Goal: Information Seeking & Learning: Learn about a topic

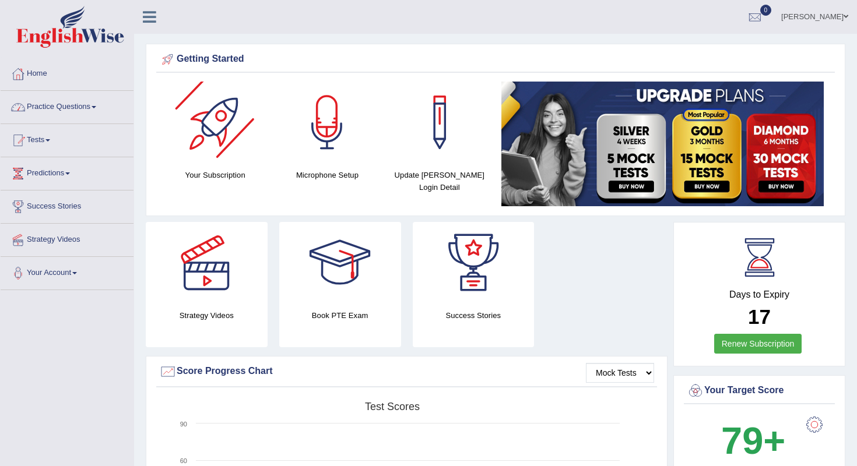
click at [101, 117] on link "Practice Questions" at bounding box center [67, 105] width 133 height 29
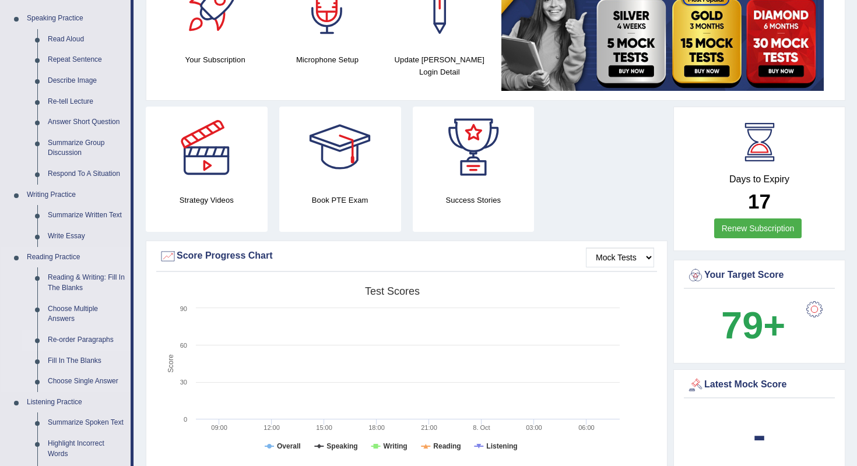
scroll to position [121, 0]
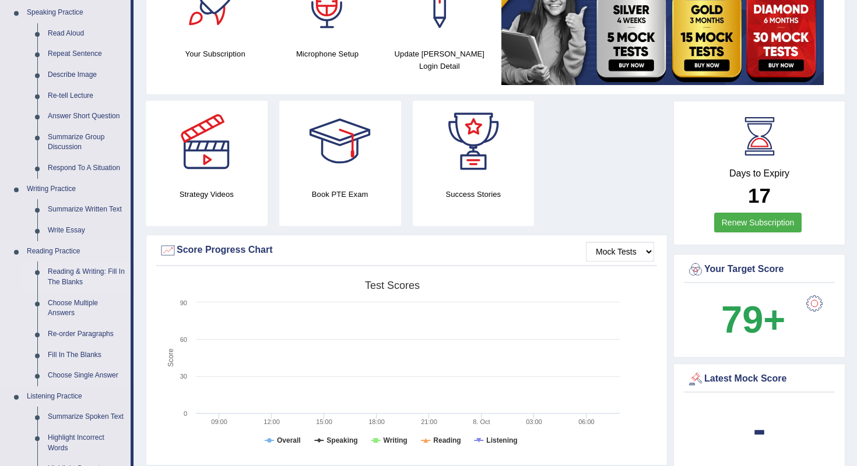
click at [61, 273] on link "Reading & Writing: Fill In The Blanks" at bounding box center [87, 277] width 88 height 31
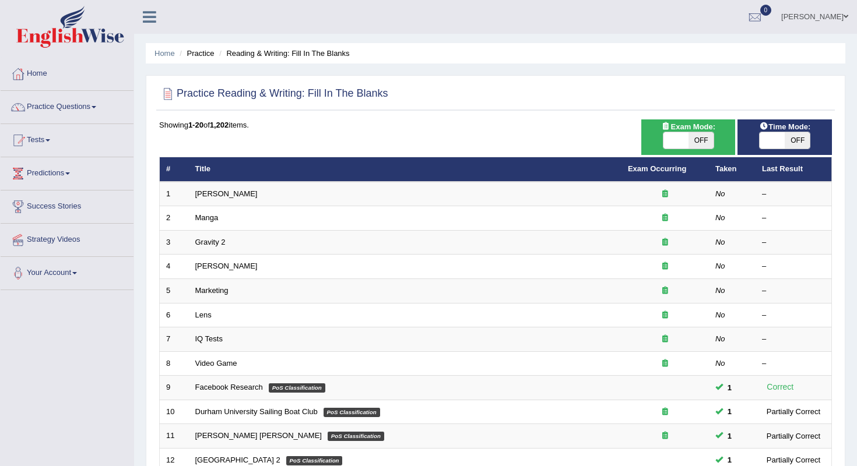
click at [799, 140] on span "OFF" at bounding box center [797, 140] width 25 height 16
checkbox input "true"
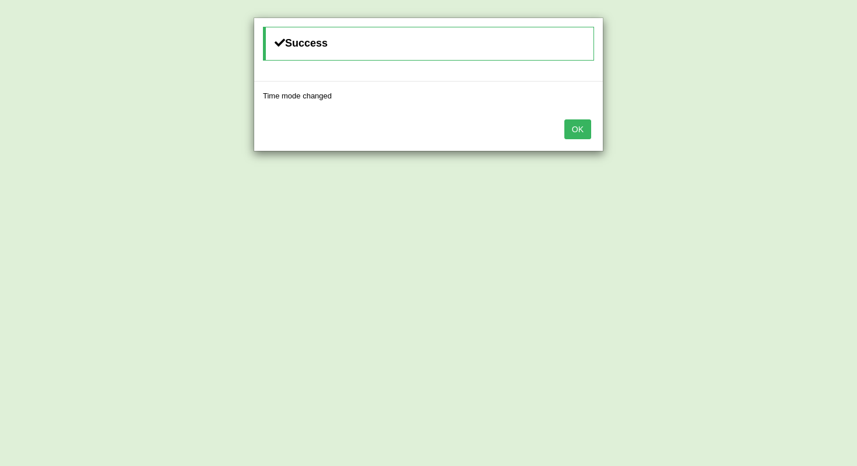
click at [587, 127] on button "OK" at bounding box center [577, 130] width 27 height 20
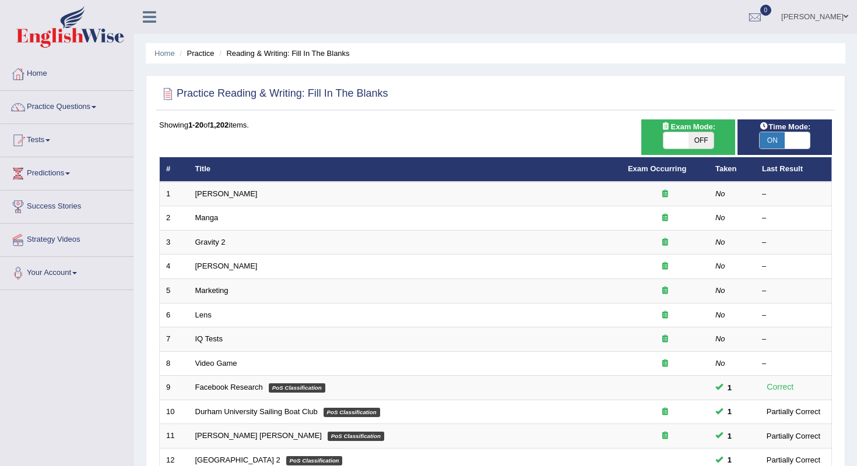
click at [695, 134] on span "OFF" at bounding box center [700, 140] width 25 height 16
checkbox input "true"
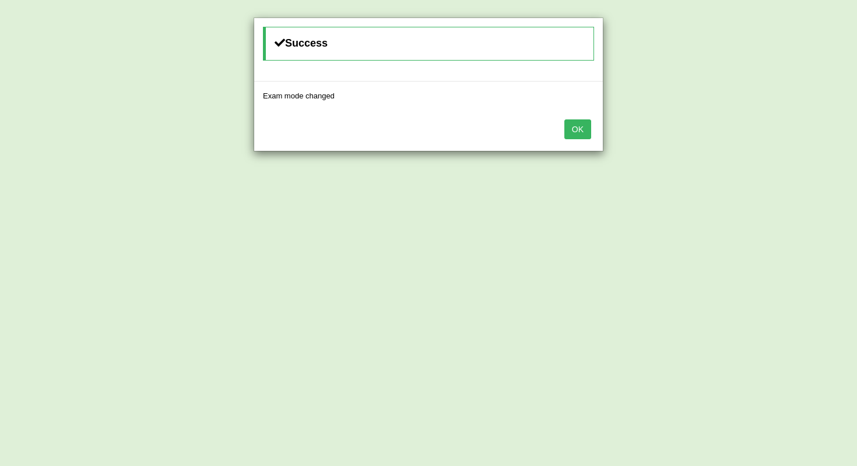
click at [577, 130] on button "OK" at bounding box center [577, 130] width 27 height 20
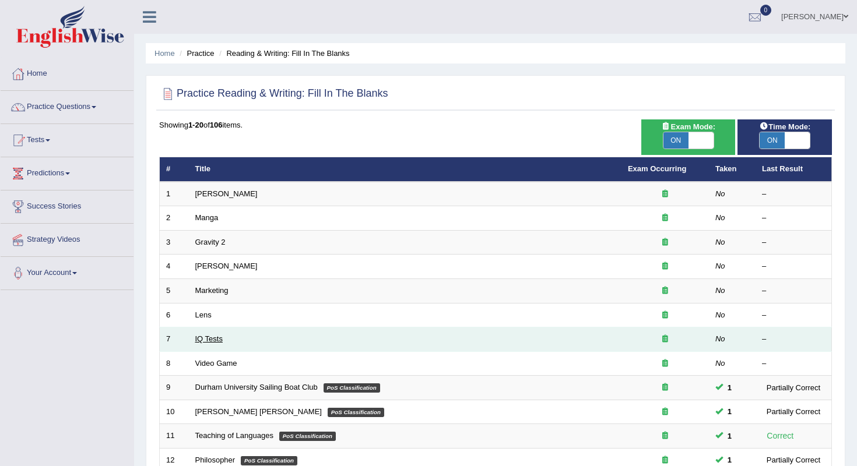
click at [203, 335] on link "IQ Tests" at bounding box center [208, 339] width 27 height 9
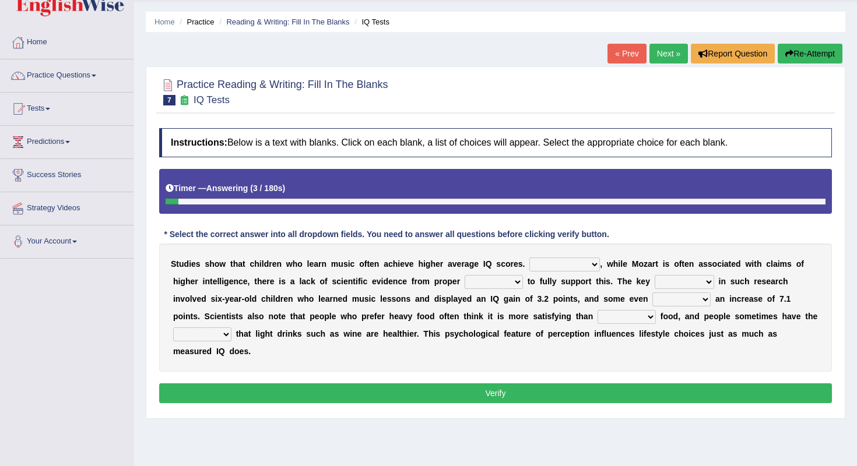
scroll to position [34, 0]
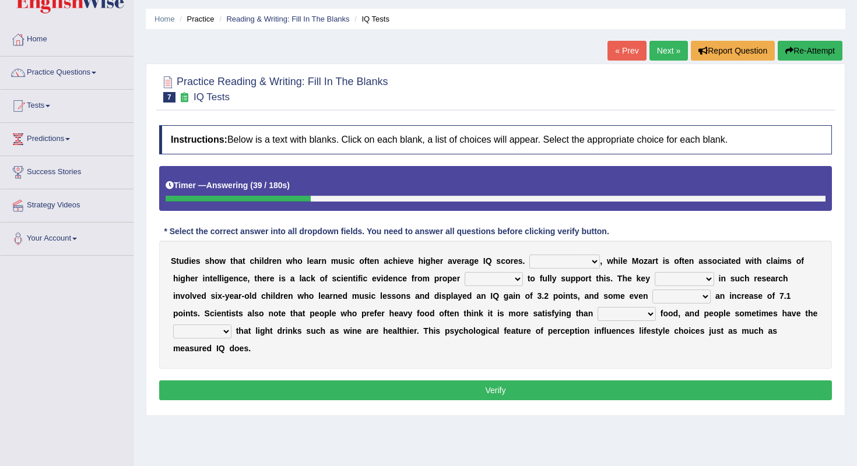
select select "However"
click at [502, 287] on div "S t u d i e s s h o w t h a t c h i l d r e n w h o l e a r n m u s i c o f t e…" at bounding box center [495, 305] width 673 height 128
select select "tests"
select select "implication"
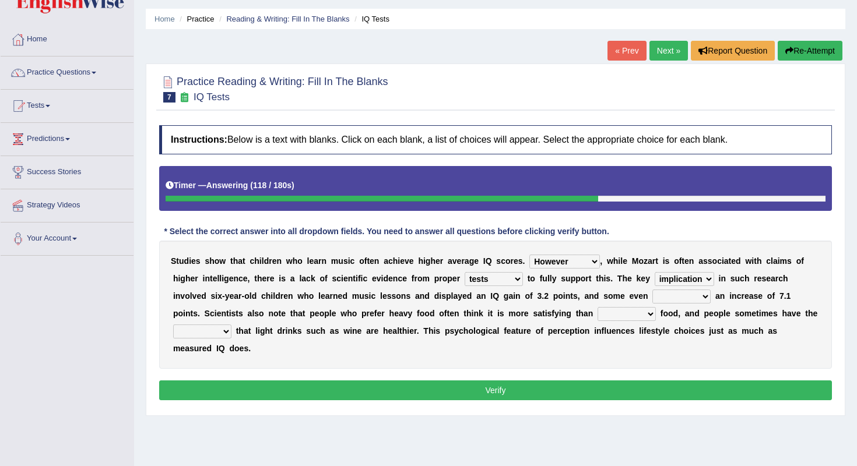
select select "exhibited"
select select "lighter"
select select "illusion"
click at [230, 388] on button "Verify" at bounding box center [495, 391] width 673 height 20
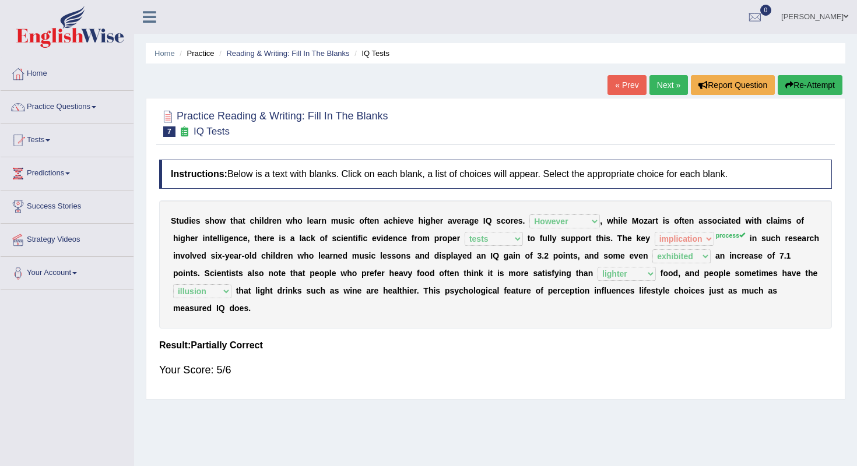
scroll to position [0, 0]
click at [664, 77] on link "Next »" at bounding box center [668, 85] width 38 height 20
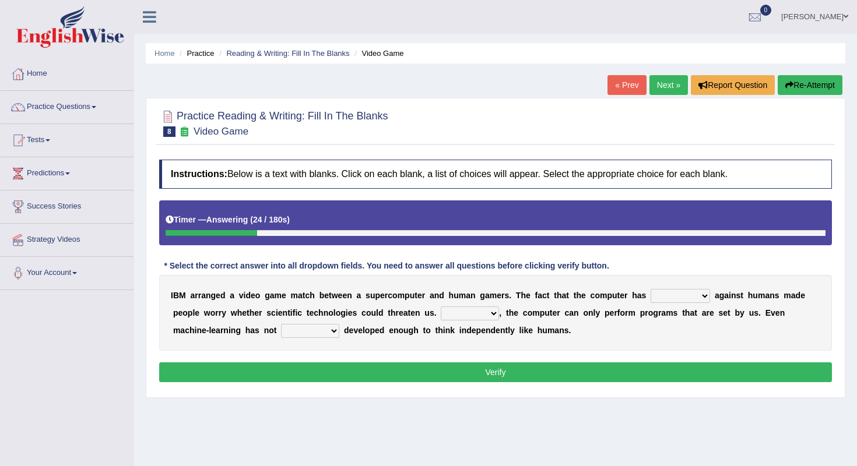
select select "fought"
select select "However"
click at [361, 346] on div "I B M a r r a n g e d a v i d e o g a m e m a t c h b e t w e e n a s u p e r c…" at bounding box center [495, 313] width 673 height 76
select select "yet"
click at [318, 367] on button "Verify" at bounding box center [495, 373] width 673 height 20
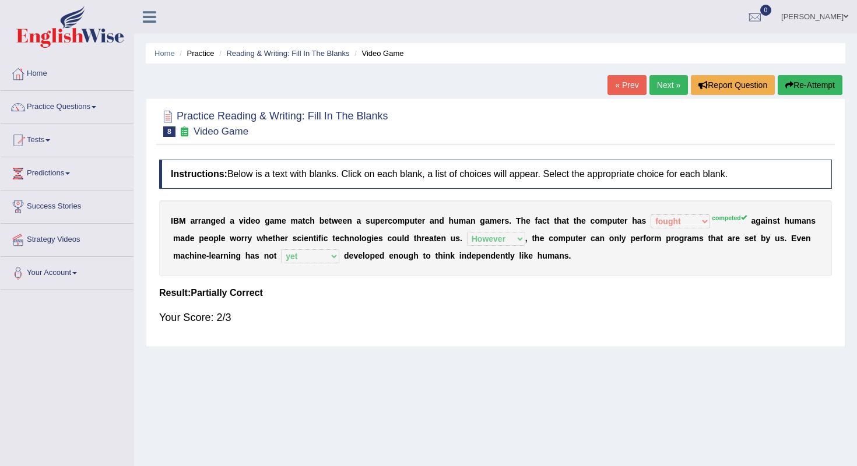
click at [669, 78] on link "Next »" at bounding box center [668, 85] width 38 height 20
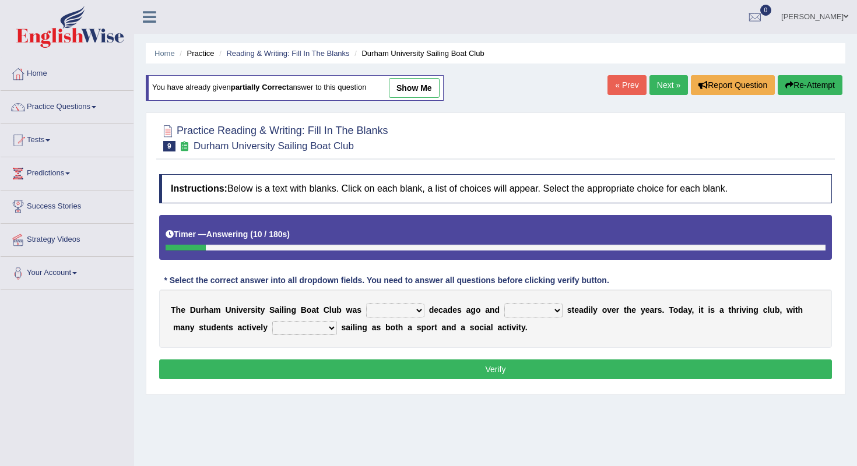
select select "found"
select select "has grown"
select select "enjoying"
click at [344, 373] on button "Verify" at bounding box center [495, 370] width 673 height 20
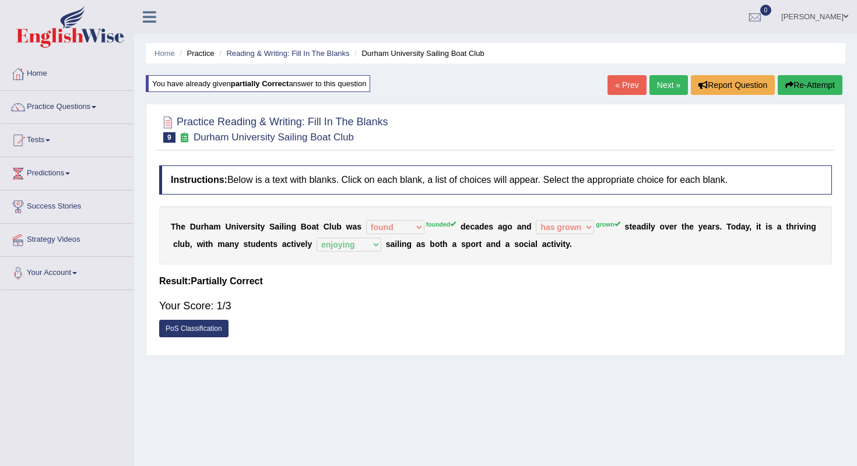
click at [661, 80] on link "Next »" at bounding box center [668, 85] width 38 height 20
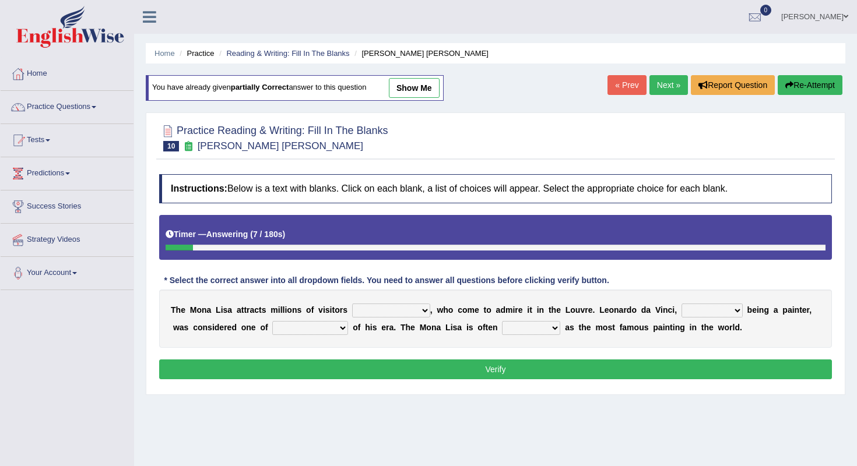
select select "per year"
select select "as well as"
select select "the best artists"
select select "described"
click at [550, 370] on button "Verify" at bounding box center [495, 370] width 673 height 20
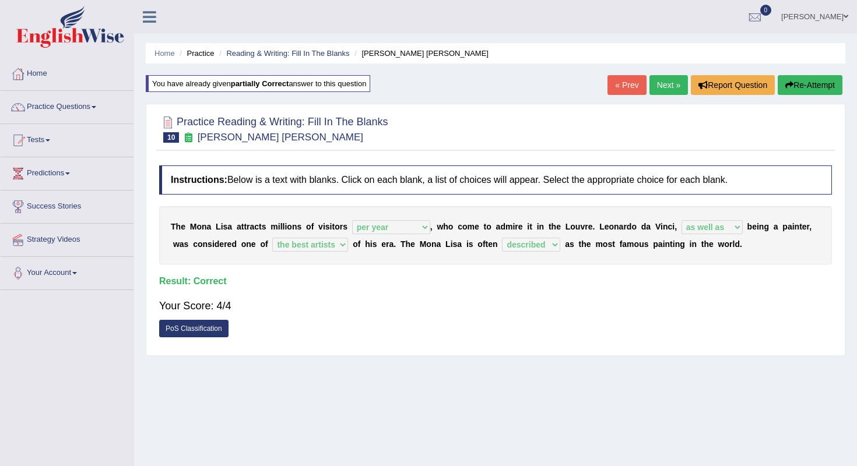
click at [669, 79] on link "Next »" at bounding box center [668, 85] width 38 height 20
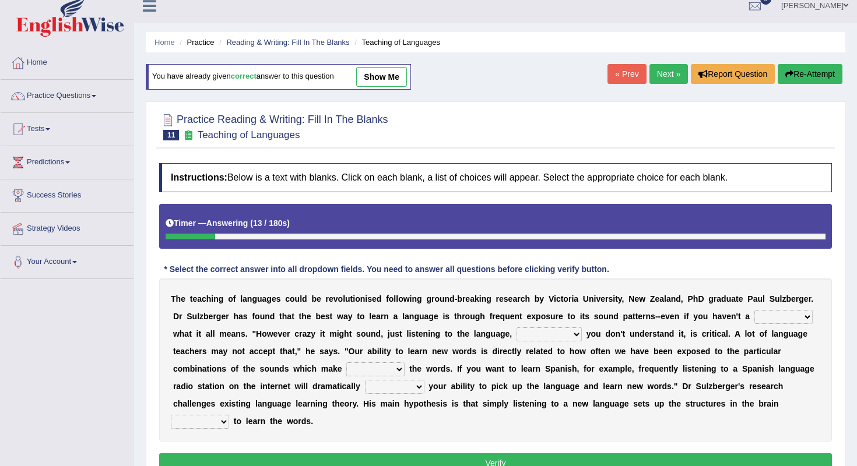
scroll to position [11, 0]
click at [668, 65] on link "Next »" at bounding box center [668, 74] width 38 height 20
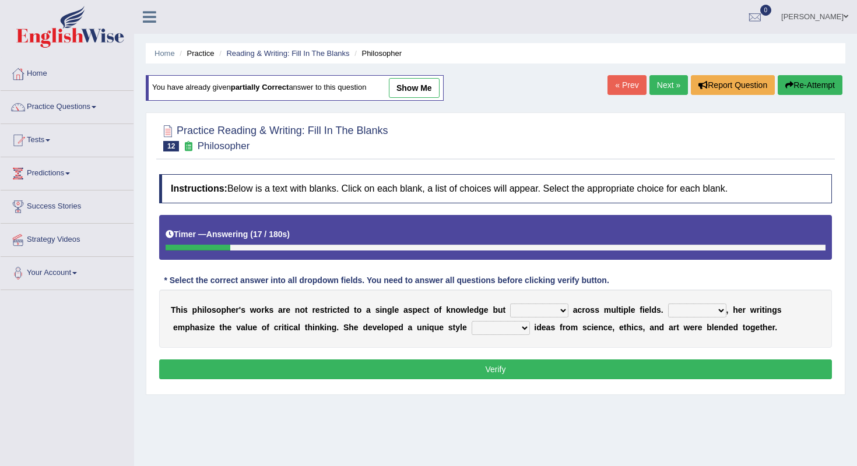
select select "extend"
select select "in which"
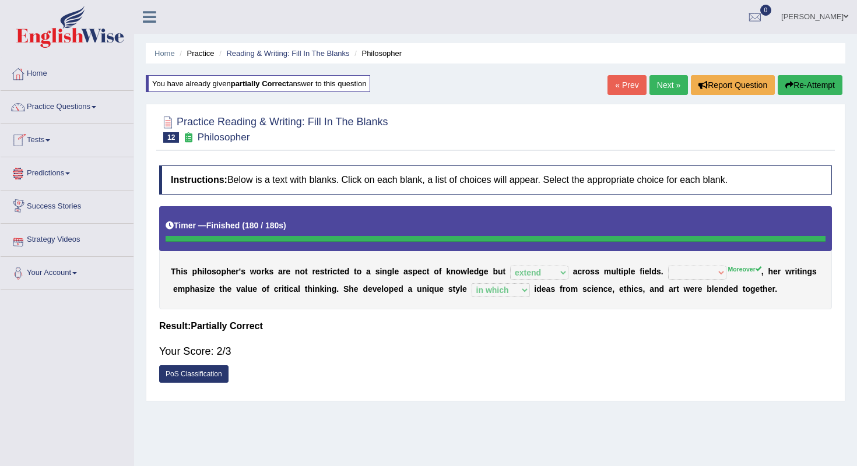
click at [662, 77] on link "Next »" at bounding box center [668, 85] width 38 height 20
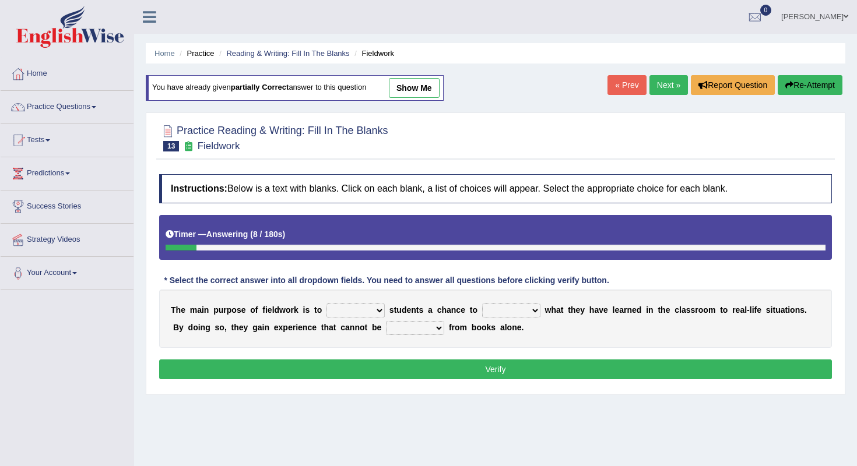
select select "offer"
select select "compare"
select select "obtained"
click at [525, 302] on div "T h e m a i n p u r p o s e o f f i e l d w o r k i s t o resemble stow rave of…" at bounding box center [495, 319] width 673 height 58
select select "align"
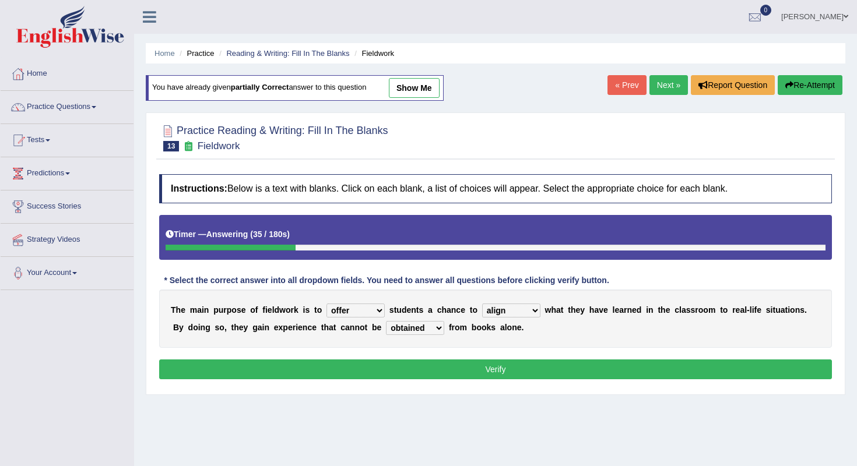
click at [517, 367] on button "Verify" at bounding box center [495, 370] width 673 height 20
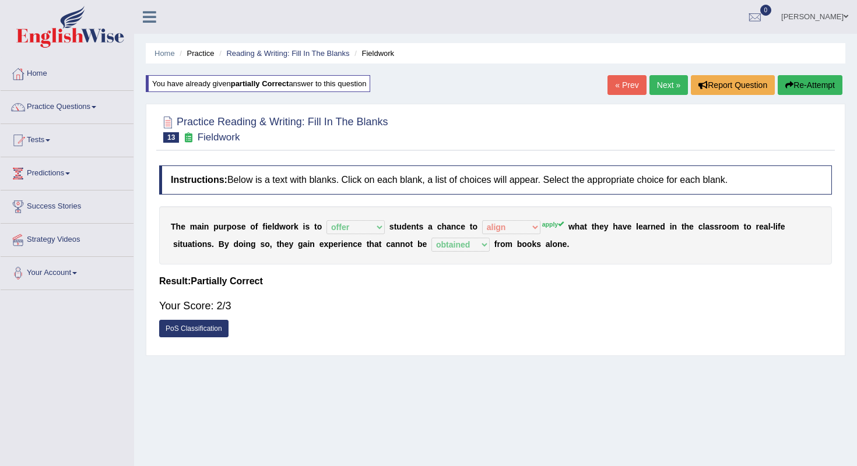
click at [666, 85] on link "Next »" at bounding box center [668, 85] width 38 height 20
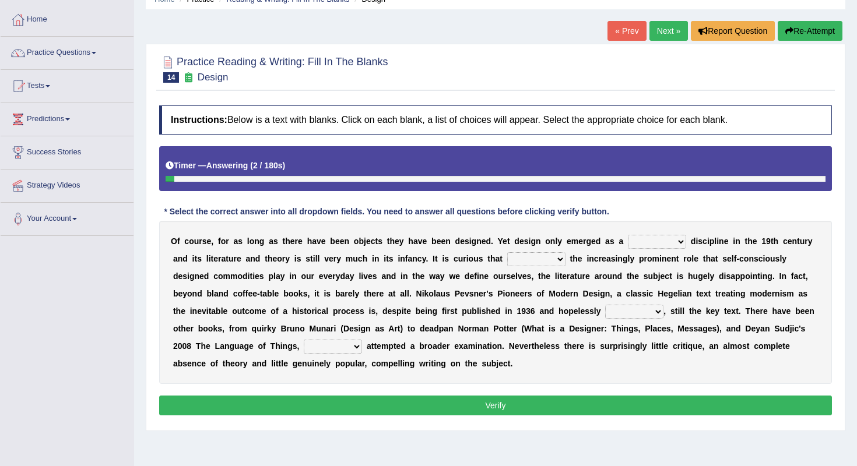
scroll to position [57, 0]
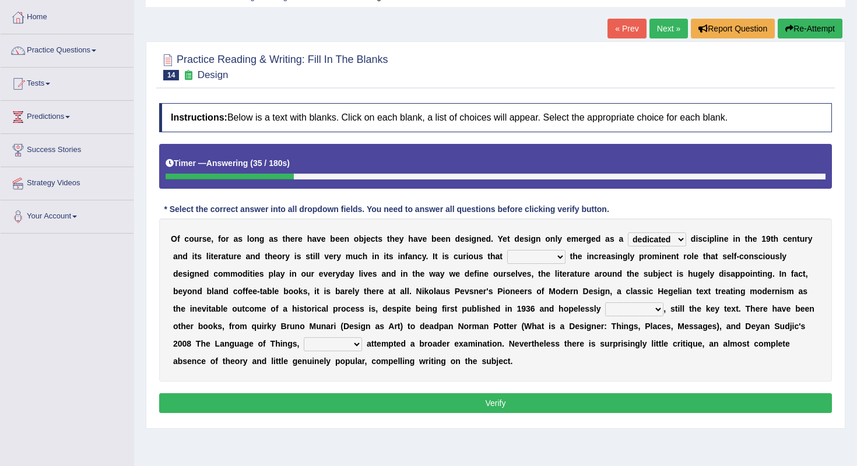
select select "foremost"
select select "despite"
click at [618, 322] on b "h" at bounding box center [618, 326] width 5 height 9
select select "dated"
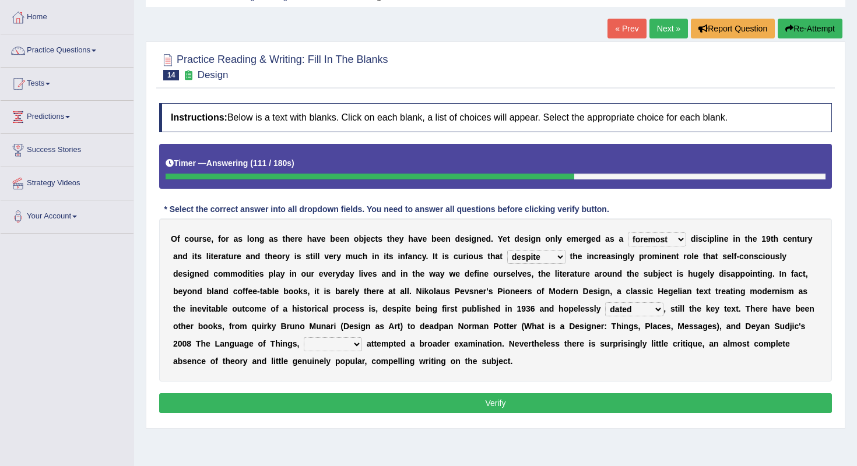
select select "which"
click at [377, 400] on button "Verify" at bounding box center [495, 404] width 673 height 20
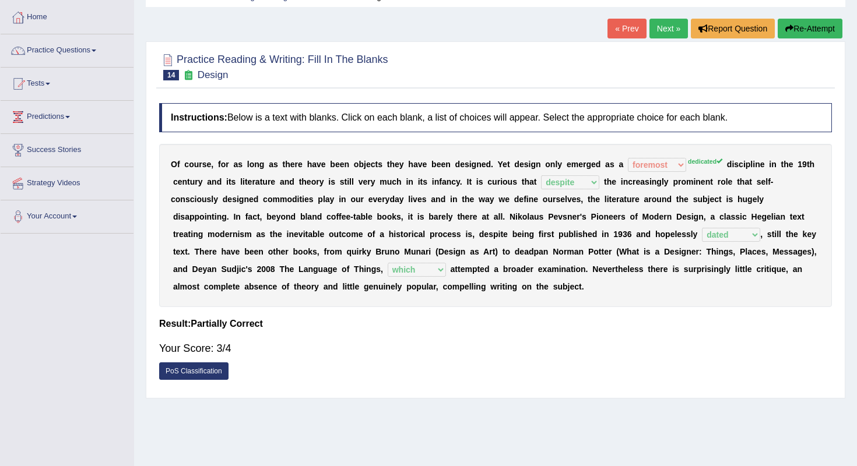
scroll to position [30, 0]
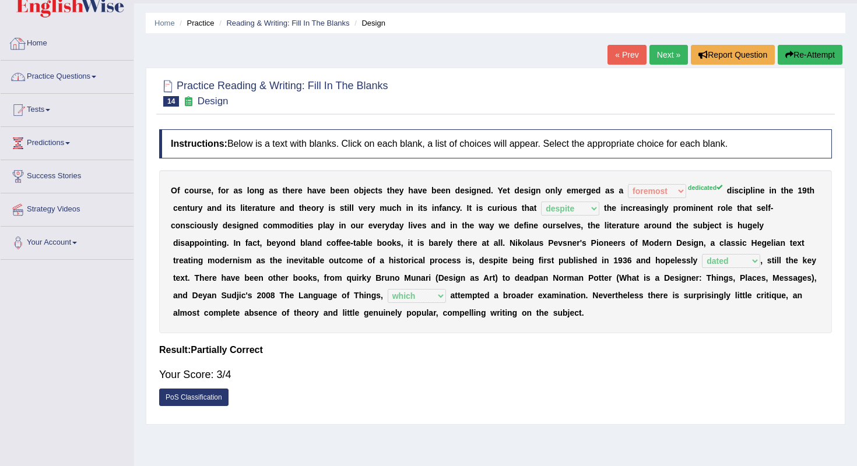
click at [106, 68] on link "Practice Questions" at bounding box center [67, 75] width 133 height 29
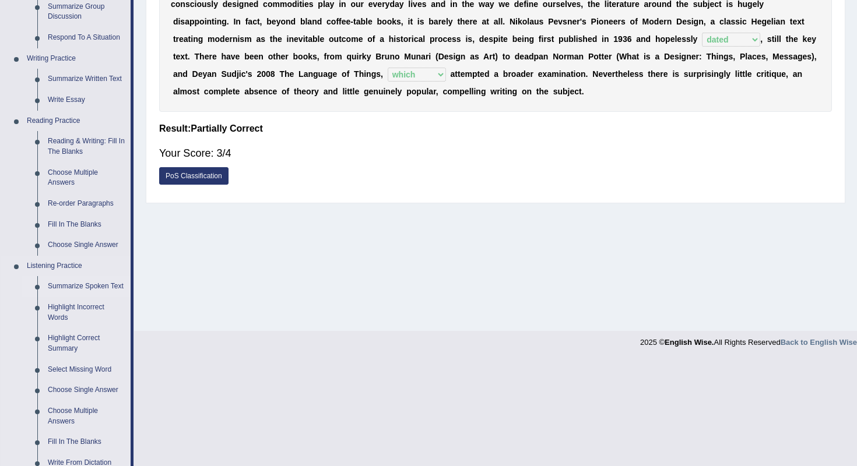
scroll to position [251, 0]
click at [69, 168] on link "Choose Multiple Answers" at bounding box center [87, 179] width 88 height 31
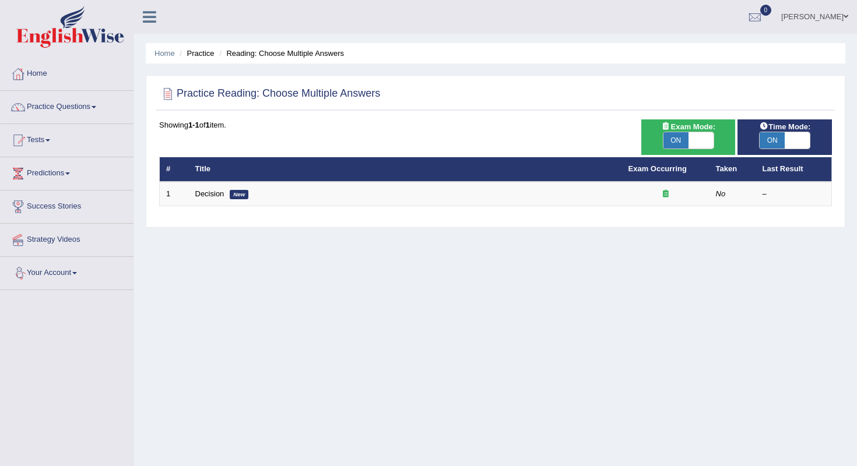
click at [362, 163] on th "Title" at bounding box center [405, 169] width 433 height 24
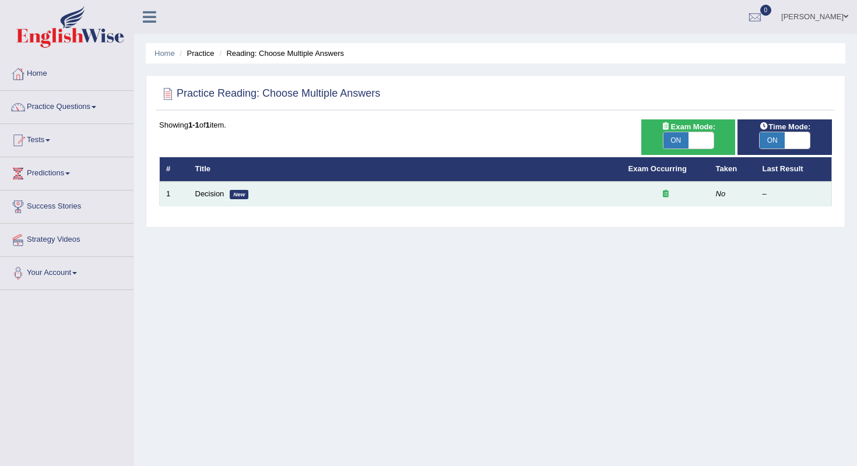
click at [367, 197] on td "Decision New" at bounding box center [405, 194] width 433 height 24
click at [320, 192] on td "Decision New" at bounding box center [405, 194] width 433 height 24
click at [239, 198] on em "New" at bounding box center [239, 194] width 19 height 9
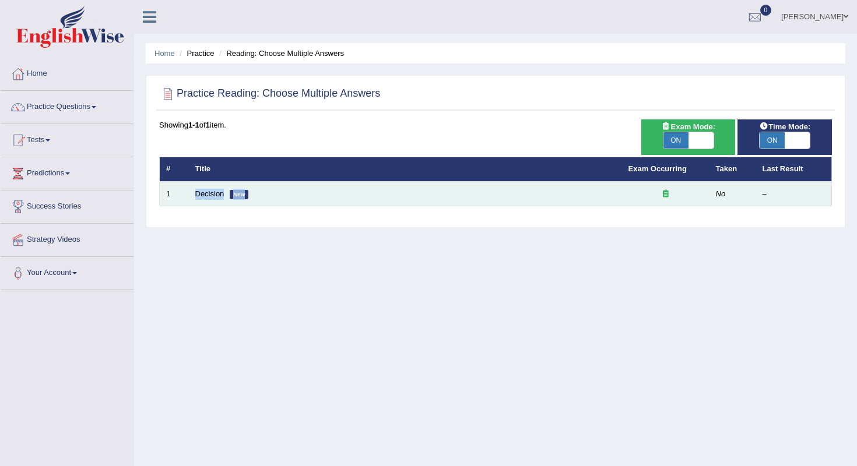
click at [267, 193] on td "Decision New" at bounding box center [405, 194] width 433 height 24
click at [290, 196] on td "Decision New" at bounding box center [405, 194] width 433 height 24
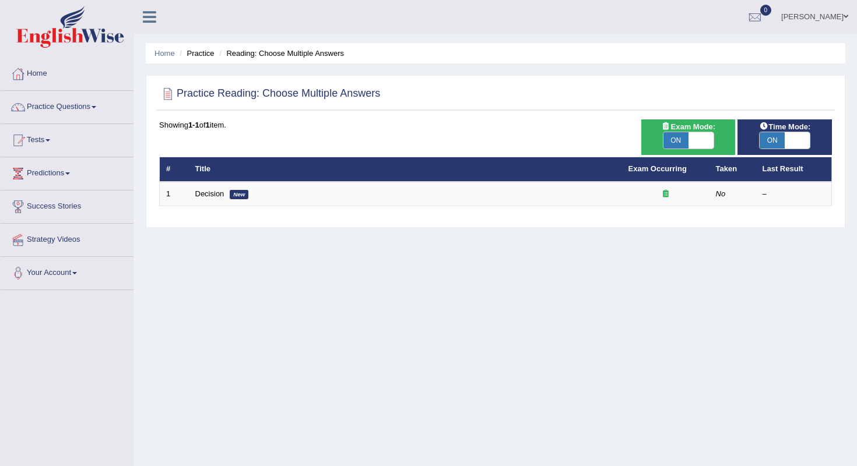
click at [263, 169] on th "Title" at bounding box center [405, 169] width 433 height 24
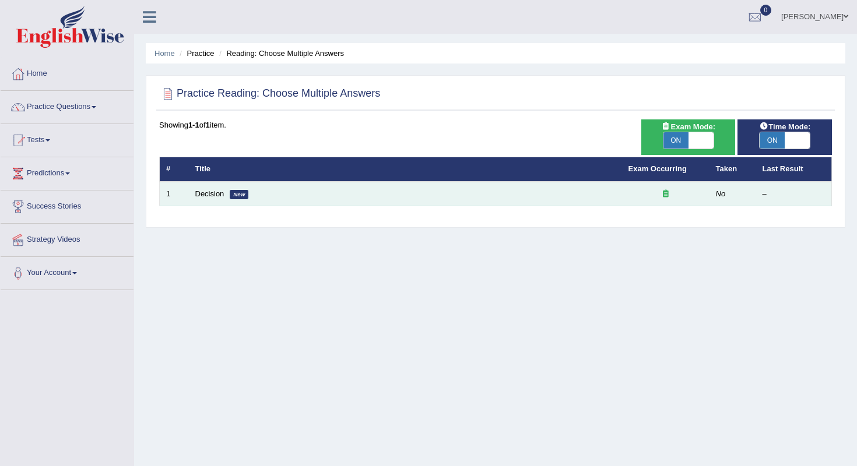
click at [269, 186] on td "Decision New" at bounding box center [405, 194] width 433 height 24
click at [273, 189] on td "Decision New" at bounding box center [405, 194] width 433 height 24
click at [276, 190] on td "Decision New" at bounding box center [405, 194] width 433 height 24
click at [230, 190] on em "New" at bounding box center [239, 194] width 19 height 9
click at [239, 191] on em "New" at bounding box center [239, 194] width 19 height 9
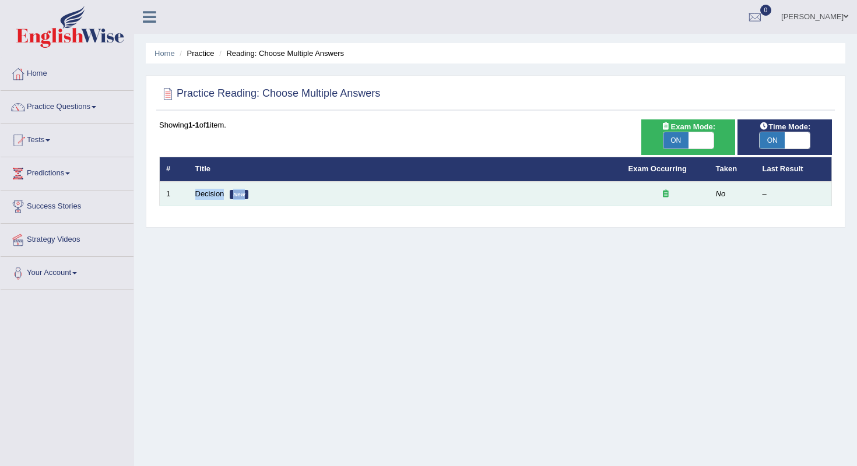
click at [239, 191] on em "New" at bounding box center [239, 194] width 19 height 9
click at [663, 189] on div at bounding box center [665, 194] width 75 height 11
click at [669, 205] on td at bounding box center [665, 194] width 87 height 24
click at [728, 197] on td "No" at bounding box center [732, 194] width 47 height 24
click at [724, 187] on td "No" at bounding box center [732, 194] width 47 height 24
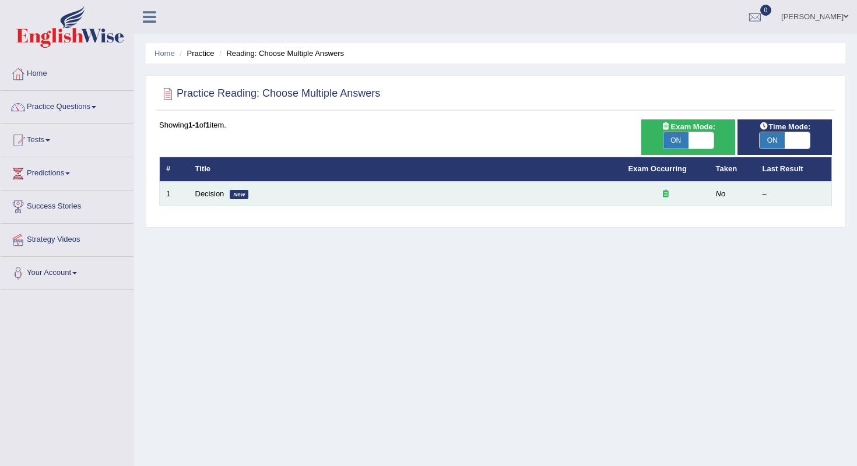
click at [714, 191] on td "No" at bounding box center [732, 194] width 47 height 24
click at [764, 191] on div "–" at bounding box center [794, 194] width 63 height 11
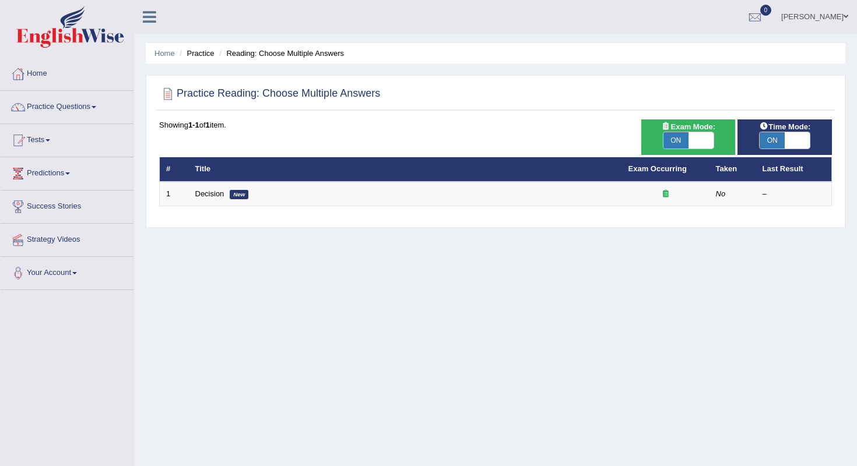
click at [413, 212] on div "Time Mode: ON OFF Exam Mode: ON OFF Showing 1-1 of 1 item. # Title Exam Occurri…" at bounding box center [495, 171] width 679 height 102
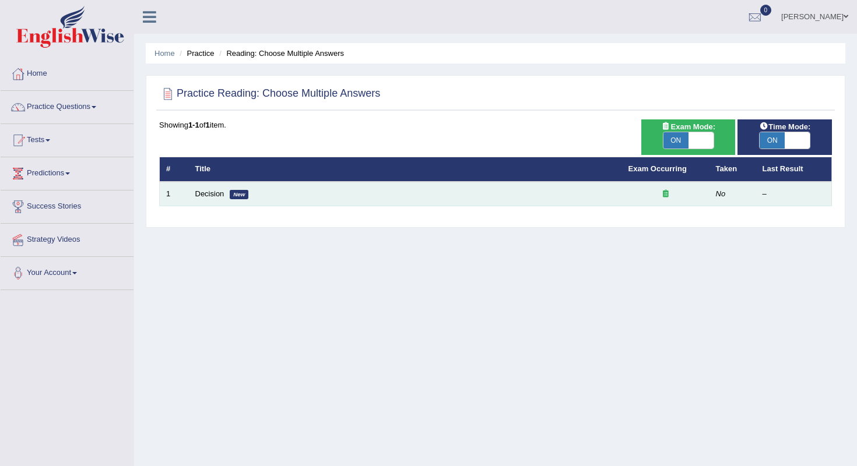
click at [359, 188] on td "Decision New" at bounding box center [405, 194] width 433 height 24
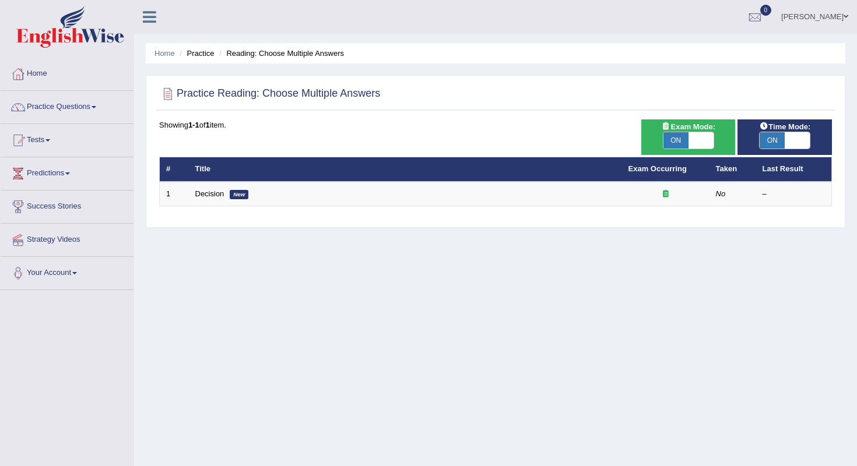
click at [314, 90] on h2 "Practice Reading: Choose Multiple Answers" at bounding box center [269, 93] width 221 height 17
click at [314, 118] on div "Practice Reading: Choose Multiple Answers Time Mode: ON OFF Exam Mode: ON OFF S…" at bounding box center [496, 151] width 700 height 153
click at [276, 131] on div "Showing 1-1 of 1 item. # Title Exam Occurring Taken Last Result 1 Decision New …" at bounding box center [495, 163] width 673 height 87
click at [72, 105] on link "Practice Questions" at bounding box center [67, 105] width 133 height 29
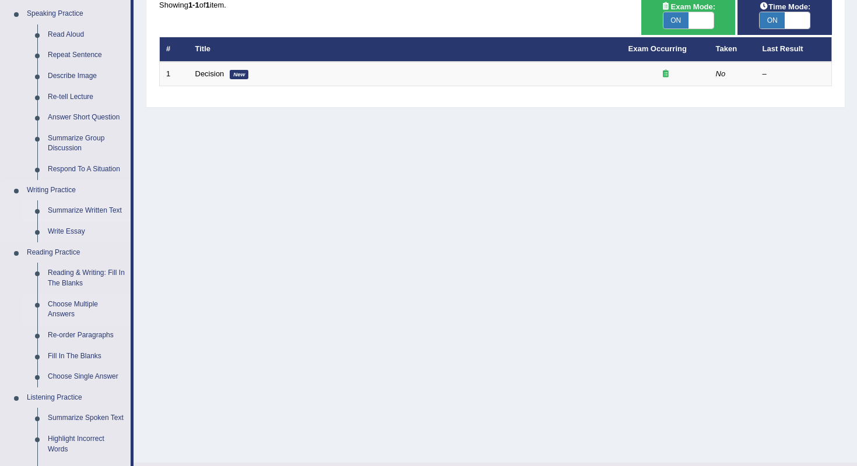
scroll to position [122, 0]
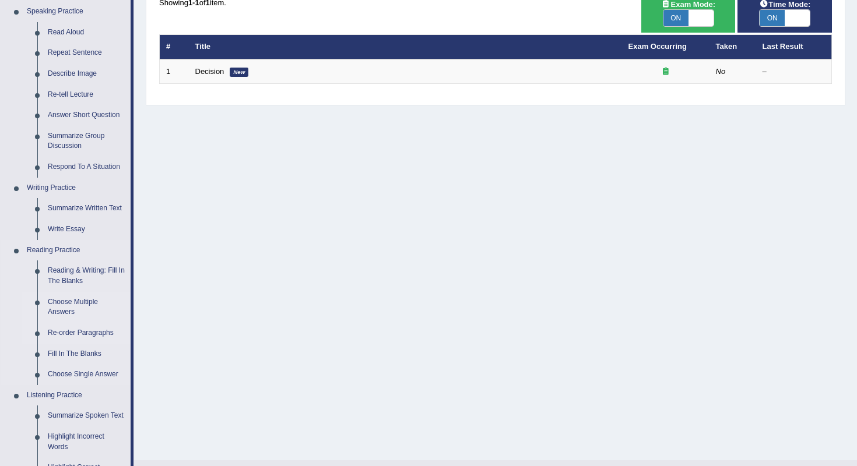
click at [97, 325] on link "Re-order Paragraphs" at bounding box center [87, 333] width 88 height 21
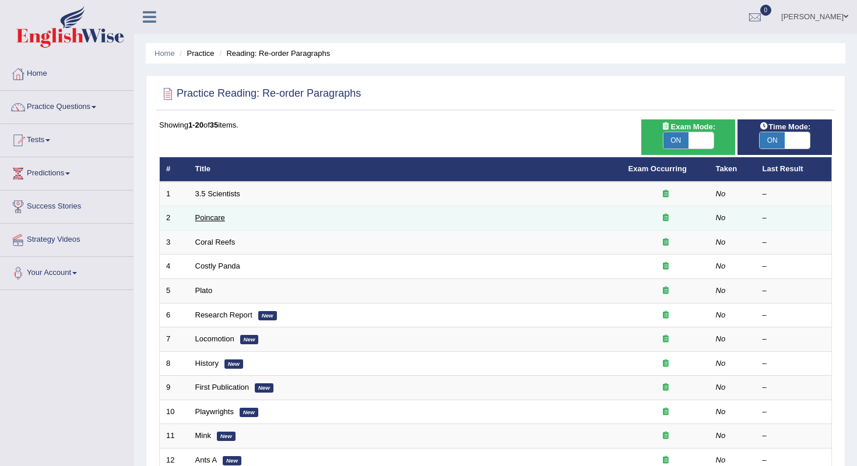
click at [212, 219] on link "Poincare" at bounding box center [210, 217] width 30 height 9
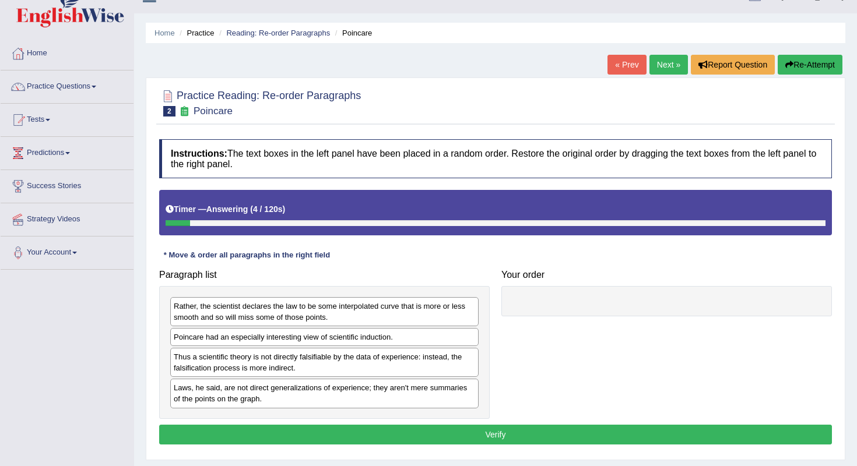
scroll to position [13, 0]
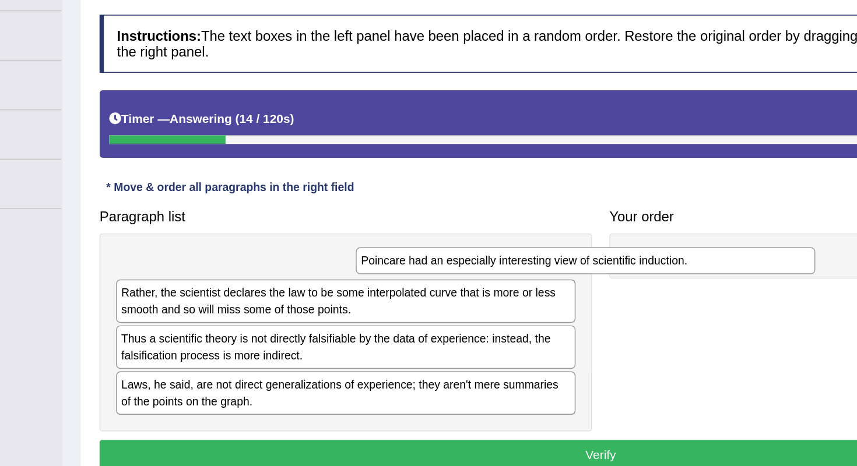
drag, startPoint x: 227, startPoint y: 205, endPoint x: 398, endPoint y: 168, distance: 175.2
click at [398, 303] on div "Poincare had an especially interesting view of scientific induction." at bounding box center [485, 312] width 308 height 18
drag, startPoint x: 368, startPoint y: 174, endPoint x: 574, endPoint y: 174, distance: 205.8
click at [574, 304] on div "Poincare had an especially interesting view of scientific induction." at bounding box center [495, 313] width 308 height 18
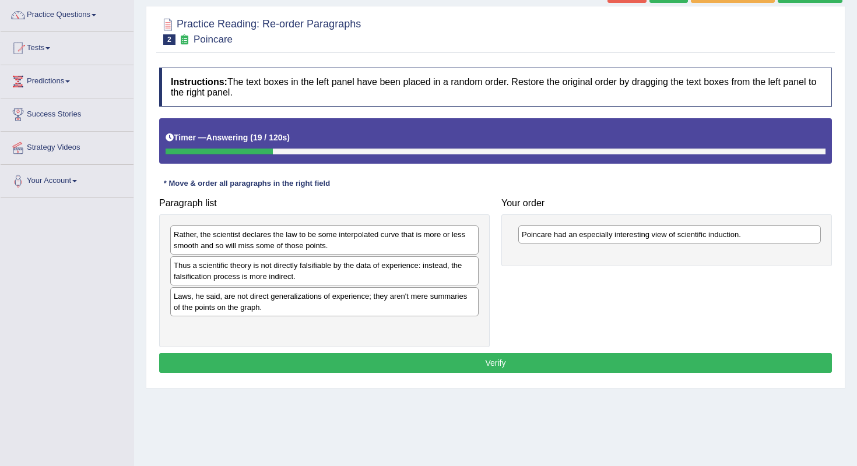
scroll to position [85, 0]
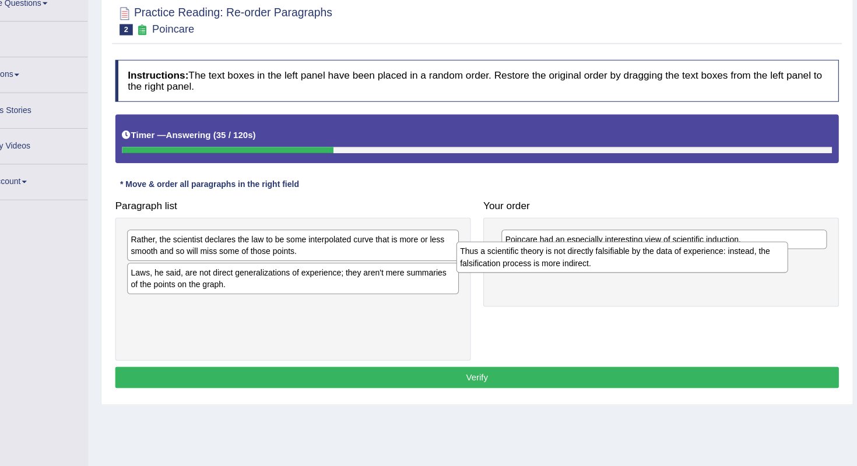
drag, startPoint x: 300, startPoint y: 257, endPoint x: 605, endPoint y: 237, distance: 306.1
click at [606, 244] on div "Thus a scientific theory is not directly falsifiable by the data of experience:…" at bounding box center [630, 258] width 308 height 29
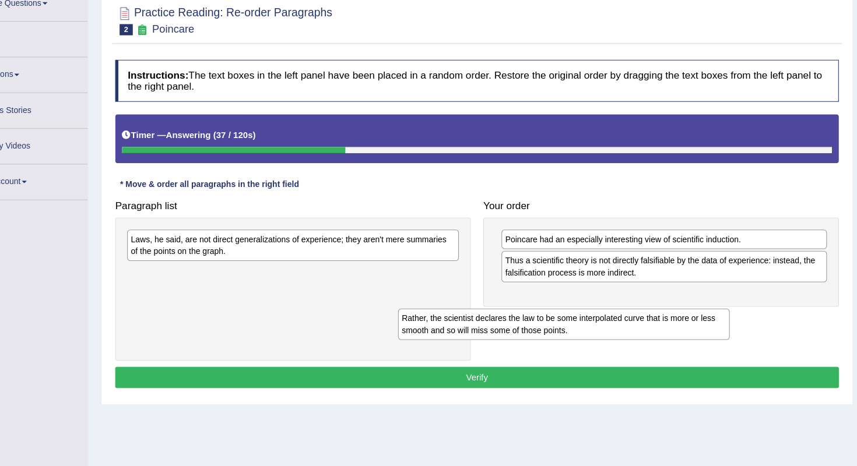
drag, startPoint x: 318, startPoint y: 230, endPoint x: 570, endPoint y: 303, distance: 262.2
click at [570, 306] on div "Rather, the scientist declares the law to be some interpolated curve that is mo…" at bounding box center [576, 320] width 308 height 29
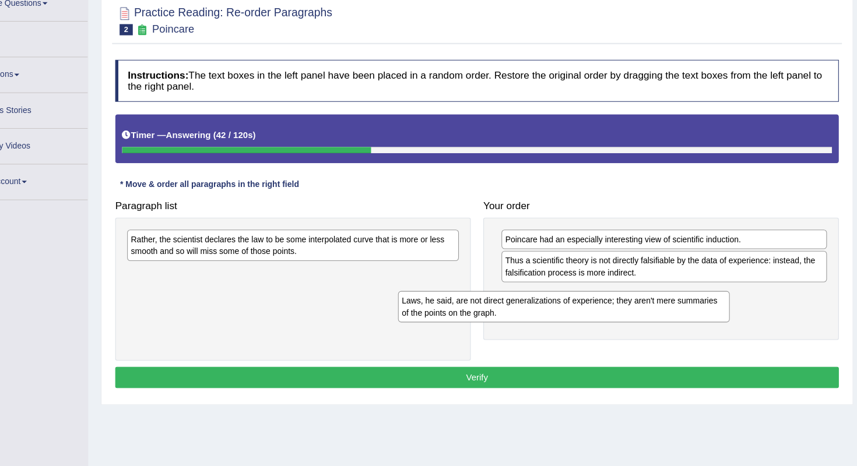
drag, startPoint x: 347, startPoint y: 224, endPoint x: 601, endPoint y: 283, distance: 260.8
click at [600, 290] on div "Laws, he said, are not direct generalizations of experience; they aren't mere s…" at bounding box center [576, 304] width 308 height 29
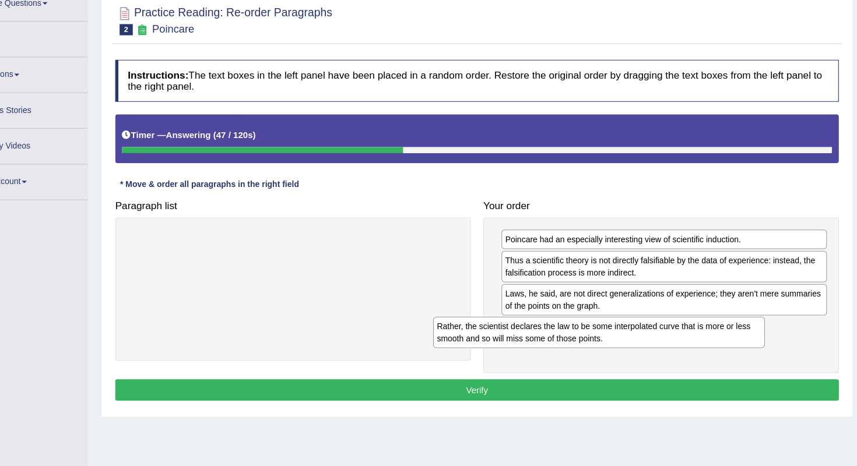
drag, startPoint x: 396, startPoint y: 231, endPoint x: 689, endPoint y: 318, distance: 305.7
click at [689, 318] on div "Rather, the scientist declares the law to be some interpolated curve that is mo…" at bounding box center [609, 328] width 308 height 29
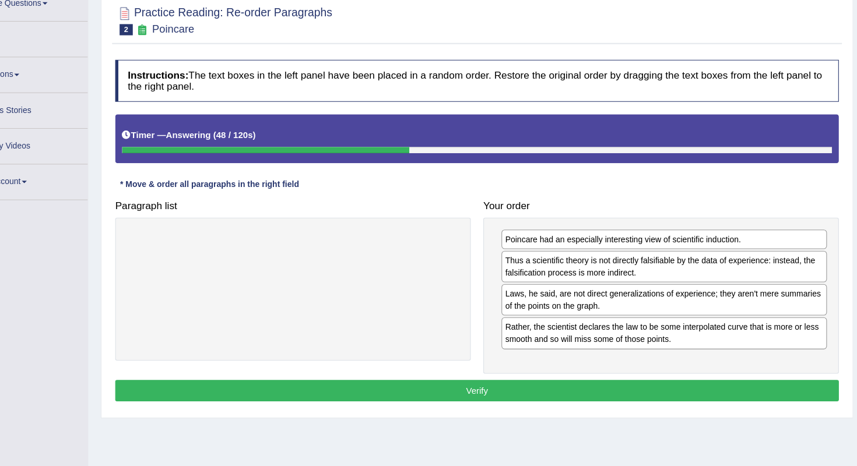
click at [638, 373] on button "Verify" at bounding box center [495, 383] width 673 height 20
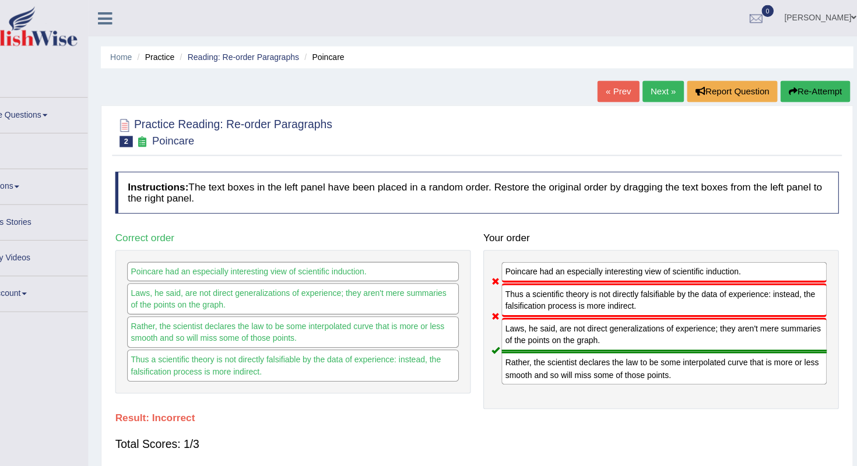
scroll to position [0, 0]
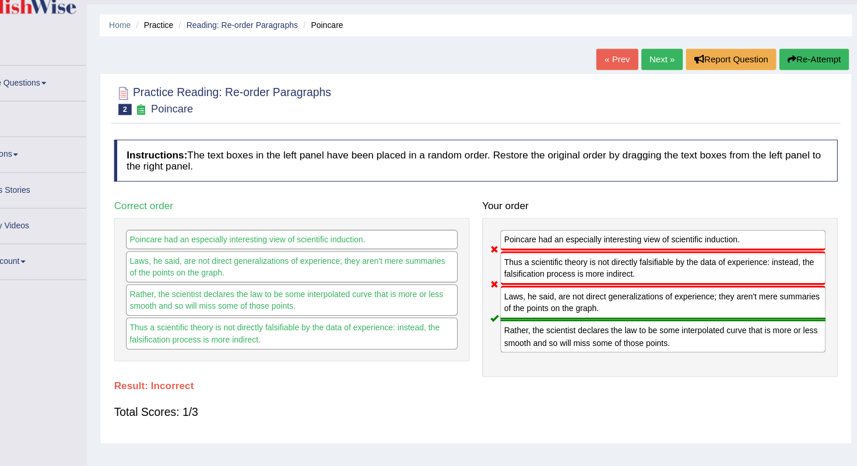
click at [607, 37] on div "Home Practice Reading: Re-order Paragraphs Poincare « Prev Next » Report Questi…" at bounding box center [495, 291] width 723 height 583
click at [649, 75] on link "Next »" at bounding box center [668, 85] width 38 height 20
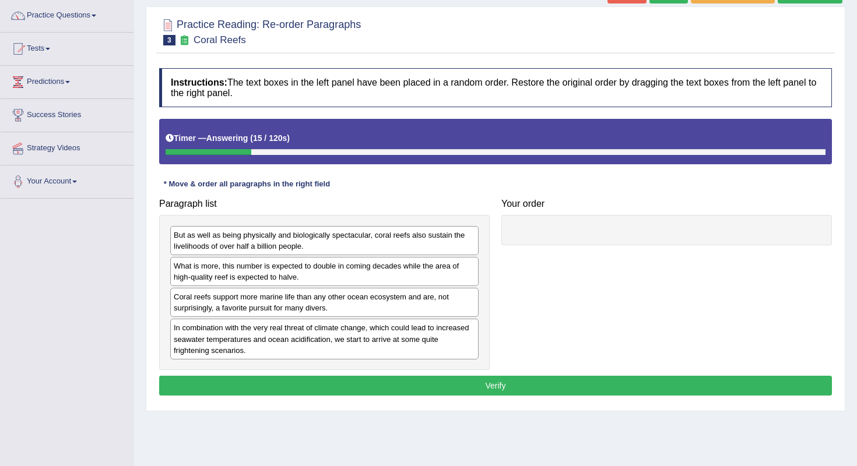
scroll to position [75, 0]
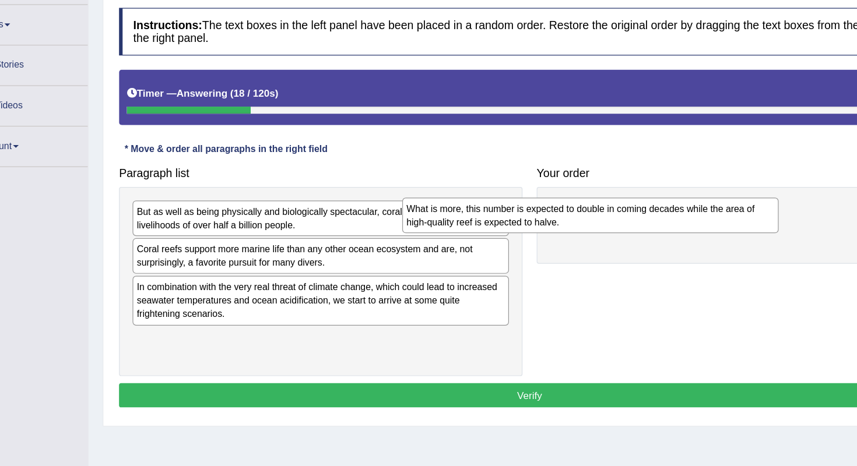
drag, startPoint x: 309, startPoint y: 216, endPoint x: 549, endPoint y: 181, distance: 242.7
click at [547, 241] on div "What is more, this number is expected to double in coming decades while the are…" at bounding box center [545, 255] width 308 height 29
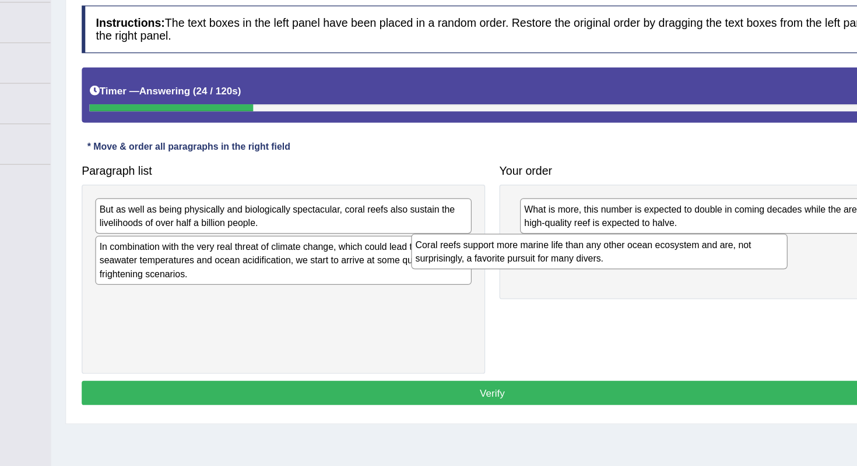
drag, startPoint x: 322, startPoint y: 220, endPoint x: 589, endPoint y: 218, distance: 266.4
click at [591, 272] on div "Coral reefs support more marine life than any other ocean ecosystem and are, no…" at bounding box center [583, 286] width 308 height 29
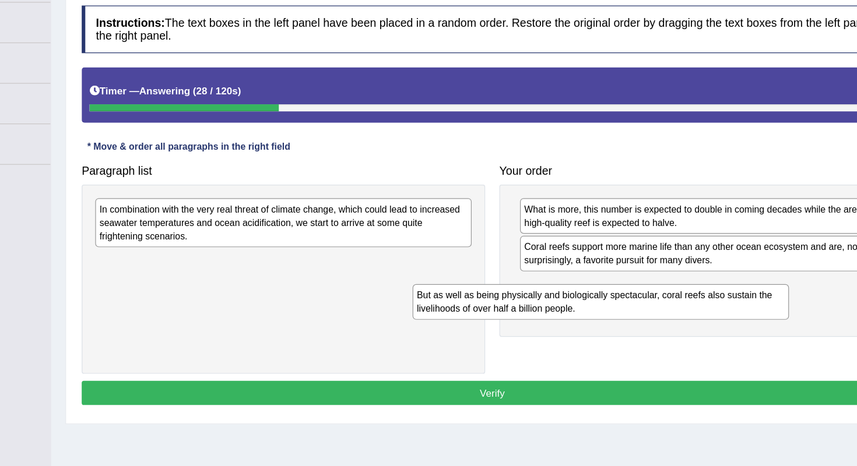
drag, startPoint x: 306, startPoint y: 180, endPoint x: 570, endPoint y: 244, distance: 271.8
click at [570, 314] on div "But as well as being physically and biologically spectacular, coral reefs also …" at bounding box center [584, 328] width 308 height 29
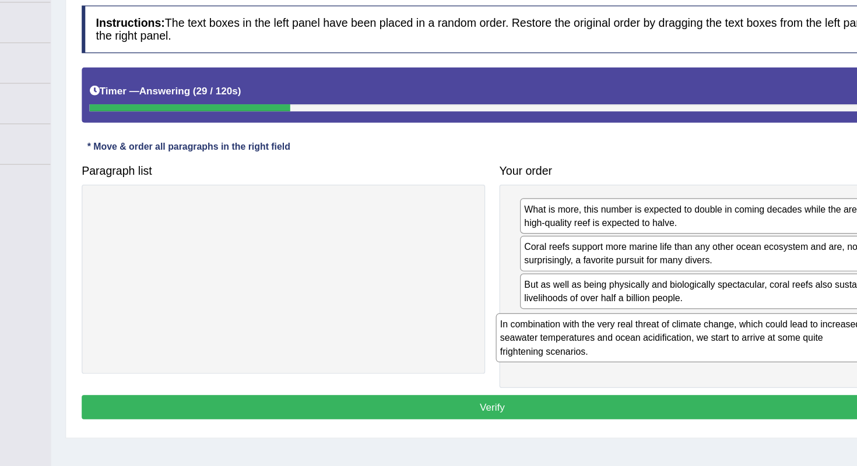
drag, startPoint x: 220, startPoint y: 177, endPoint x: 549, endPoint y: 272, distance: 341.9
click at [549, 338] on div "In combination with the very real threat of climate change, which could lead to…" at bounding box center [652, 358] width 308 height 40
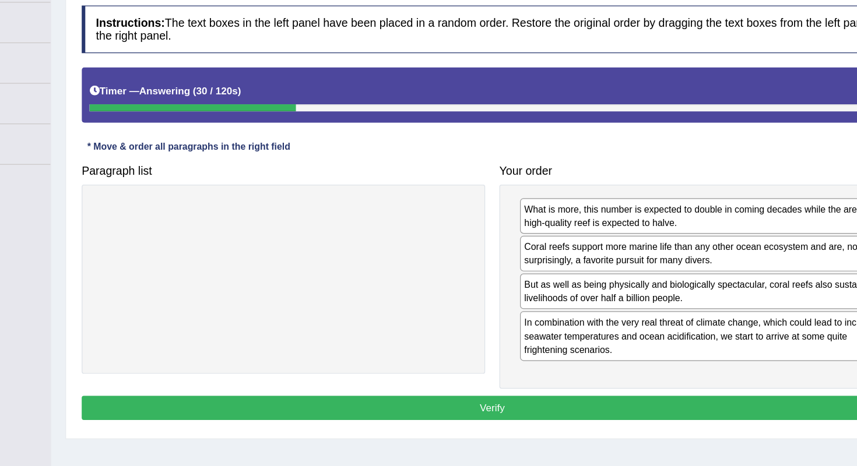
click at [477, 405] on button "Verify" at bounding box center [495, 415] width 673 height 20
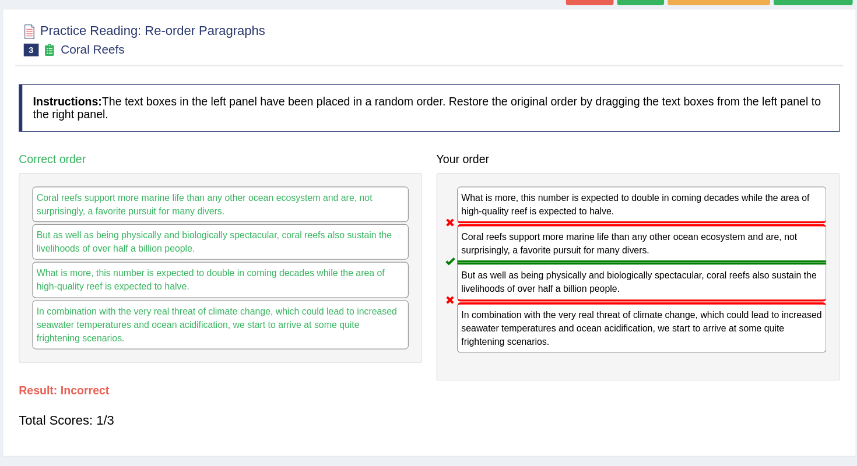
scroll to position [18, 0]
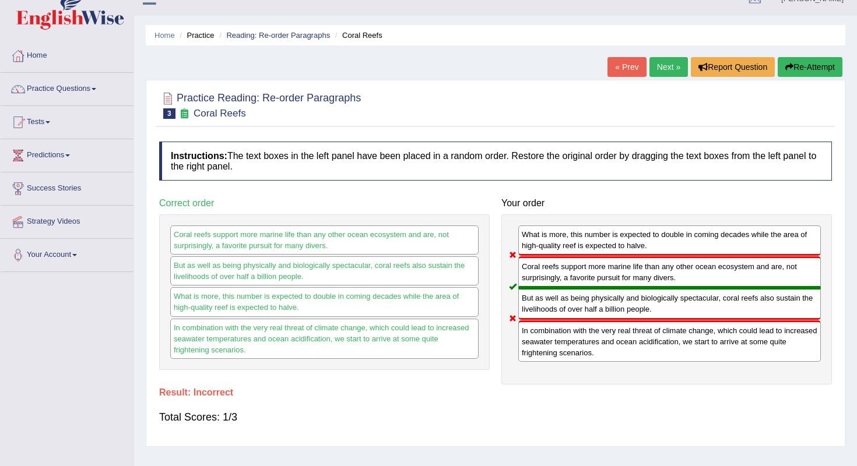
drag, startPoint x: 675, startPoint y: 58, endPoint x: 675, endPoint y: 65, distance: 6.4
click at [675, 59] on link "Next »" at bounding box center [668, 67] width 38 height 20
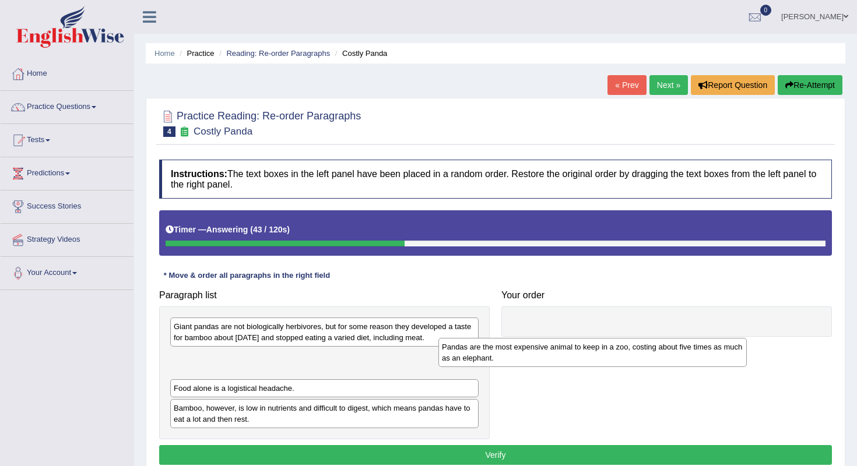
drag, startPoint x: 309, startPoint y: 370, endPoint x: 577, endPoint y: 360, distance: 268.4
click at [577, 360] on div "Pandas are the most expensive animal to keep in a zoo, costing about five times…" at bounding box center [592, 352] width 308 height 29
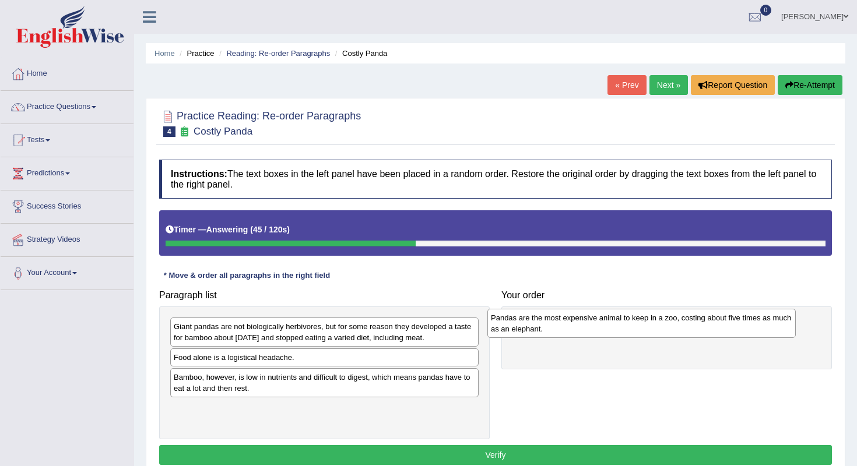
drag, startPoint x: 396, startPoint y: 360, endPoint x: 731, endPoint y: 326, distance: 336.9
click at [730, 326] on div "Pandas are the most expensive animal to keep in a zoo, costing about five times…" at bounding box center [641, 323] width 308 height 29
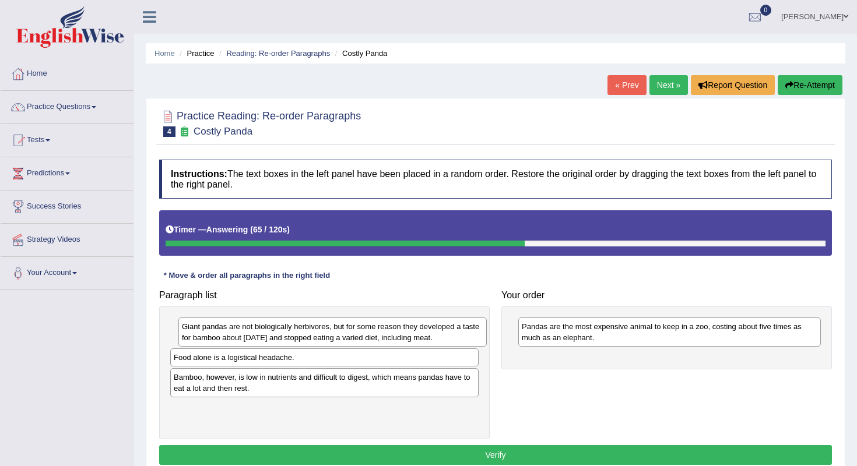
drag, startPoint x: 329, startPoint y: 333, endPoint x: 338, endPoint y: 333, distance: 8.2
click at [338, 333] on div "Giant pandas are not biologically herbivores, but for some reason they develope…" at bounding box center [332, 332] width 308 height 29
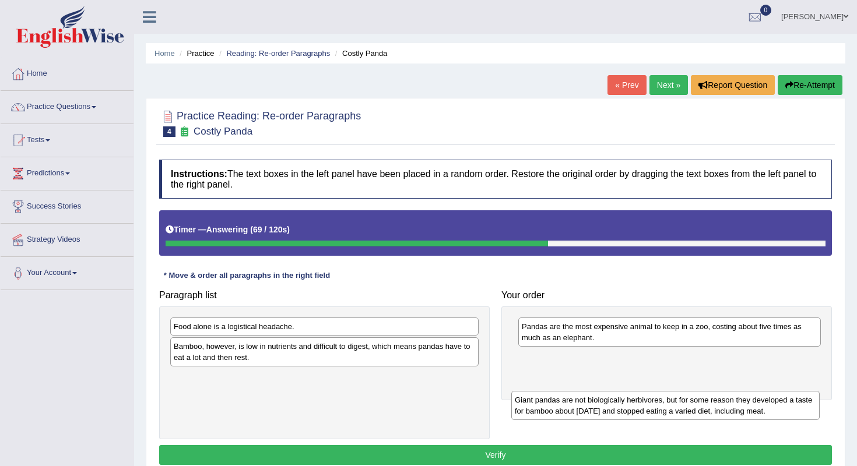
drag, startPoint x: 336, startPoint y: 332, endPoint x: 677, endPoint y: 406, distance: 349.0
click at [677, 406] on div "Giant pandas are not biologically herbivores, but for some reason they develope…" at bounding box center [665, 405] width 308 height 29
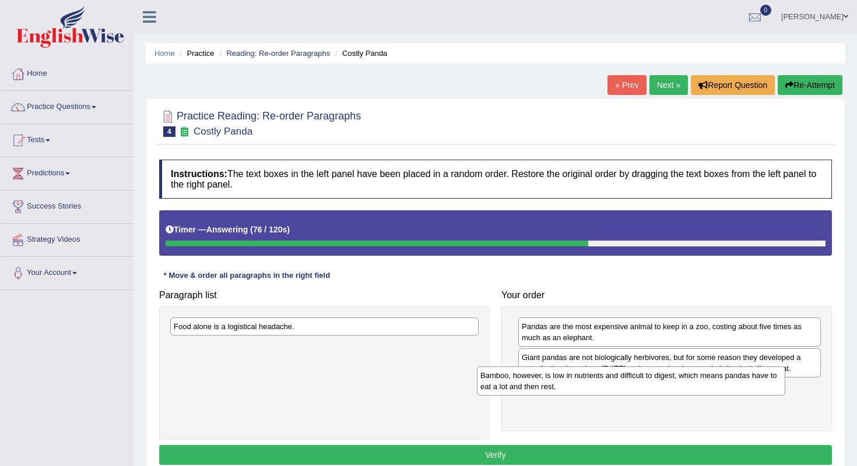
drag, startPoint x: 361, startPoint y: 352, endPoint x: 668, endPoint y: 381, distance: 308.1
click at [668, 381] on div "Bamboo, however, is low in nutrients and difficult to digest, which means panda…" at bounding box center [631, 381] width 308 height 29
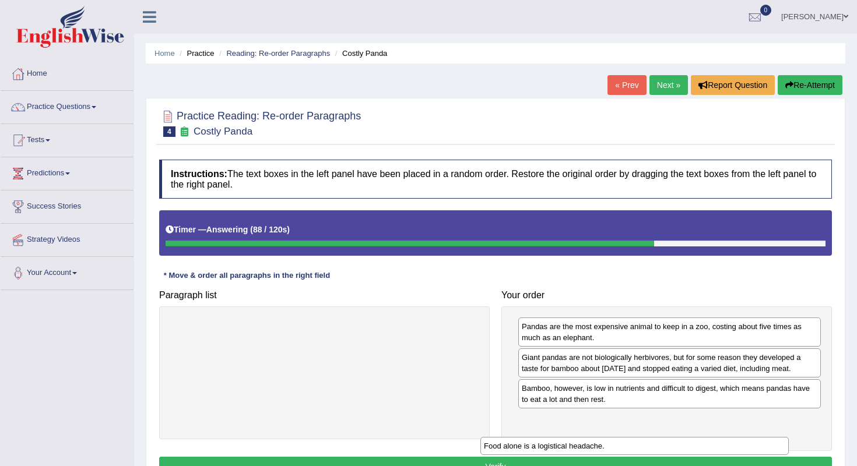
drag, startPoint x: 421, startPoint y: 321, endPoint x: 747, endPoint y: 438, distance: 346.7
click at [747, 438] on div "Food alone is a logistical headache." at bounding box center [634, 446] width 308 height 18
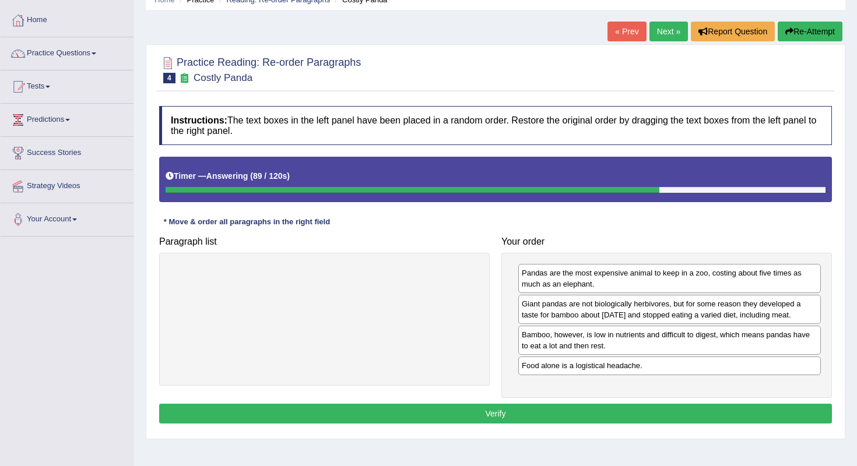
scroll to position [72, 0]
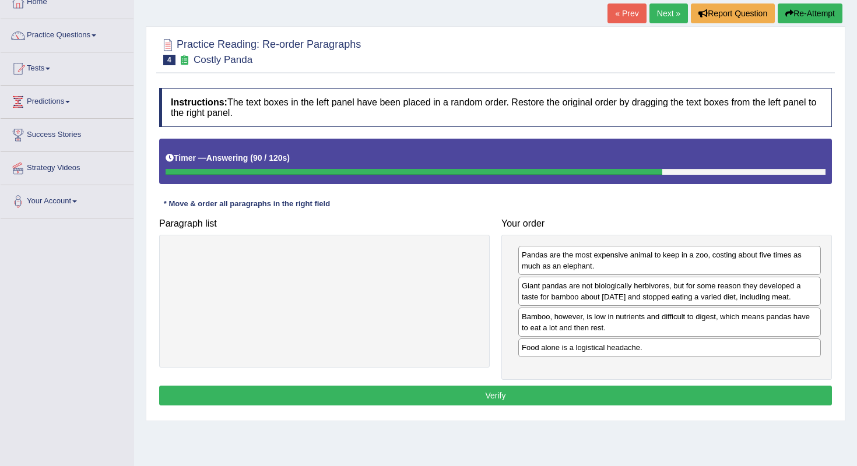
click at [658, 406] on button "Verify" at bounding box center [495, 396] width 673 height 20
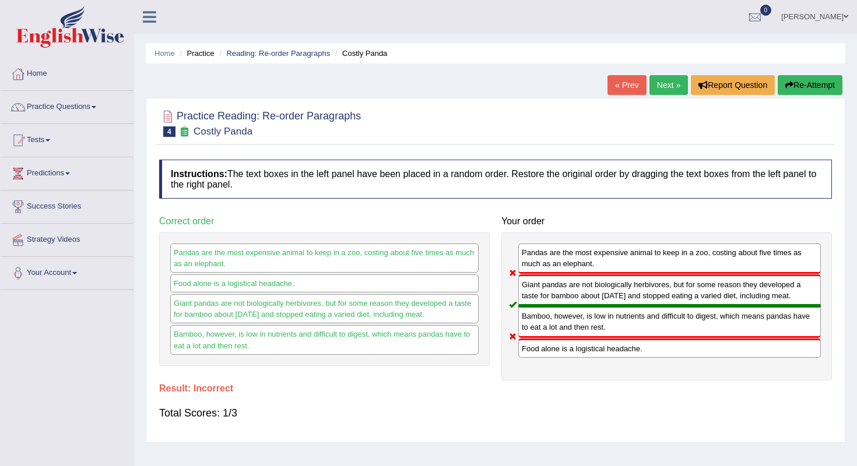
scroll to position [0, 0]
click at [670, 80] on link "Next »" at bounding box center [668, 85] width 38 height 20
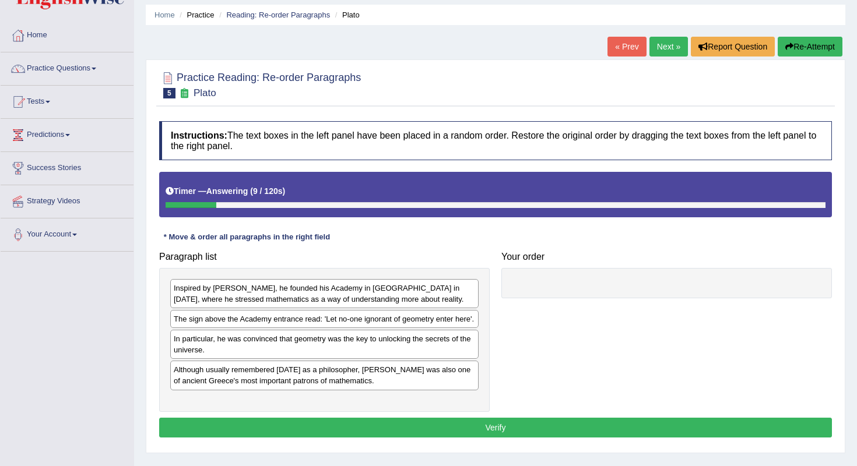
scroll to position [29, 0]
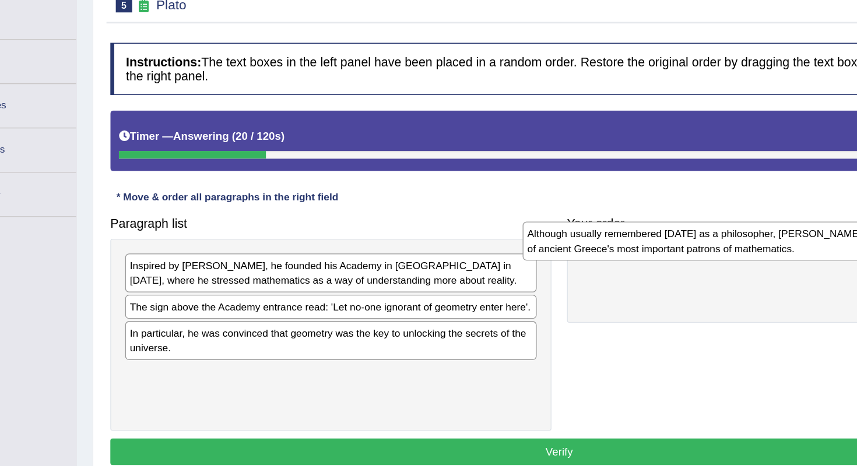
drag, startPoint x: 232, startPoint y: 300, endPoint x: 530, endPoint y: 187, distance: 318.6
click at [530, 265] on div "Although usually remembered [DATE] as a philosopher, [PERSON_NAME] was also one…" at bounding box center [622, 279] width 308 height 29
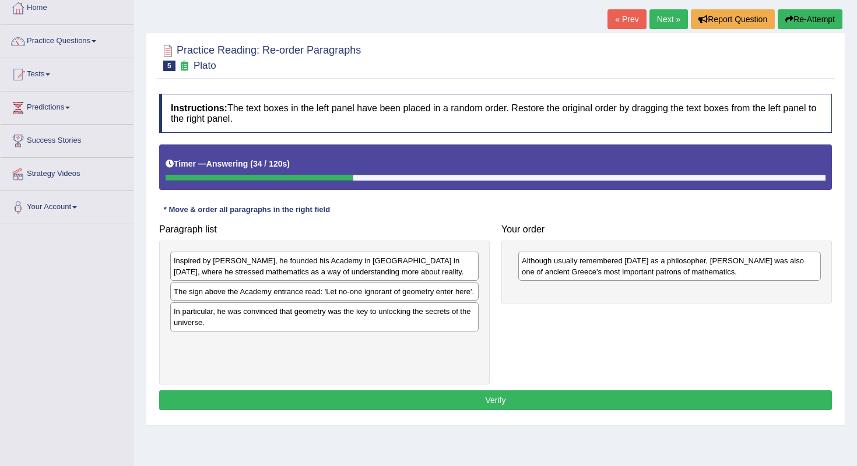
scroll to position [52, 0]
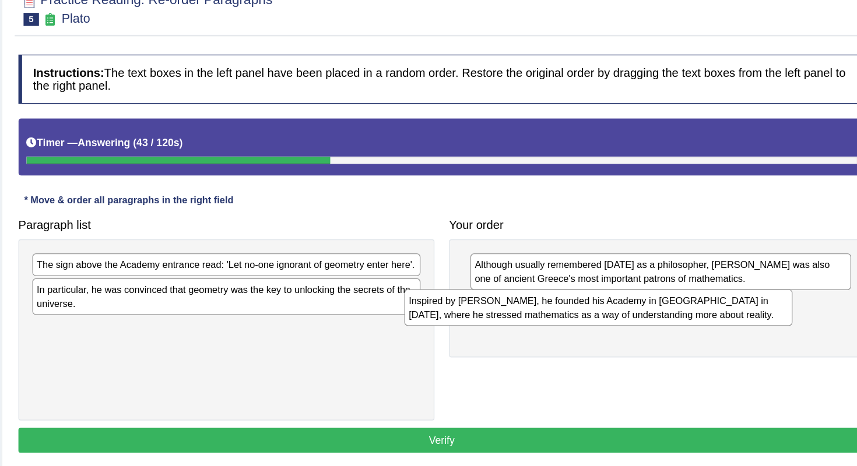
drag, startPoint x: 237, startPoint y: 213, endPoint x: 531, endPoint y: 243, distance: 295.4
click at [532, 294] on div "Inspired by [PERSON_NAME], he founded his Academy in [GEOGRAPHIC_DATA] in [DATE…" at bounding box center [620, 308] width 308 height 29
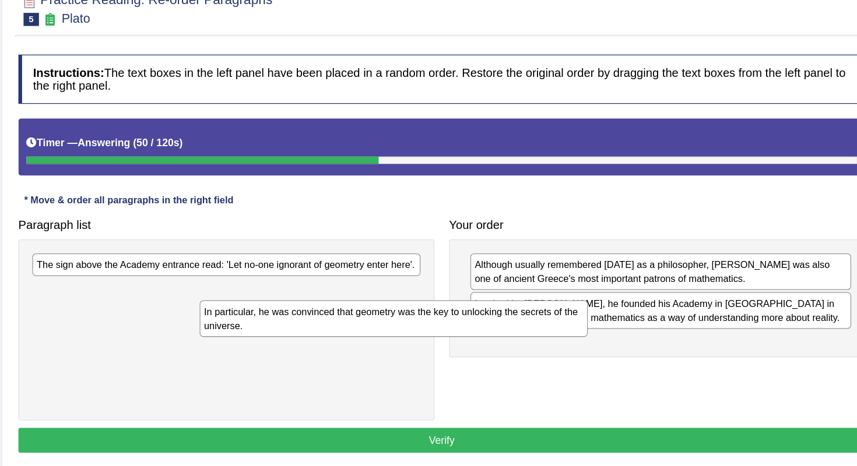
drag, startPoint x: 228, startPoint y: 252, endPoint x: 471, endPoint y: 283, distance: 245.0
click at [471, 303] on div "In particular, he was convinced that geometry was the key to unlocking the secr…" at bounding box center [457, 317] width 308 height 29
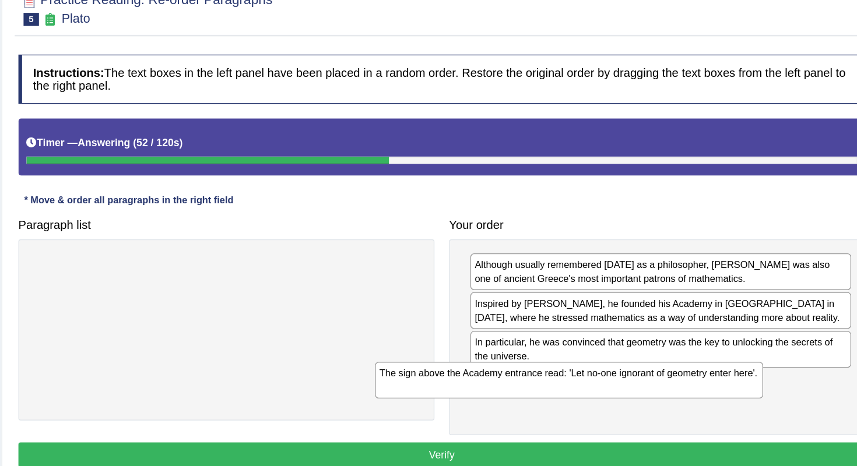
drag, startPoint x: 196, startPoint y: 210, endPoint x: 469, endPoint y: 297, distance: 285.8
click at [469, 352] on div "The sign above the Academy entrance read: 'Let no-one ignorant of geometry ente…" at bounding box center [596, 366] width 308 height 29
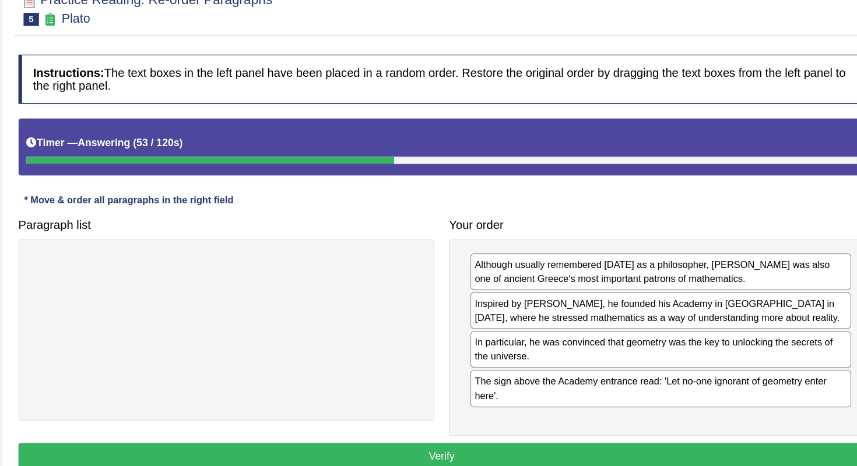
click at [402, 417] on button "Verify" at bounding box center [495, 427] width 673 height 20
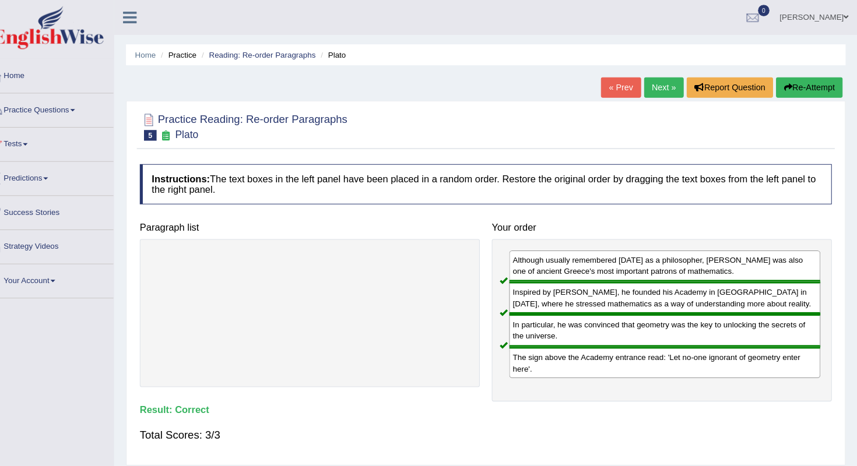
scroll to position [0, 0]
click at [649, 89] on link "Next »" at bounding box center [668, 85] width 38 height 20
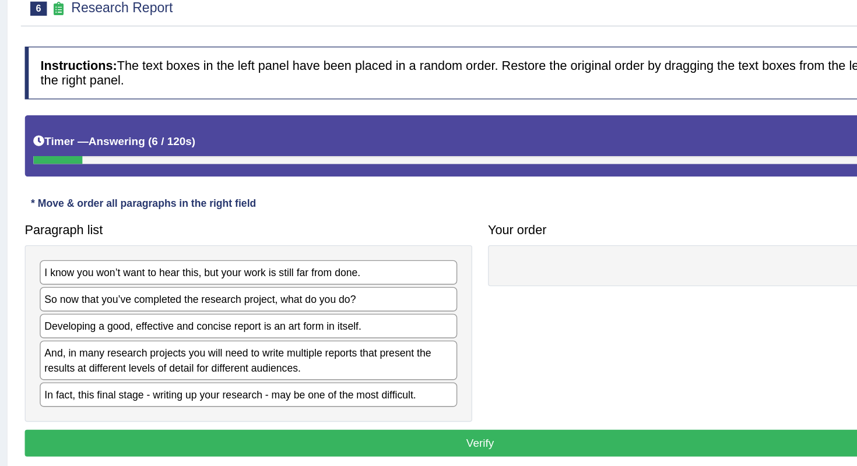
scroll to position [11, 0]
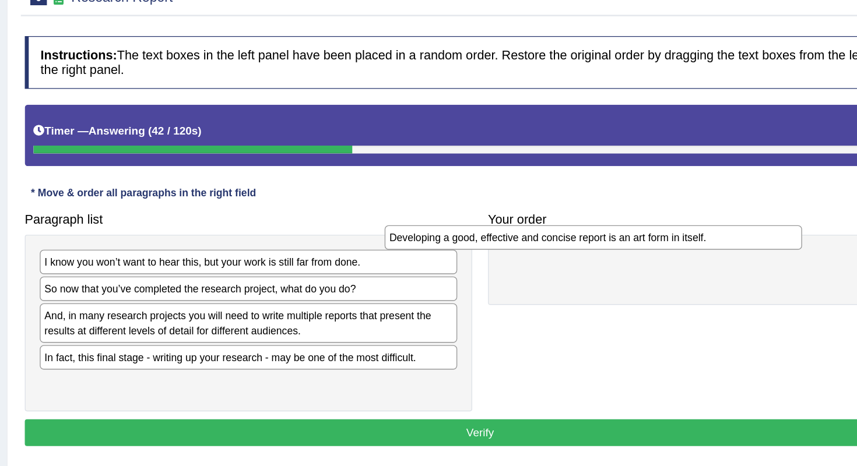
drag, startPoint x: 224, startPoint y: 233, endPoint x: 491, endPoint y: 174, distance: 272.9
click at [488, 289] on div "Developing a good, effective and concise report is an art form in itself." at bounding box center [579, 298] width 308 height 18
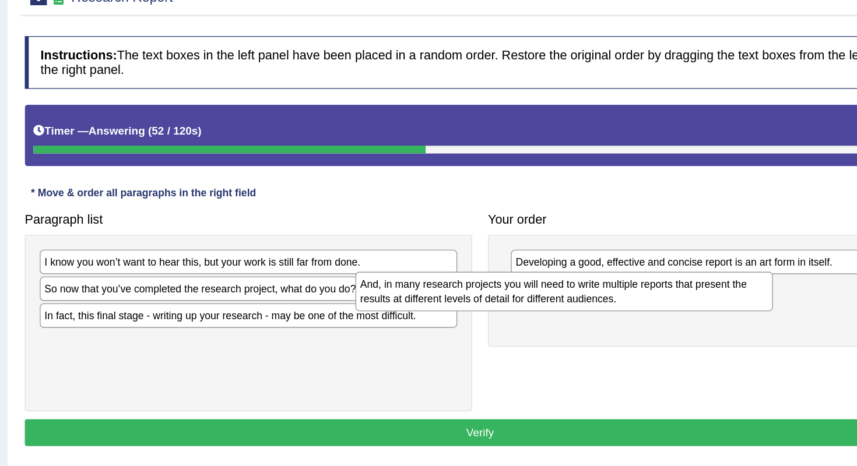
drag, startPoint x: 216, startPoint y: 243, endPoint x: 506, endPoint y: 230, distance: 290.6
click at [506, 323] on div "And, in many research projects you will need to write multiple reports that pre…" at bounding box center [557, 337] width 308 height 29
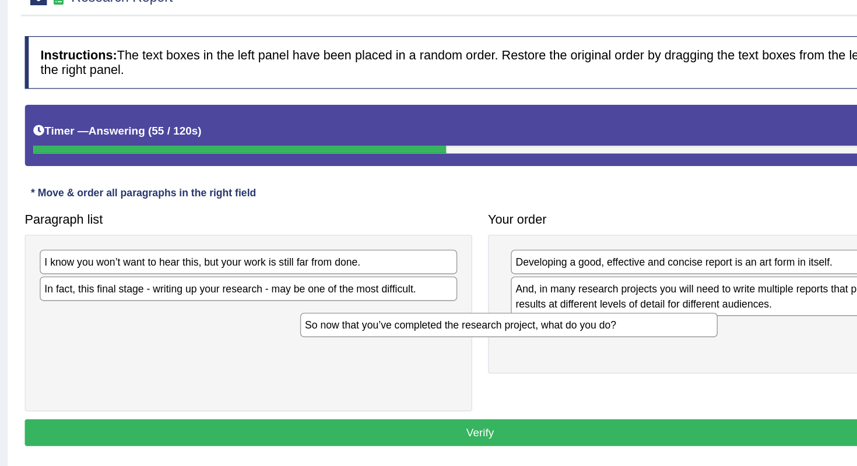
drag, startPoint x: 230, startPoint y: 209, endPoint x: 454, endPoint y: 241, distance: 226.2
click at [448, 353] on div "So now that you’ve completed the research project, what do you do?" at bounding box center [517, 362] width 308 height 18
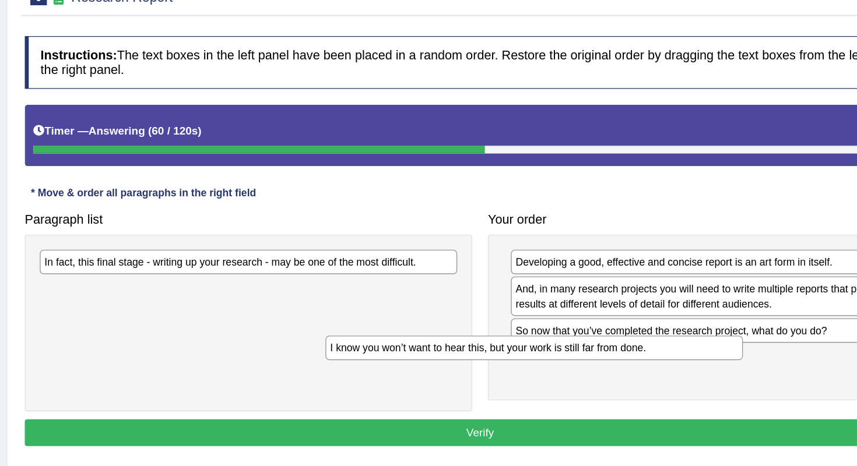
drag, startPoint x: 275, startPoint y: 193, endPoint x: 498, endPoint y: 252, distance: 230.9
click at [498, 370] on div "I know you won’t want to hear this, but your work is still far from done." at bounding box center [535, 379] width 308 height 18
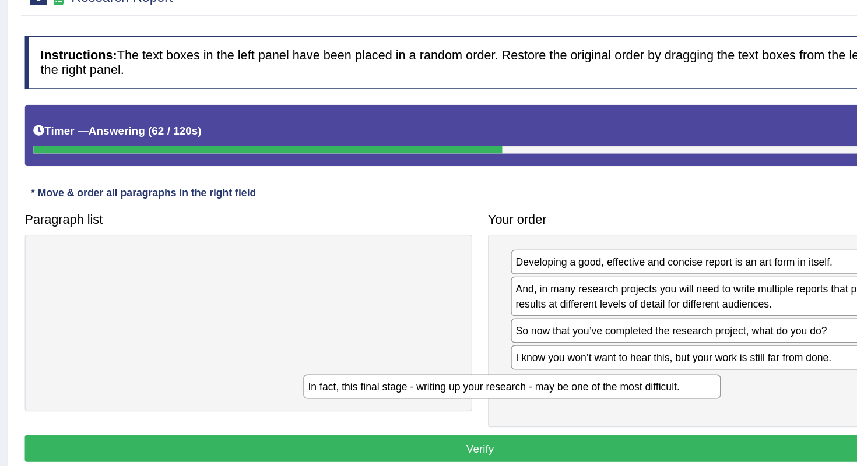
drag, startPoint x: 195, startPoint y: 195, endPoint x: 444, endPoint y: 307, distance: 273.2
click at [444, 399] on div "In fact, this final stage - writing up your research - may be one of the most d…" at bounding box center [519, 408] width 308 height 18
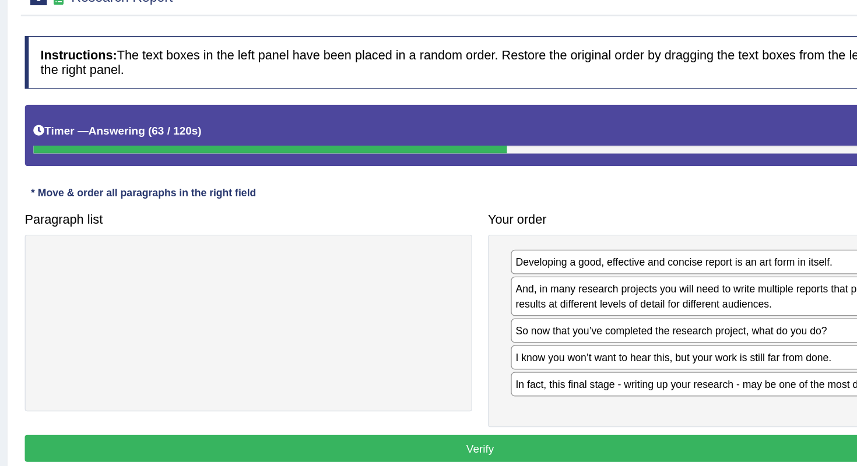
click at [399, 444] on button "Verify" at bounding box center [495, 454] width 673 height 20
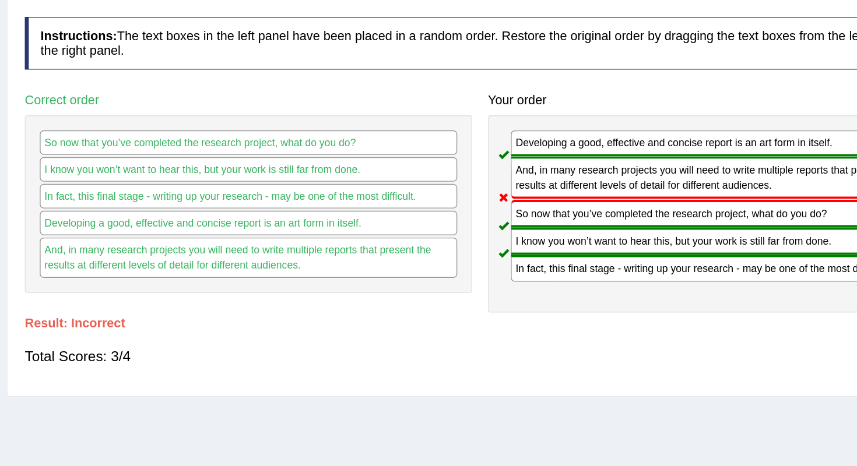
scroll to position [27, 0]
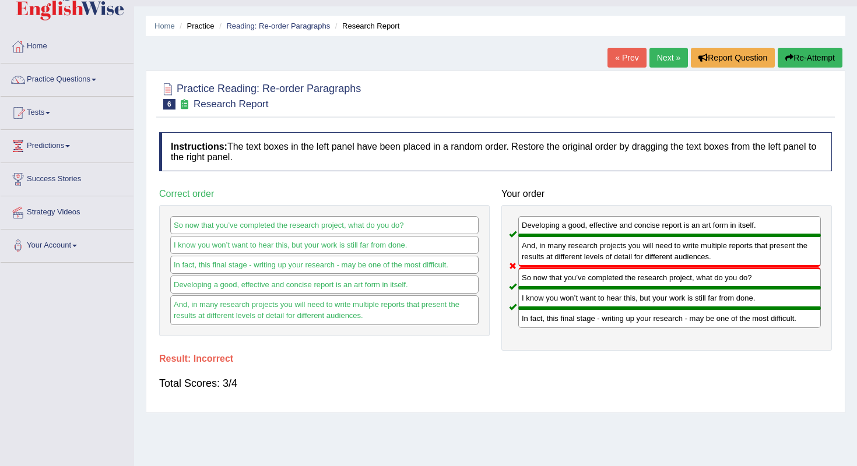
click at [656, 55] on link "Next »" at bounding box center [668, 58] width 38 height 20
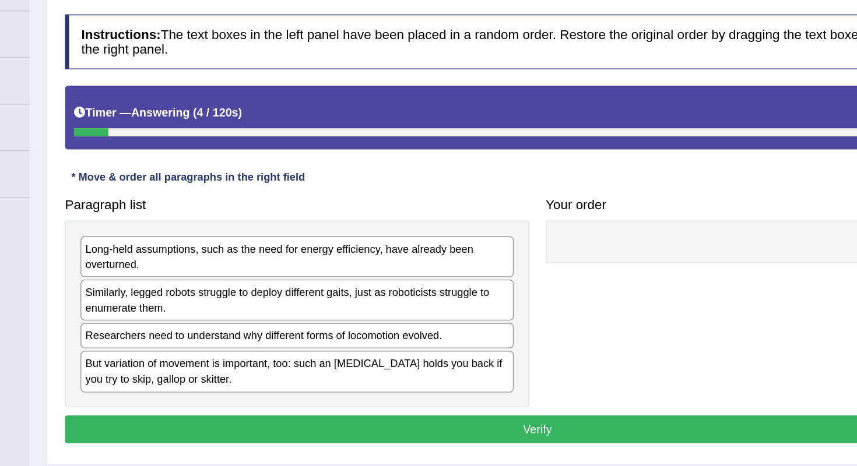
scroll to position [82, 0]
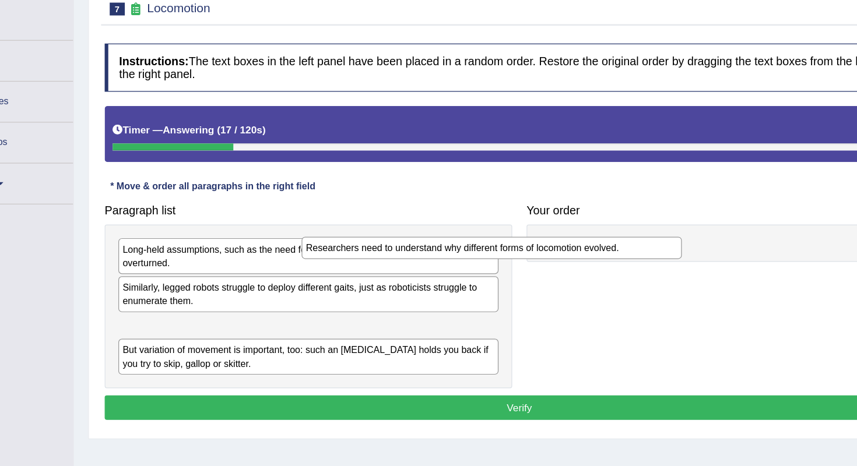
drag, startPoint x: 290, startPoint y: 269, endPoint x: 439, endPoint y: 207, distance: 161.2
click at [439, 234] on div "Researchers need to understand why different forms of locomotion evolved." at bounding box center [473, 243] width 308 height 18
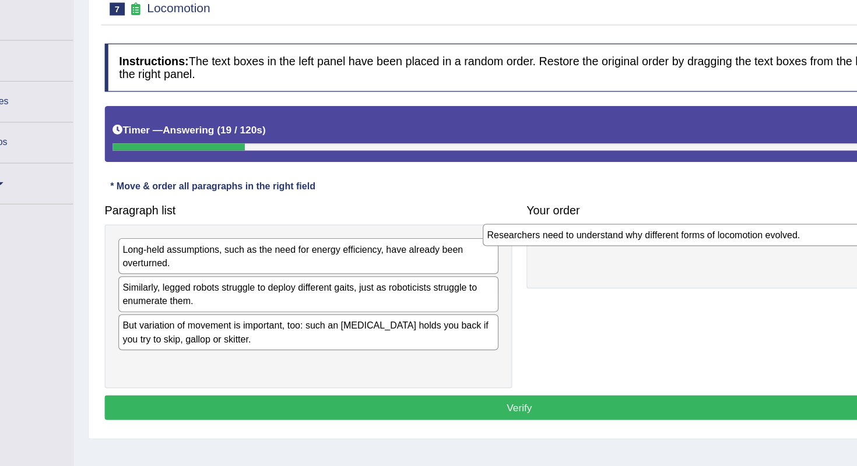
drag, startPoint x: 336, startPoint y: 262, endPoint x: 631, endPoint y: 188, distance: 304.0
click at [631, 224] on div "Researchers need to understand why different forms of locomotion evolved." at bounding box center [620, 233] width 308 height 18
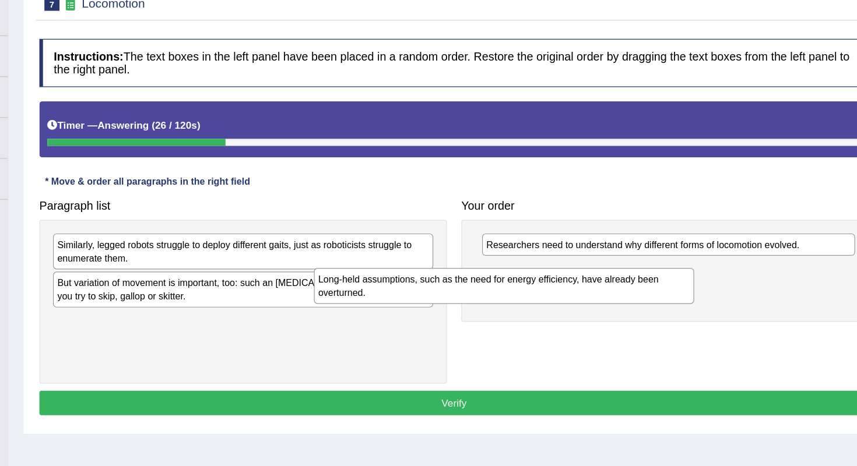
drag, startPoint x: 231, startPoint y: 213, endPoint x: 443, endPoint y: 243, distance: 213.6
click at [443, 264] on div "Long-held assumptions, such as the need for energy efficiency, have already bee…" at bounding box center [536, 278] width 308 height 29
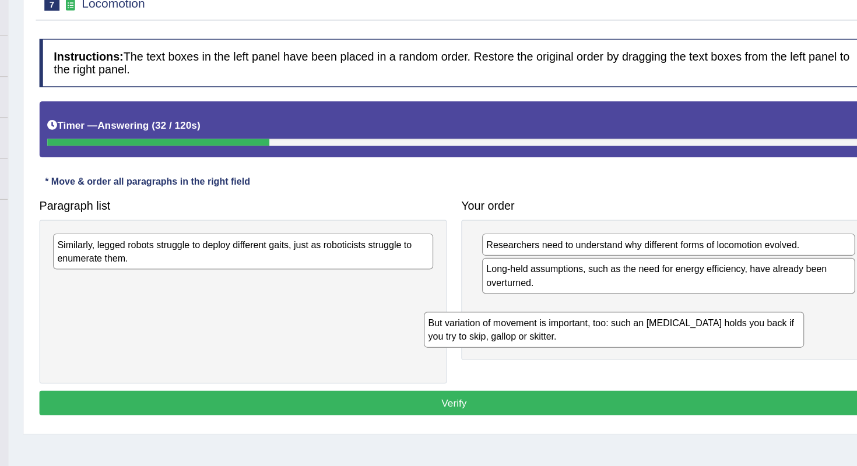
drag, startPoint x: 205, startPoint y: 227, endPoint x: 510, endPoint y: 255, distance: 306.2
click at [510, 299] on div "But variation of movement is important, too: such an ankle brace holds you back…" at bounding box center [625, 313] width 308 height 29
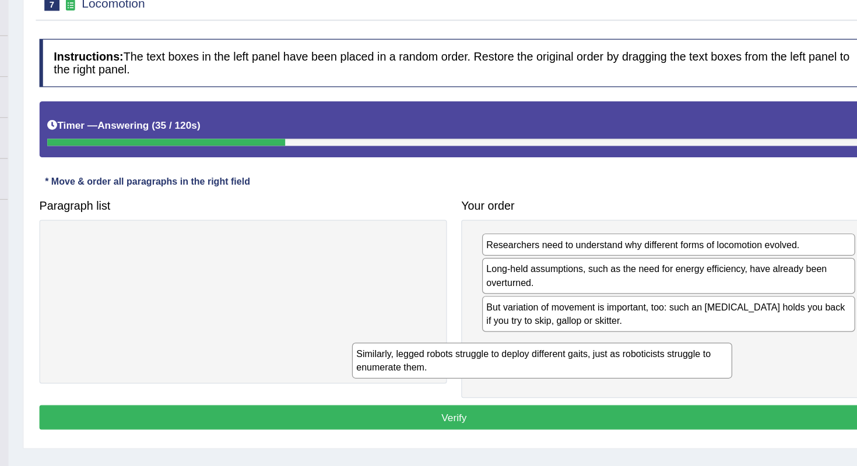
drag, startPoint x: 289, startPoint y: 190, endPoint x: 531, endPoint y: 277, distance: 256.5
click at [531, 324] on div "Similarly, legged robots struggle to deploy different gaits, just as roboticist…" at bounding box center [567, 338] width 308 height 29
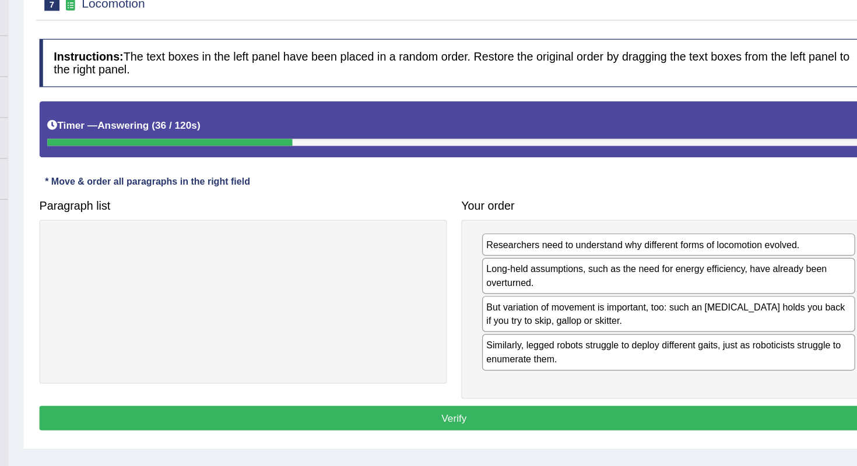
click at [505, 375] on button "Verify" at bounding box center [495, 385] width 673 height 20
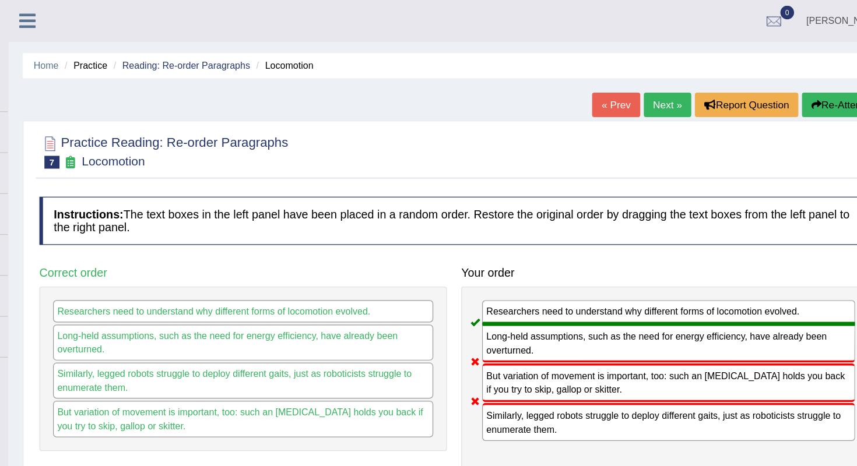
scroll to position [0, 0]
click at [649, 85] on link "Next »" at bounding box center [668, 85] width 38 height 20
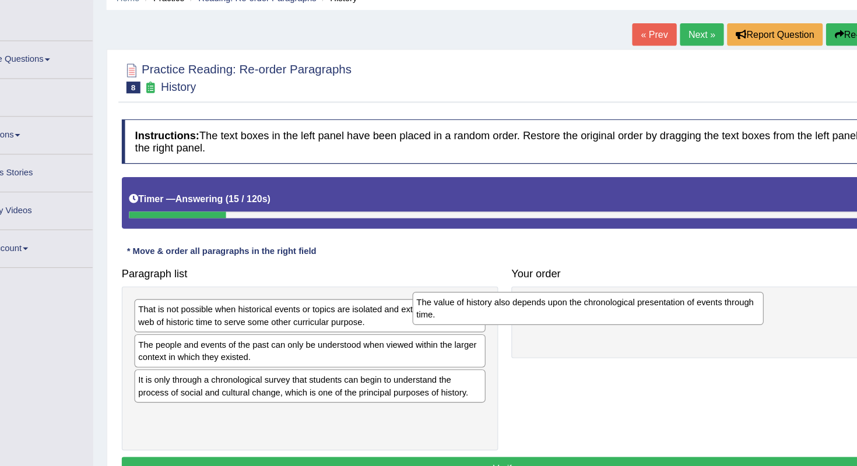
drag, startPoint x: 332, startPoint y: 367, endPoint x: 581, endPoint y: 268, distance: 267.7
click at [581, 311] on div "The value of history also depends upon the chronological presentation of events…" at bounding box center [568, 325] width 308 height 29
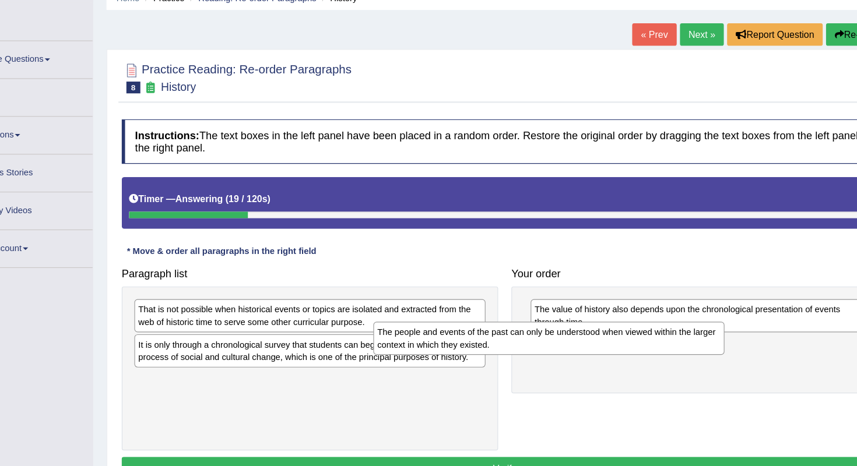
drag, startPoint x: 248, startPoint y: 298, endPoint x: 457, endPoint y: 287, distance: 209.6
click at [457, 338] on div "The people and events of the past can only be understood when viewed within the…" at bounding box center [534, 352] width 308 height 29
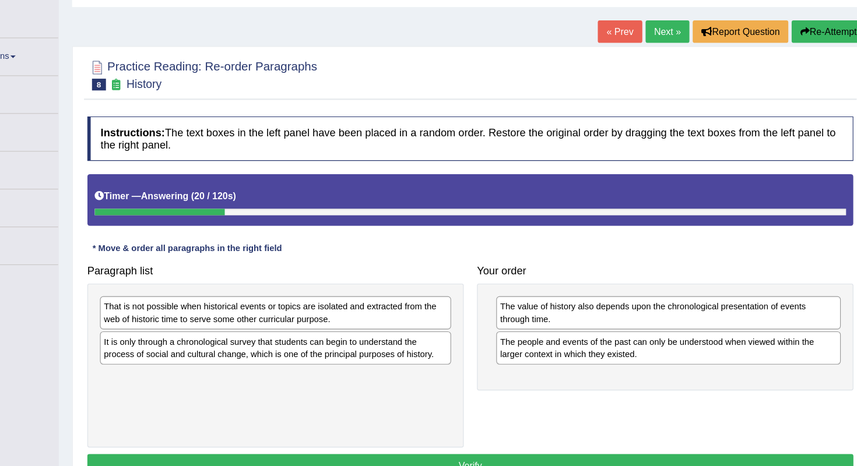
scroll to position [5, 0]
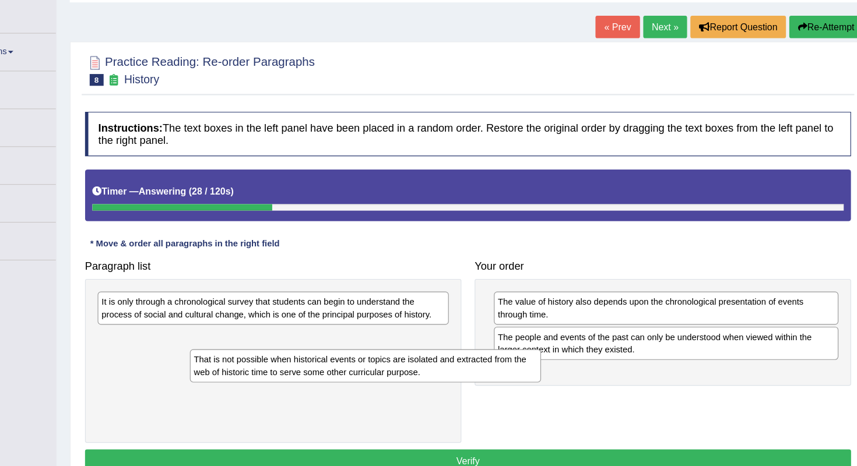
drag, startPoint x: 311, startPoint y: 273, endPoint x: 392, endPoint y: 325, distance: 96.2
click at [392, 364] on div "That is not possible when historical events or topics are isolated and extracte…" at bounding box center [405, 378] width 308 height 29
drag, startPoint x: 342, startPoint y: 310, endPoint x: 510, endPoint y: 328, distance: 168.9
click at [510, 362] on div "That is not possible when historical events or topics are isolated and extracte…" at bounding box center [457, 376] width 308 height 29
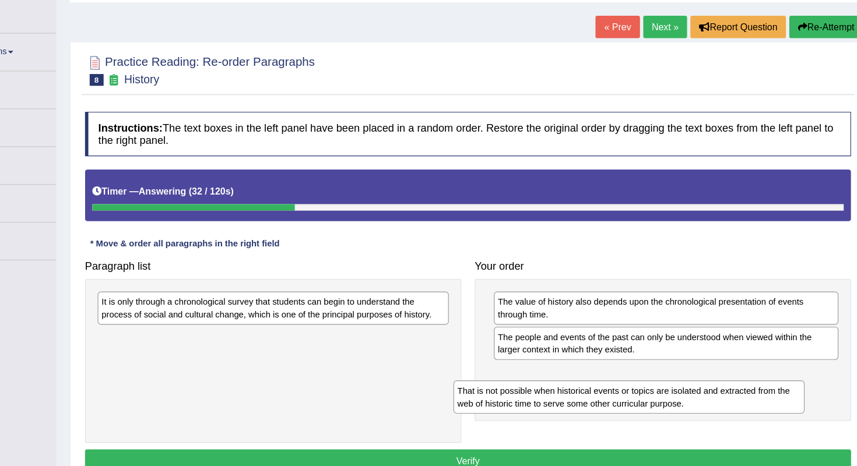
drag, startPoint x: 345, startPoint y: 304, endPoint x: 677, endPoint y: 351, distance: 336.1
click at [676, 391] on div "That is not possible when historical events or topics are isolated and extracte…" at bounding box center [637, 405] width 308 height 29
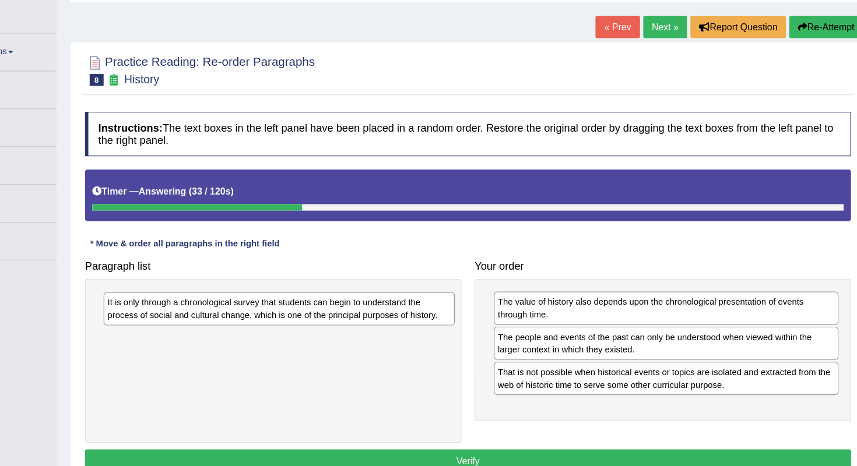
drag, startPoint x: 314, startPoint y: 273, endPoint x: 634, endPoint y: 391, distance: 341.2
click at [484, 343] on div "It is only through a chronological survey that students can begin to understand…" at bounding box center [329, 328] width 308 height 29
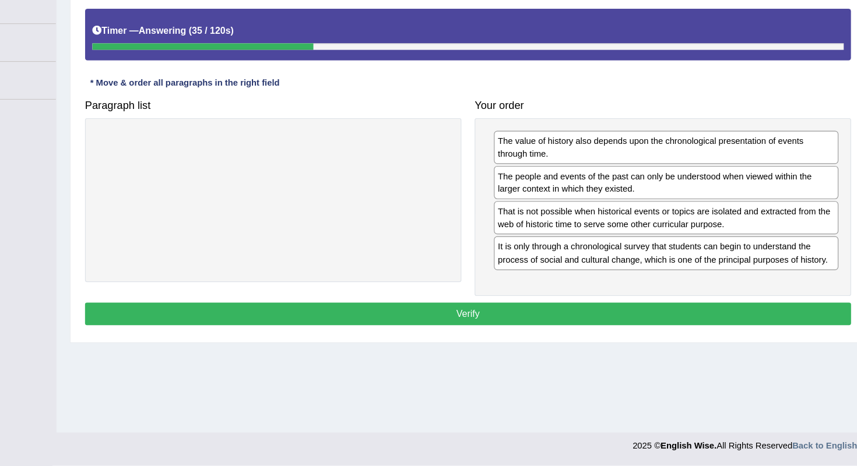
scroll to position [146, 0]
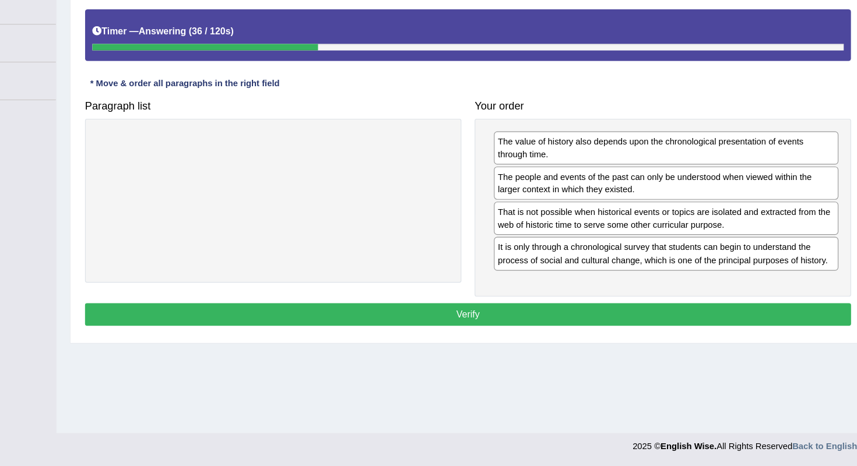
click at [545, 323] on button "Verify" at bounding box center [495, 333] width 673 height 20
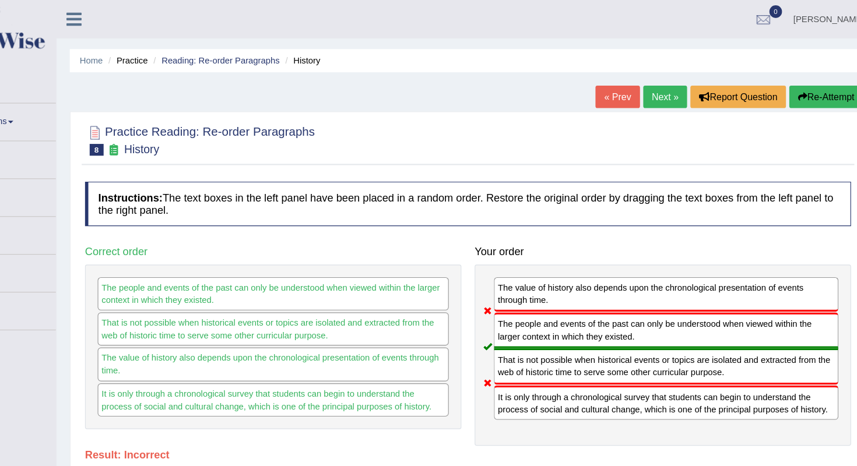
scroll to position [0, 0]
click at [649, 88] on link "Next »" at bounding box center [668, 85] width 38 height 20
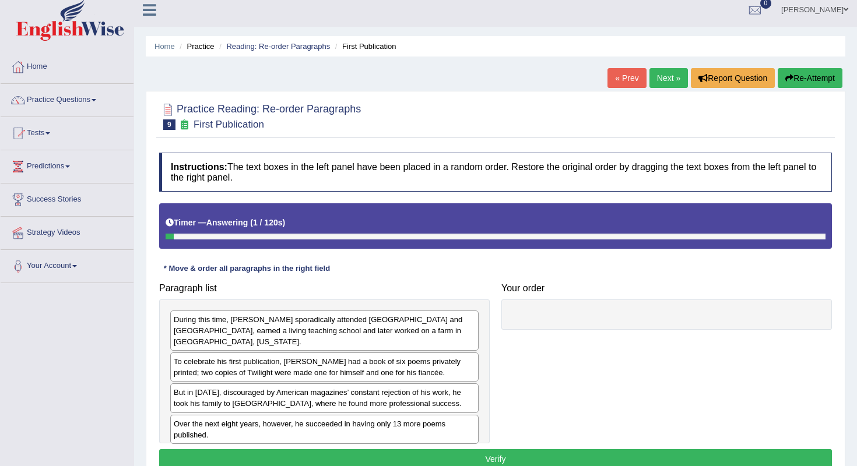
scroll to position [5, 0]
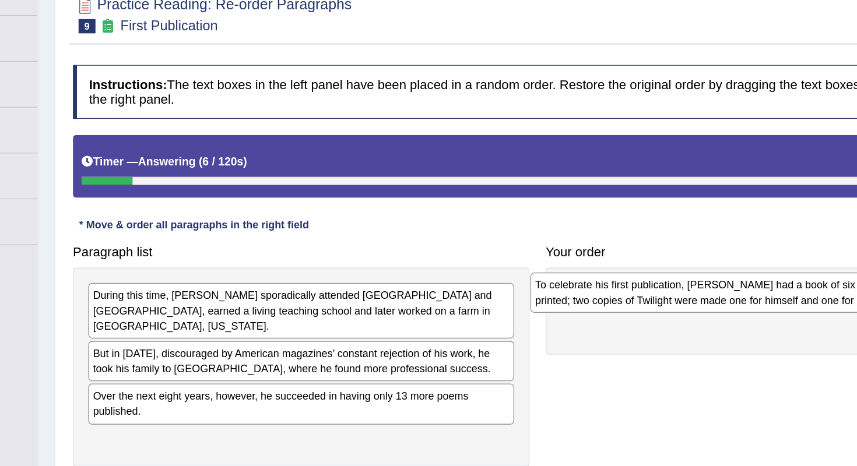
drag, startPoint x: 254, startPoint y: 250, endPoint x: 574, endPoint y: 212, distance: 322.3
click at [574, 305] on div "To celebrate his first publication, [PERSON_NAME] had a book of six poems priva…" at bounding box center [644, 319] width 308 height 29
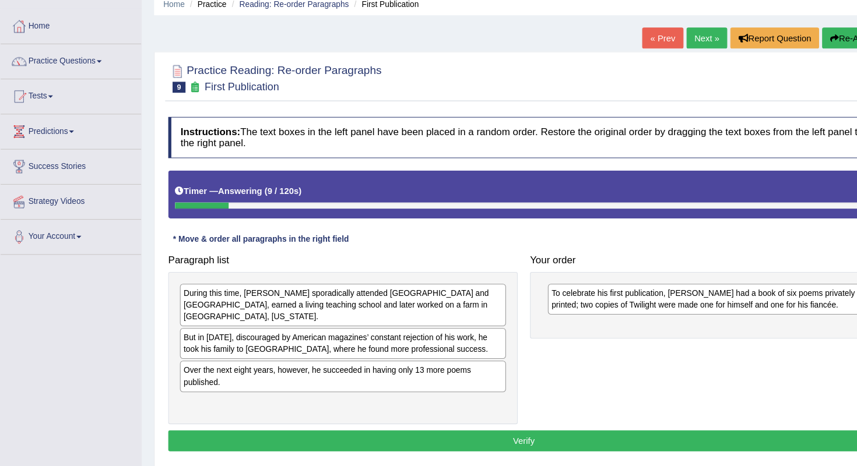
scroll to position [48, 0]
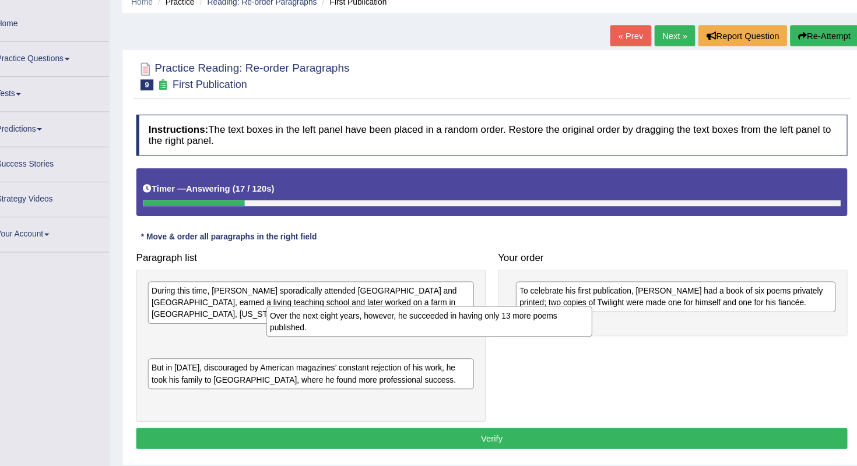
drag, startPoint x: 346, startPoint y: 350, endPoint x: 511, endPoint y: 309, distance: 169.5
click at [511, 309] on div "Over the next eight years, however, he succeeded in having only 13 more poems p…" at bounding box center [436, 307] width 308 height 29
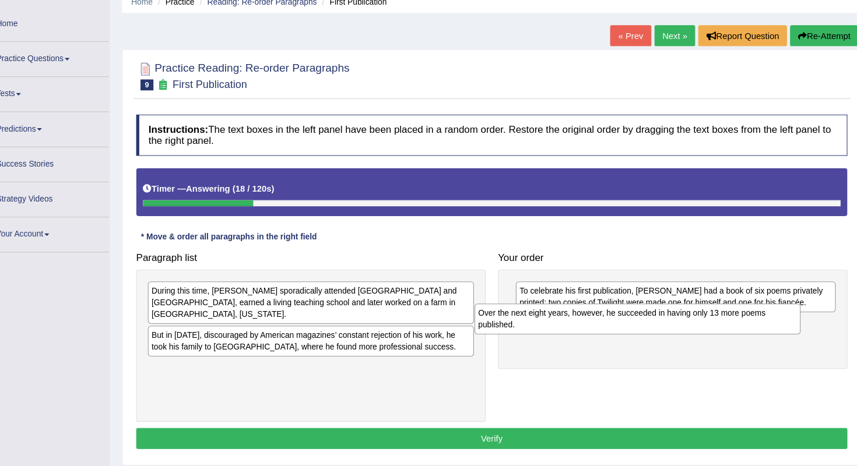
drag, startPoint x: 315, startPoint y: 311, endPoint x: 688, endPoint y: 315, distance: 372.5
click at [688, 315] on div "Over the next eight years, however, he succeeded in having only 13 more poems p…" at bounding box center [633, 304] width 308 height 29
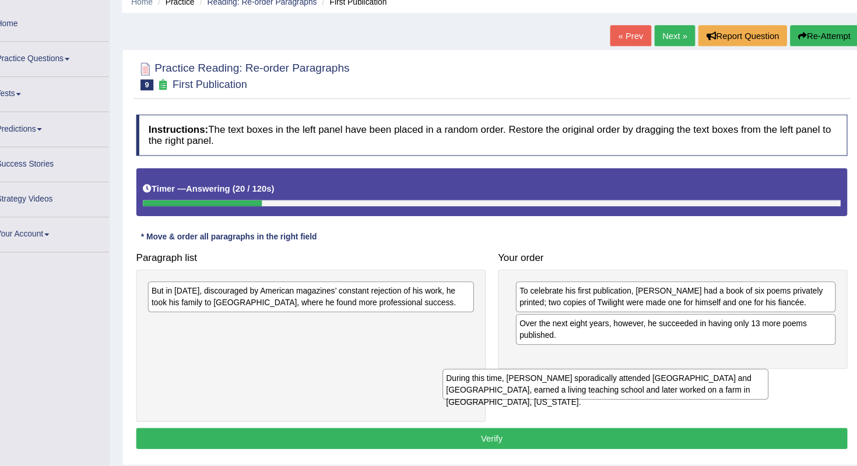
drag, startPoint x: 375, startPoint y: 280, endPoint x: 657, endPoint y: 363, distance: 293.7
click at [657, 363] on div "During this time, [PERSON_NAME] sporadically attended [GEOGRAPHIC_DATA] and [GE…" at bounding box center [603, 366] width 308 height 29
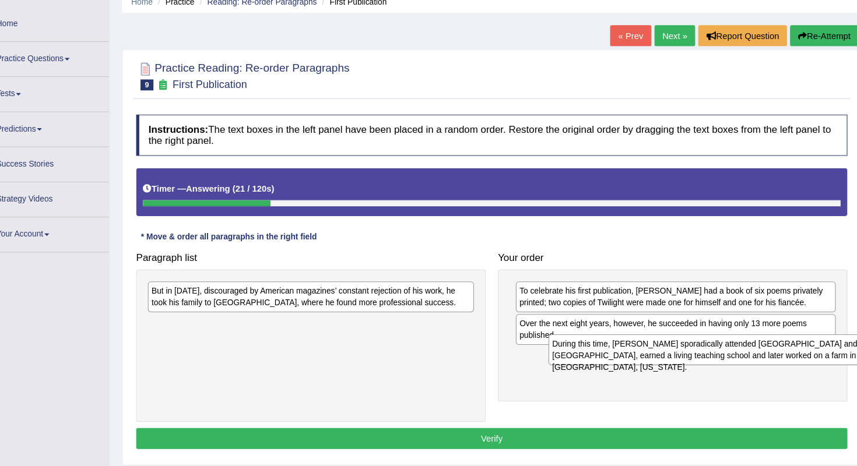
drag, startPoint x: 413, startPoint y: 311, endPoint x: 785, endPoint y: 341, distance: 373.1
click at [785, 342] on div "During this time, [PERSON_NAME] sporadically attended [GEOGRAPHIC_DATA] and [GE…" at bounding box center [703, 333] width 308 height 29
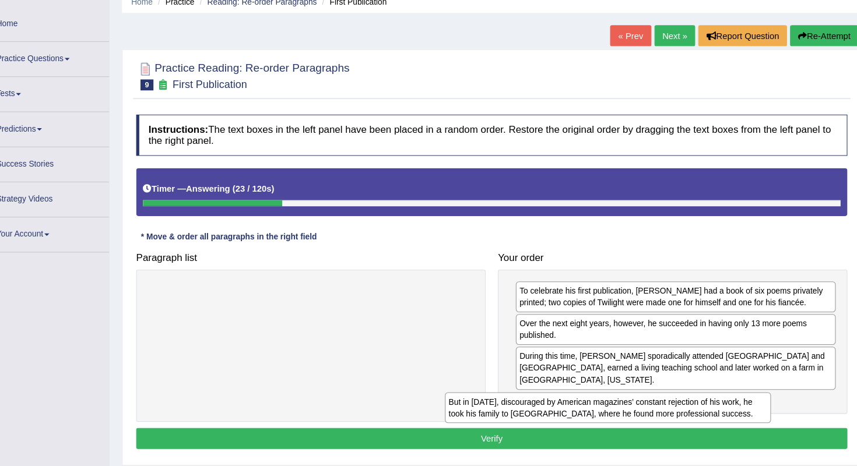
drag, startPoint x: 422, startPoint y: 277, endPoint x: 711, endPoint y: 380, distance: 306.3
click at [711, 380] on div "But in [DATE], discouraged by American magazines’ constant rejection of his wor…" at bounding box center [605, 388] width 308 height 29
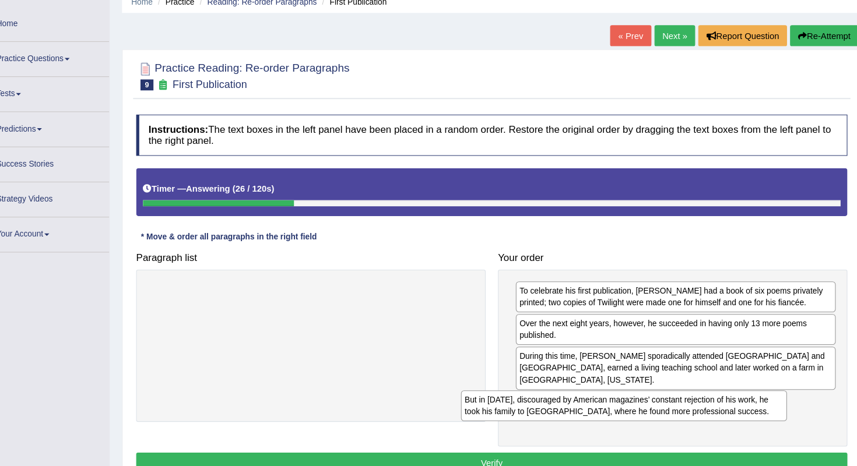
drag, startPoint x: 300, startPoint y: 279, endPoint x: 601, endPoint y: 383, distance: 318.4
click at [597, 383] on div "But in [DATE], discouraged by American magazines’ constant rejection of his wor…" at bounding box center [620, 387] width 308 height 29
click at [607, 431] on button "Verify" at bounding box center [495, 441] width 673 height 20
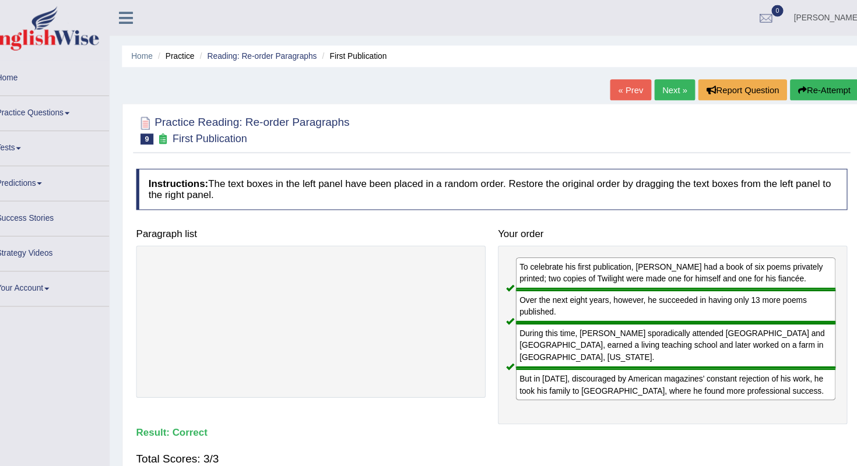
scroll to position [0, 0]
click at [649, 83] on link "Next »" at bounding box center [668, 85] width 38 height 20
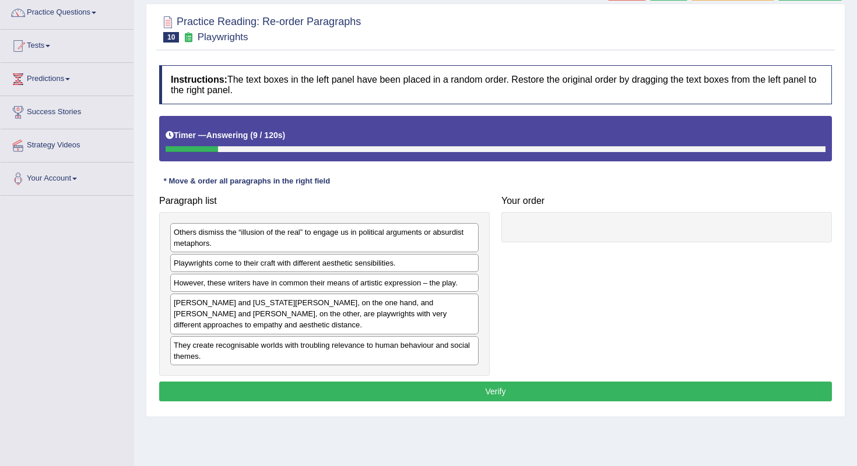
scroll to position [83, 0]
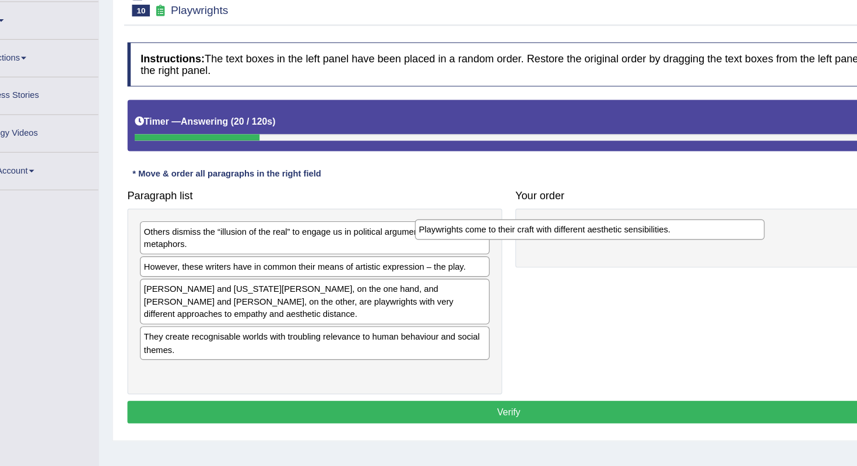
drag, startPoint x: 314, startPoint y: 235, endPoint x: 556, endPoint y: 202, distance: 244.1
click at [556, 233] on div "Playwrights come to their craft with different aesthetic sensibilities." at bounding box center [567, 242] width 308 height 18
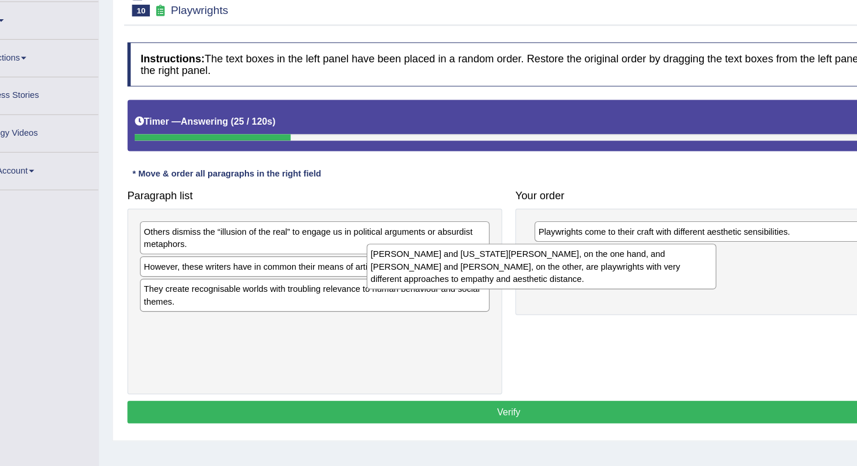
drag, startPoint x: 307, startPoint y: 266, endPoint x: 527, endPoint y: 239, distance: 222.0
click at [526, 255] on div "Thornton Wilder and Tennessee Williams, on the one hand, and Bertolt Brecht and…" at bounding box center [524, 275] width 308 height 40
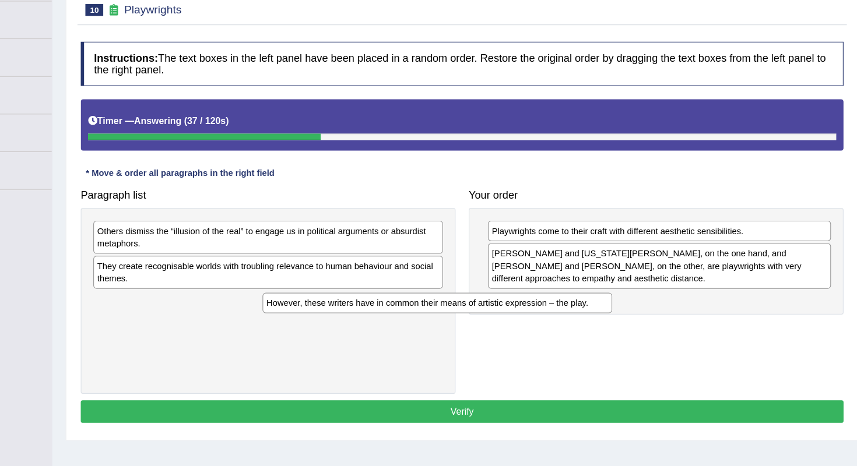
drag, startPoint x: 264, startPoint y: 231, endPoint x: 429, endPoint y: 272, distance: 170.5
click at [420, 298] on div "However, these writers have in common their means of artistic expression – the …" at bounding box center [473, 307] width 308 height 18
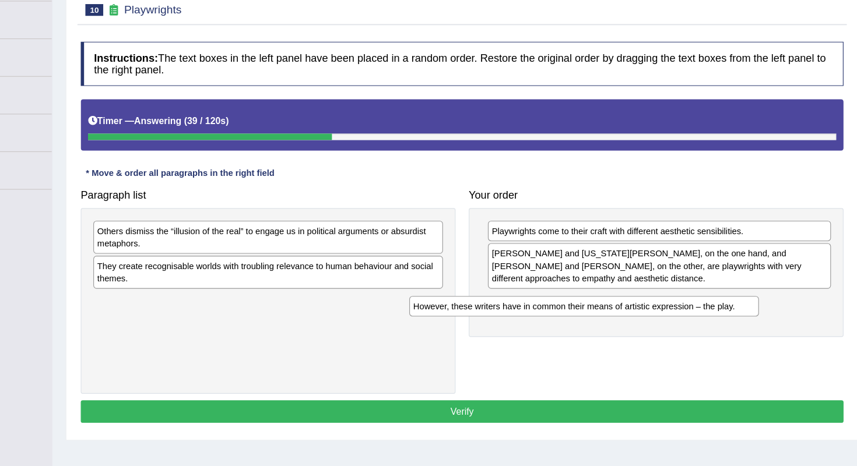
drag, startPoint x: 332, startPoint y: 263, endPoint x: 611, endPoint y: 268, distance: 278.7
click at [611, 301] on div "However, these writers have in common their means of artistic expression – the …" at bounding box center [603, 310] width 308 height 18
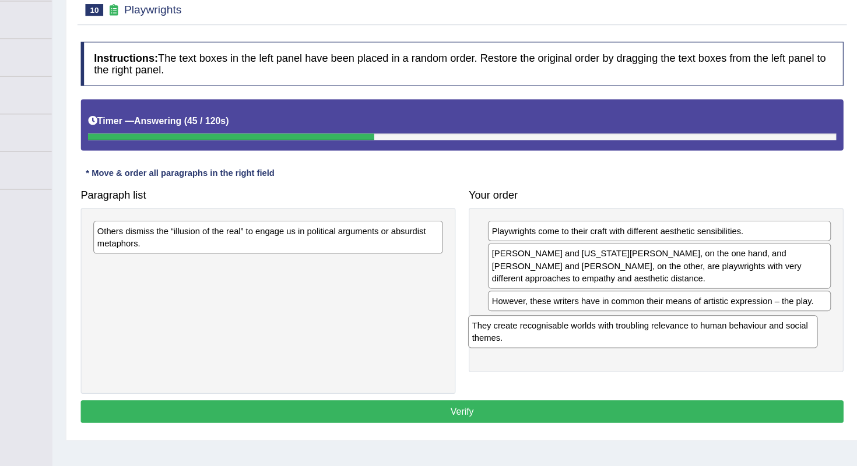
drag, startPoint x: 290, startPoint y: 241, endPoint x: 620, endPoint y: 294, distance: 334.8
click at [620, 318] on div "They create recognisable worlds with troubling relevance to human behaviour and…" at bounding box center [655, 332] width 308 height 29
click at [245, 235] on div "Others dismiss the “illusion of the real” to engage us in political arguments o…" at bounding box center [326, 249] width 308 height 29
click at [276, 235] on div "Others dismiss the “illusion of the real” to engage us in political arguments o…" at bounding box center [324, 249] width 308 height 29
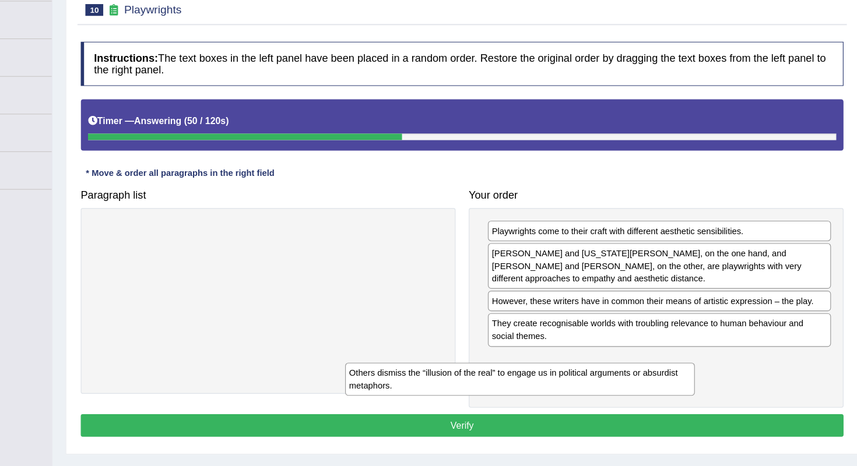
drag, startPoint x: 268, startPoint y: 210, endPoint x: 490, endPoint y: 336, distance: 255.3
click at [490, 360] on div "Others dismiss the “illusion of the real” to engage us in political arguments o…" at bounding box center [546, 374] width 308 height 29
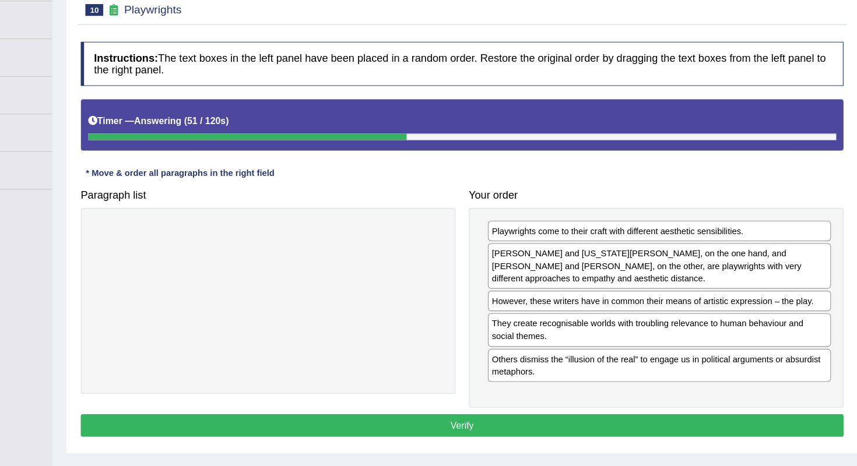
click at [435, 406] on button "Verify" at bounding box center [495, 416] width 673 height 20
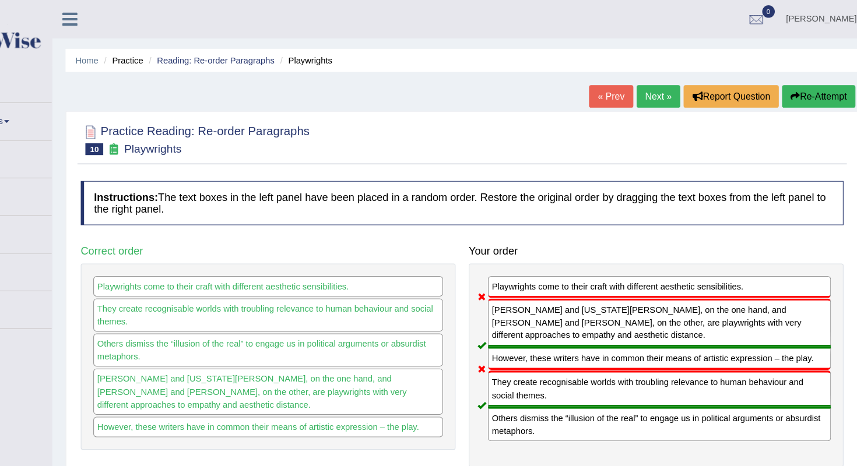
scroll to position [0, 0]
click at [649, 79] on link "Next »" at bounding box center [668, 85] width 38 height 20
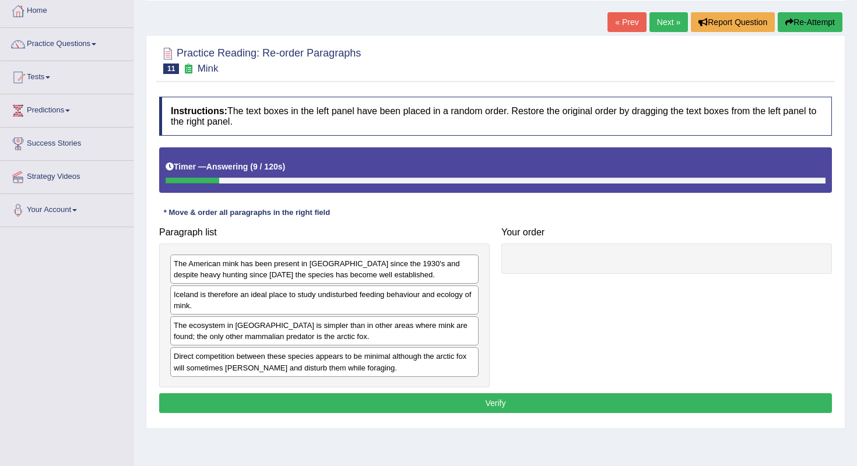
scroll to position [49, 0]
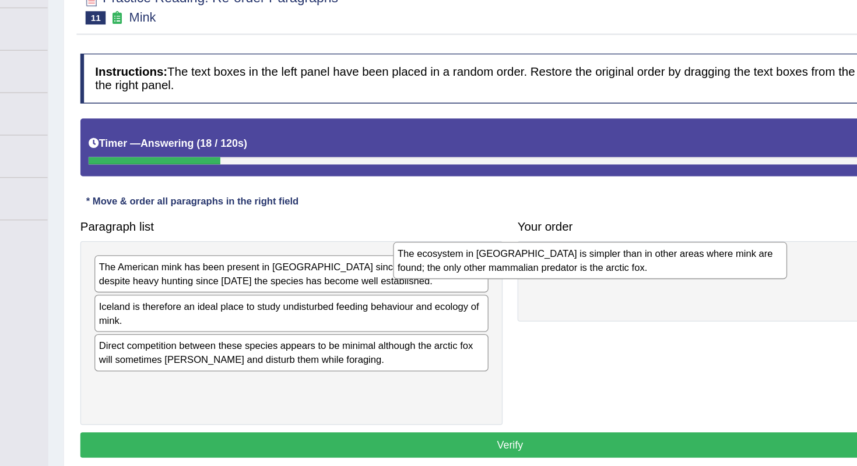
drag, startPoint x: 342, startPoint y: 287, endPoint x: 603, endPoint y: 248, distance: 263.5
click at [603, 258] on div "The ecosystem in Iceland is simpler than in other areas where mink are found; t…" at bounding box center [558, 272] width 308 height 29
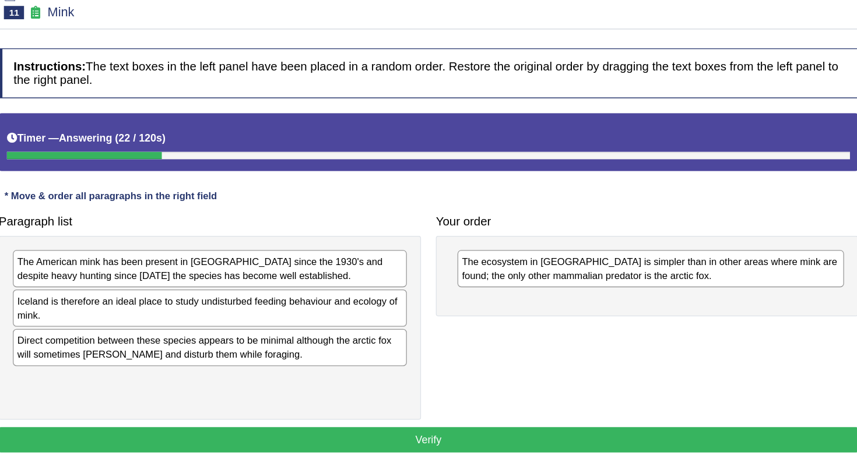
scroll to position [61, 0]
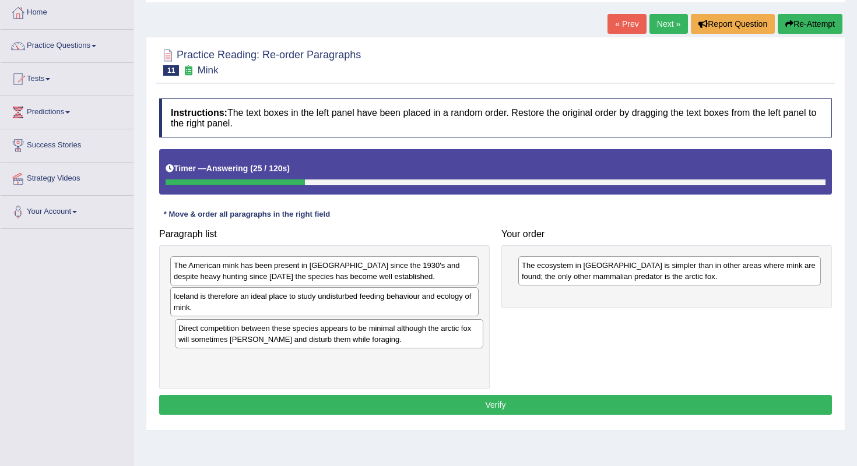
click at [435, 324] on div "Direct competition between these species appears to be minimal although the arc…" at bounding box center [329, 333] width 308 height 29
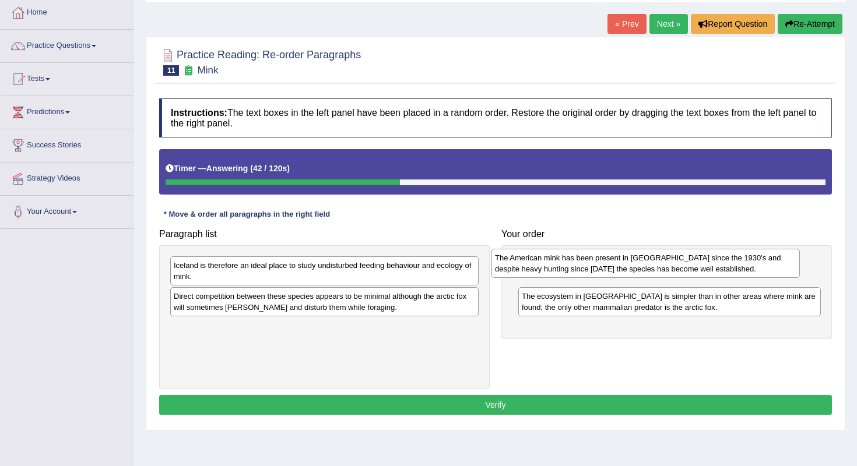
drag, startPoint x: 361, startPoint y: 268, endPoint x: 680, endPoint y: 259, distance: 319.6
click at [681, 259] on div "The American mink has been present in Iceland since the 1930's and despite heav…" at bounding box center [645, 263] width 308 height 29
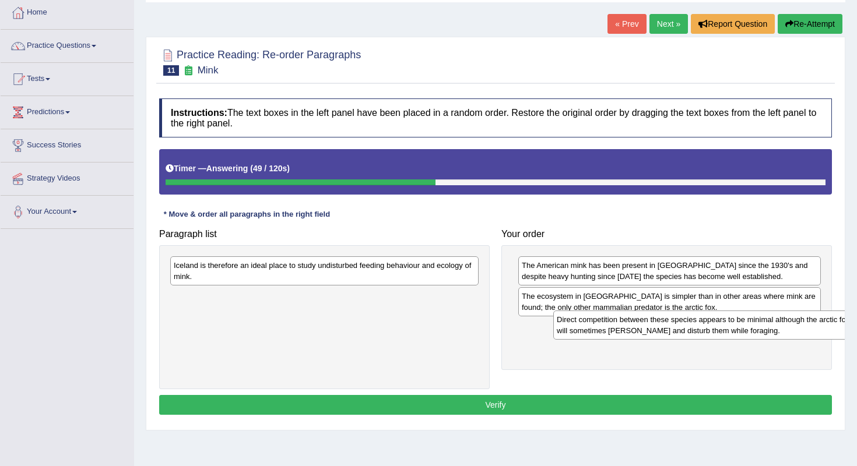
drag, startPoint x: 300, startPoint y: 312, endPoint x: 659, endPoint y: 333, distance: 359.8
click at [660, 333] on div "Direct competition between these species appears to be minimal although the arc…" at bounding box center [707, 325] width 308 height 29
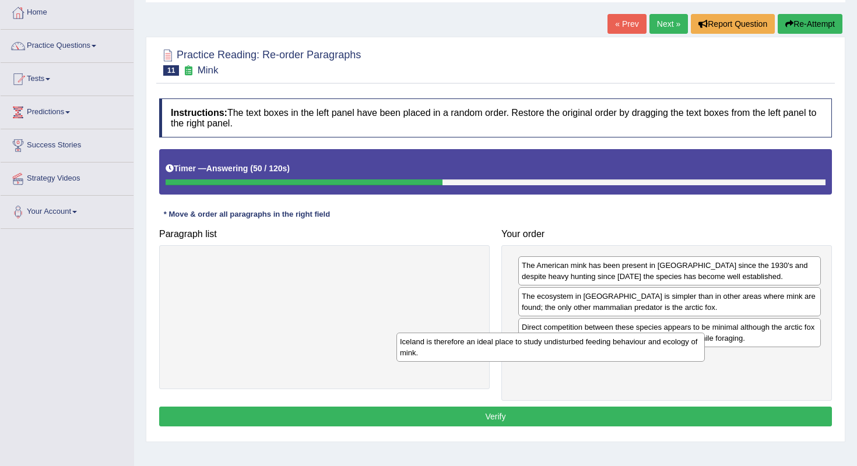
drag, startPoint x: 430, startPoint y: 264, endPoint x: 677, endPoint y: 352, distance: 262.4
click at [677, 352] on div "Iceland is therefore an ideal place to study undisturbed feeding behaviour and …" at bounding box center [550, 347] width 308 height 29
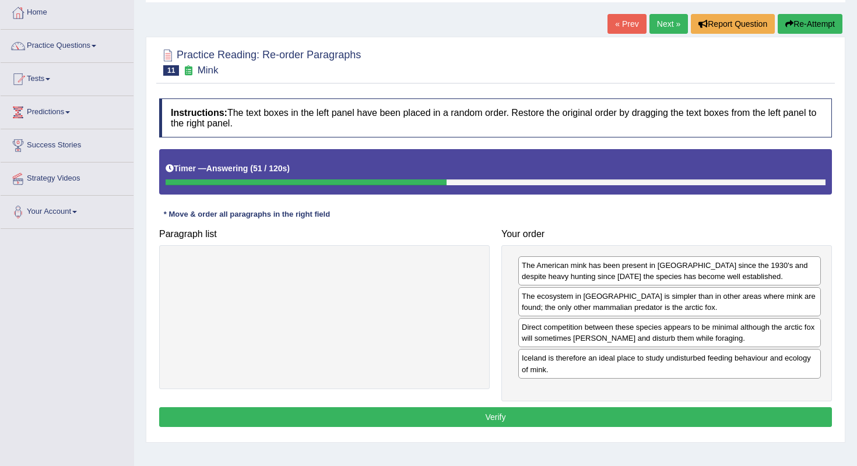
click at [634, 419] on button "Verify" at bounding box center [495, 418] width 673 height 20
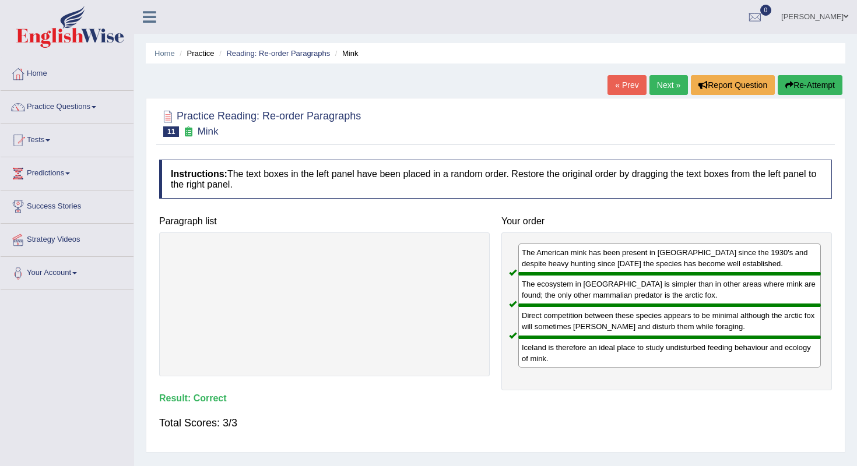
scroll to position [0, 0]
click at [658, 85] on link "Next »" at bounding box center [668, 85] width 38 height 20
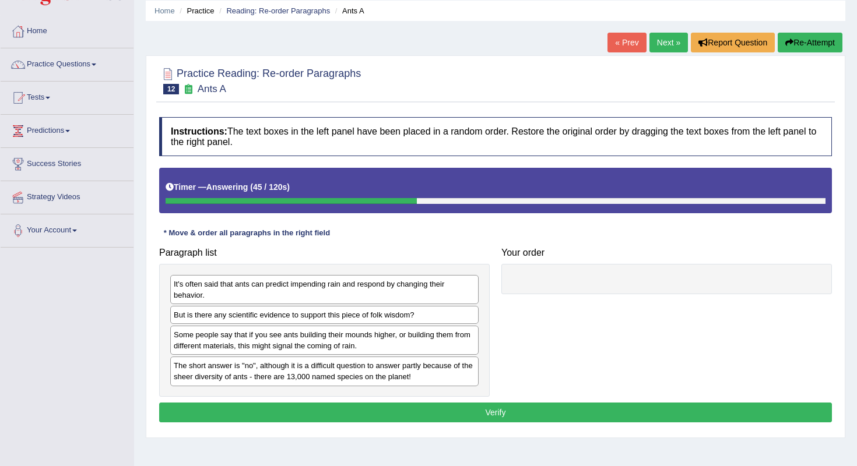
scroll to position [44, 0]
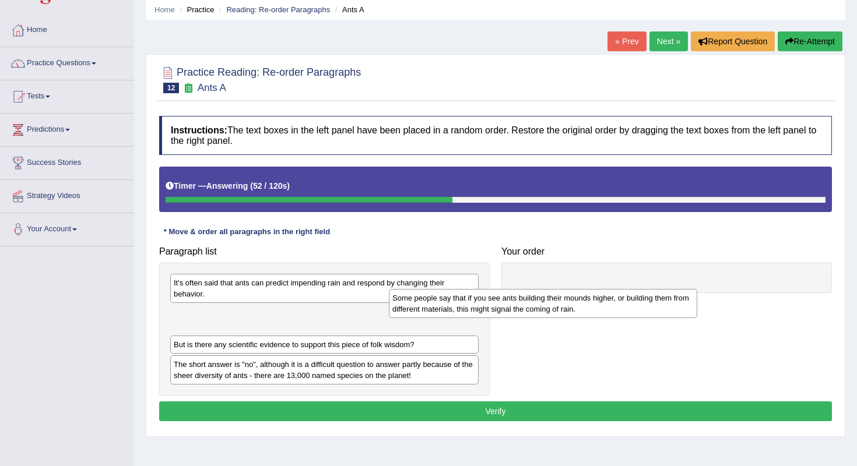
drag, startPoint x: 326, startPoint y: 345, endPoint x: 556, endPoint y: 300, distance: 234.5
click at [556, 300] on div "Some people say that if you see ants building their mounds higher, or building …" at bounding box center [543, 303] width 308 height 29
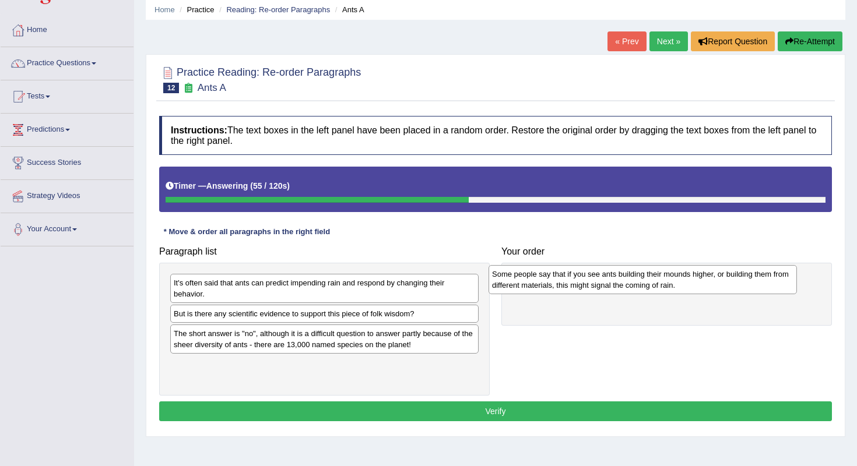
drag, startPoint x: 427, startPoint y: 323, endPoint x: 745, endPoint y: 284, distance: 320.7
click at [745, 284] on div "Some people say that if you see ants building their mounds higher, or building …" at bounding box center [643, 279] width 308 height 29
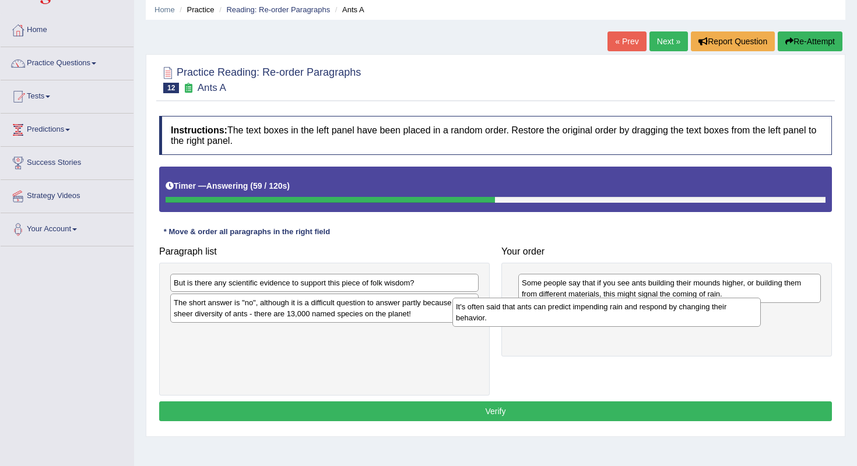
drag, startPoint x: 376, startPoint y: 292, endPoint x: 680, endPoint y: 325, distance: 306.1
click at [680, 325] on div "It's often said that ants can predict impending rain and respond by changing th…" at bounding box center [606, 312] width 308 height 29
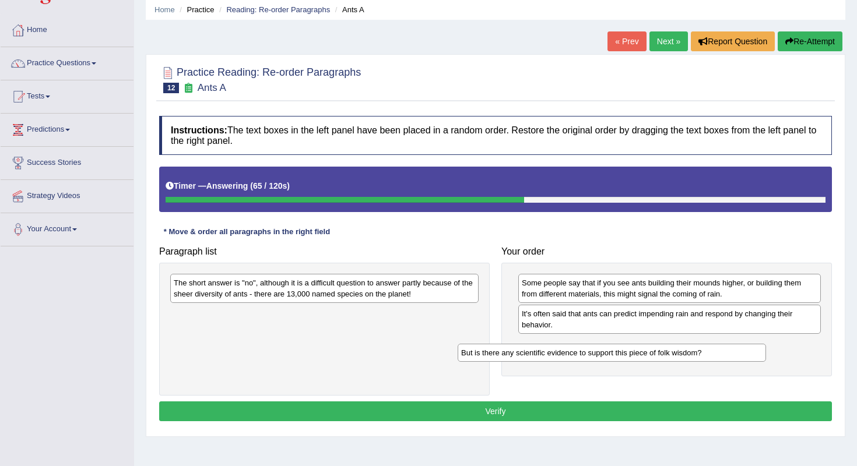
drag, startPoint x: 376, startPoint y: 279, endPoint x: 665, endPoint y: 345, distance: 296.0
click at [665, 345] on div "But is there any scientific evidence to support this piece of folk wisdom?" at bounding box center [612, 353] width 308 height 18
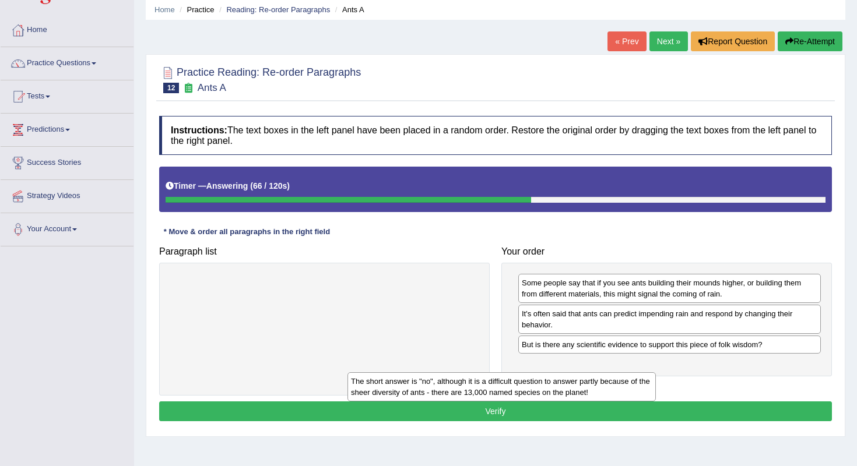
drag, startPoint x: 426, startPoint y: 296, endPoint x: 623, endPoint y: 395, distance: 220.6
click at [623, 395] on div "The short answer is "no", although it is a difficult question to answer partly …" at bounding box center [501, 387] width 308 height 29
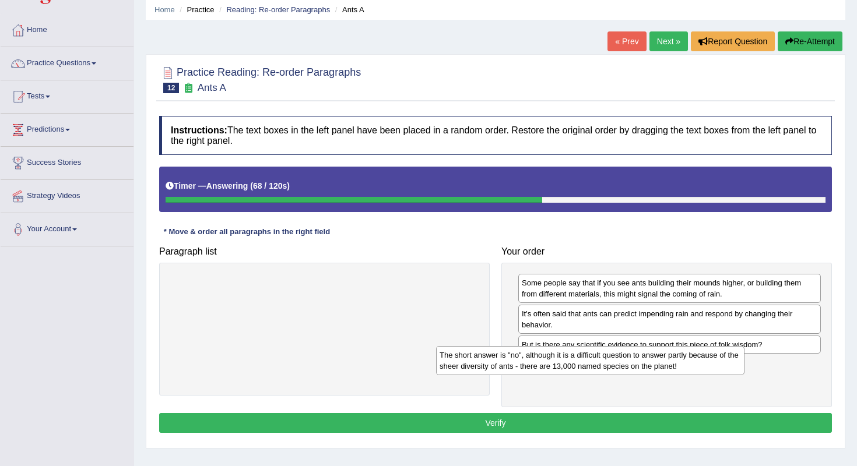
drag, startPoint x: 411, startPoint y: 287, endPoint x: 682, endPoint y: 369, distance: 283.1
click at [682, 369] on div "The short answer is "no", although it is a difficult question to answer partly …" at bounding box center [590, 360] width 308 height 29
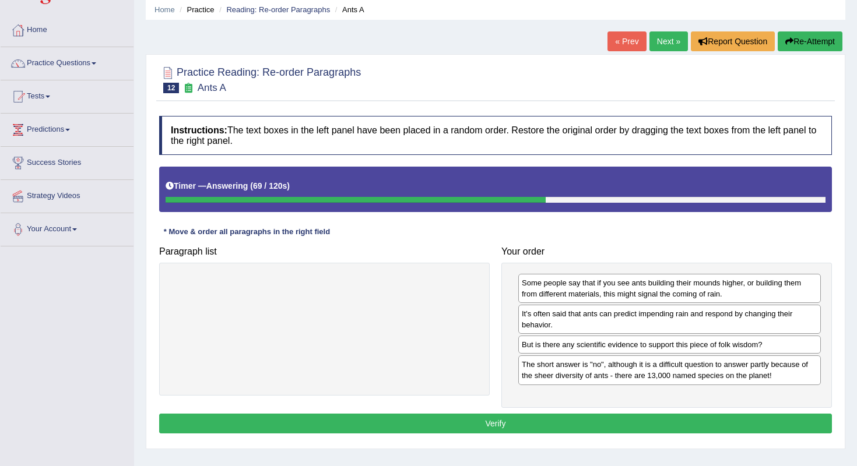
click at [614, 424] on button "Verify" at bounding box center [495, 424] width 673 height 20
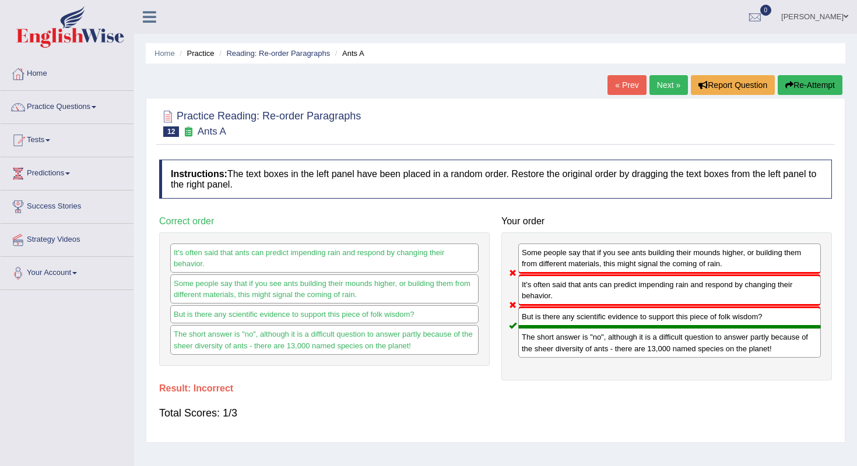
scroll to position [0, 0]
click at [662, 80] on link "Next »" at bounding box center [668, 85] width 38 height 20
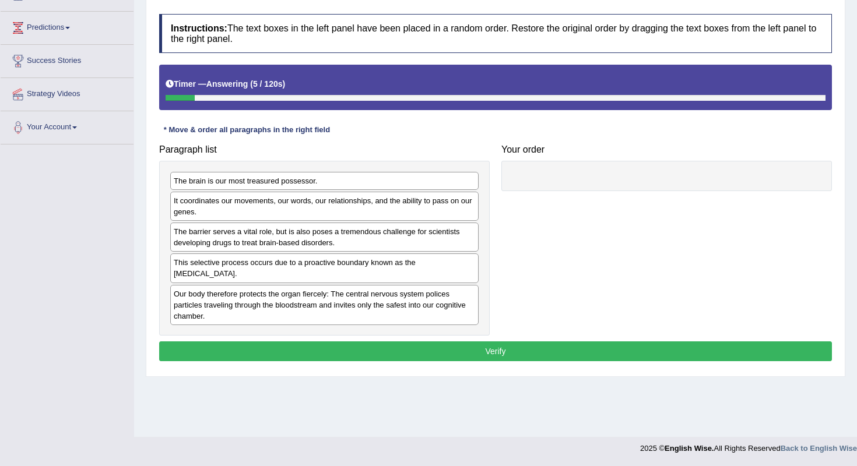
scroll to position [121, 0]
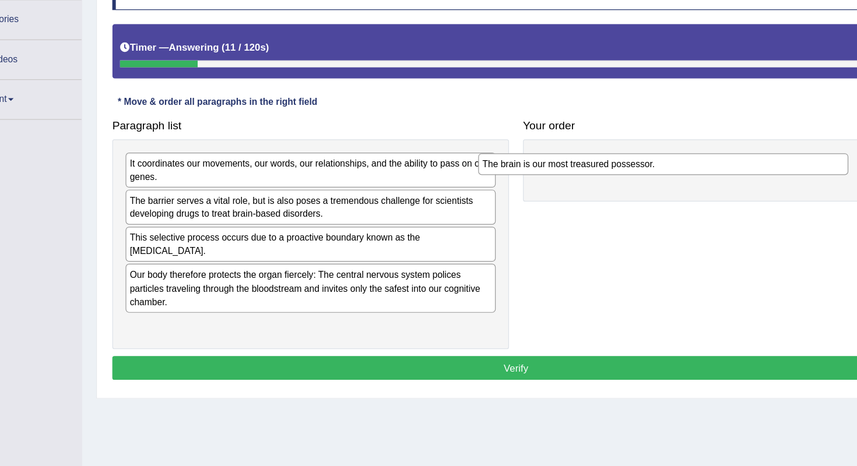
drag, startPoint x: 297, startPoint y: 129, endPoint x: 589, endPoint y: 129, distance: 292.7
click at [590, 197] on div "The brain is our most treasured possessor." at bounding box center [618, 206] width 308 height 18
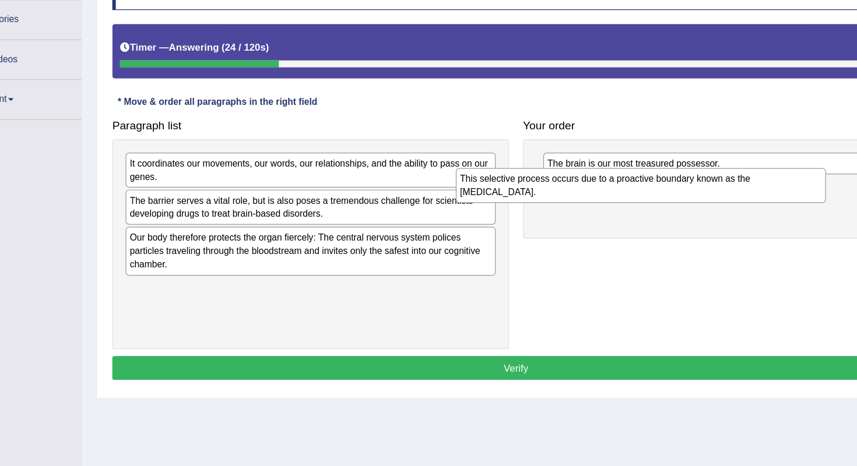
drag, startPoint x: 288, startPoint y: 201, endPoint x: 583, endPoint y: 160, distance: 297.8
click at [582, 209] on div "This selective process occurs due to a proactive boundary known as the [MEDICAL…" at bounding box center [599, 223] width 308 height 29
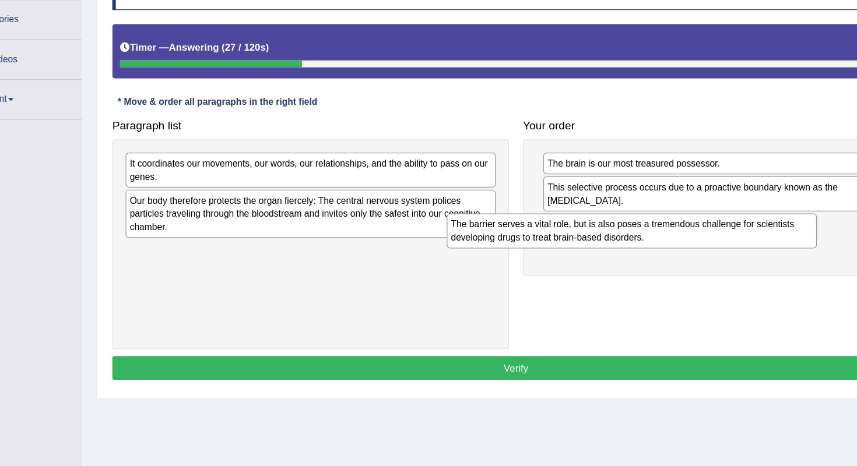
drag, startPoint x: 301, startPoint y: 177, endPoint x: 572, endPoint y: 198, distance: 271.3
click at [571, 247] on div "The barrier serves a vital role, but is also poses a tremendous challenge for s…" at bounding box center [592, 261] width 308 height 29
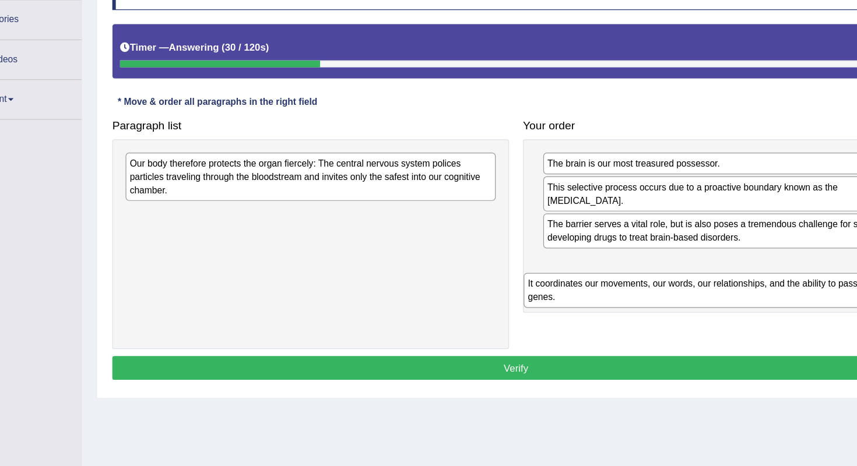
drag, startPoint x: 331, startPoint y: 148, endPoint x: 658, endPoint y: 249, distance: 342.2
click at [661, 297] on div "It coordinates our movements, our words, our relationships, and the ability to …" at bounding box center [656, 311] width 308 height 29
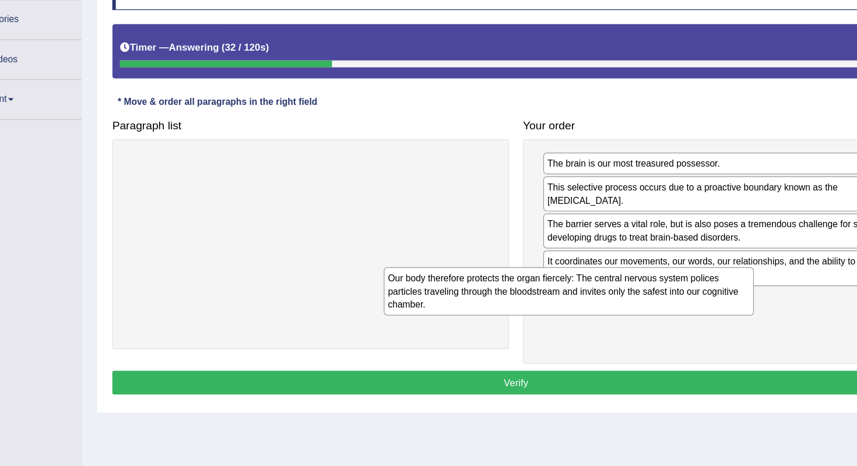
drag, startPoint x: 323, startPoint y: 143, endPoint x: 538, endPoint y: 240, distance: 235.6
click at [538, 292] on div "Our body therefore protects the organ fiercely: The central nervous system poli…" at bounding box center [539, 312] width 308 height 40
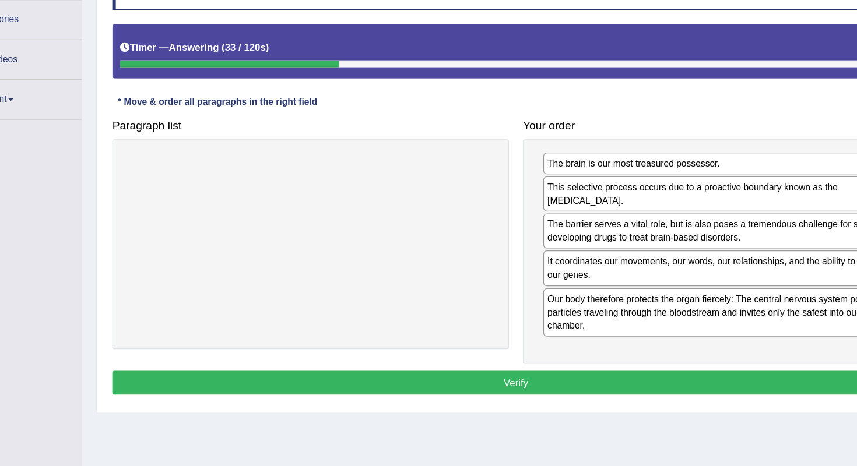
click at [497, 378] on button "Verify" at bounding box center [495, 388] width 673 height 20
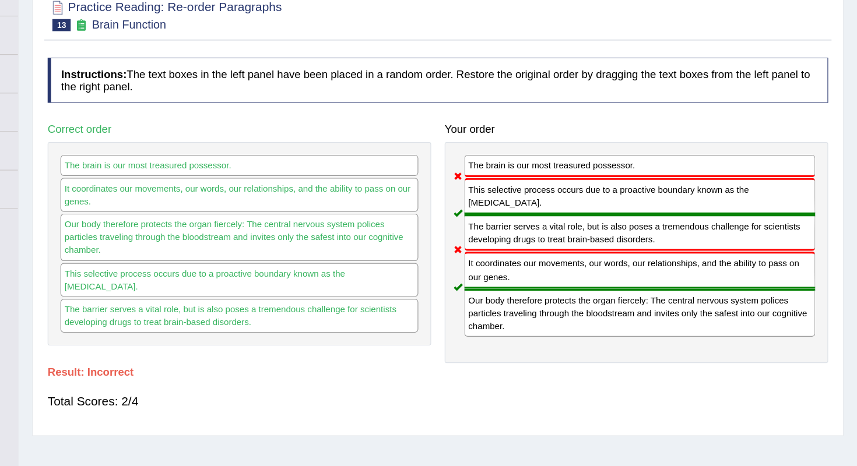
scroll to position [59, 0]
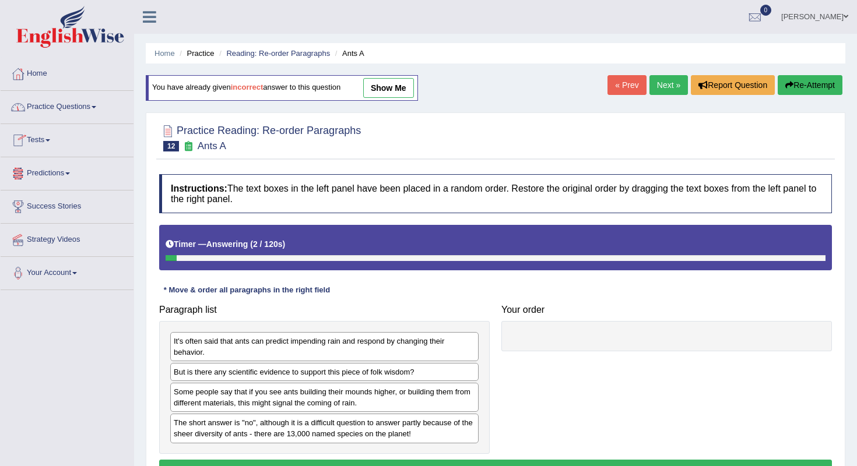
click at [62, 134] on link "Tests" at bounding box center [67, 138] width 133 height 29
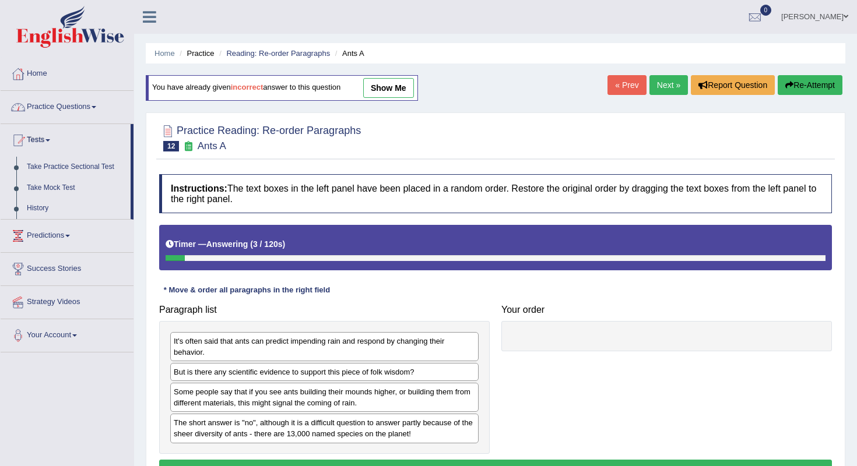
click at [93, 103] on link "Practice Questions" at bounding box center [67, 105] width 133 height 29
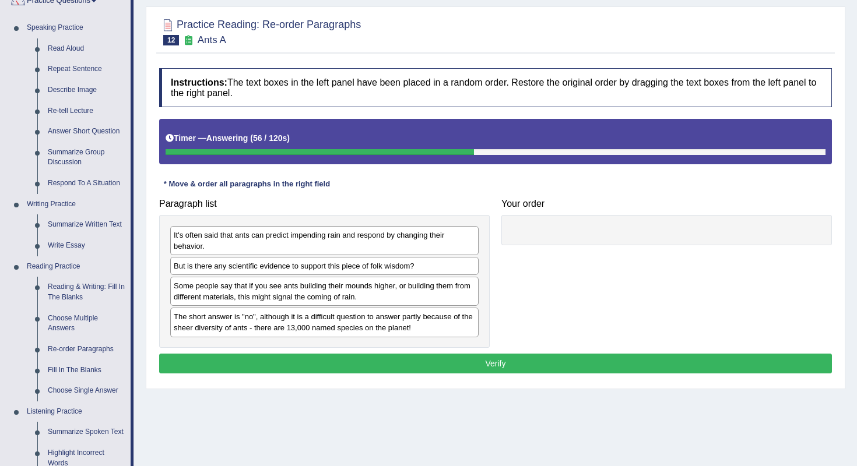
scroll to position [72, 0]
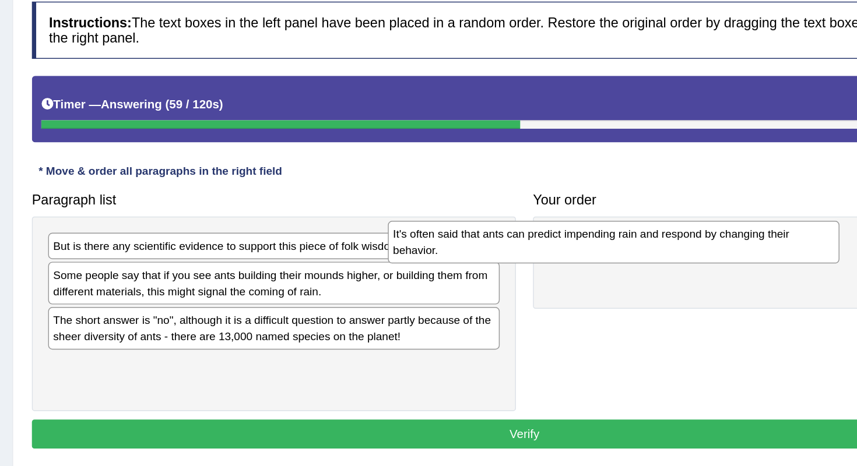
drag, startPoint x: 250, startPoint y: 175, endPoint x: 482, endPoint y: 168, distance: 232.1
click at [482, 252] on div "It's often said that ants can predict impending rain and respond by changing th…" at bounding box center [556, 266] width 308 height 29
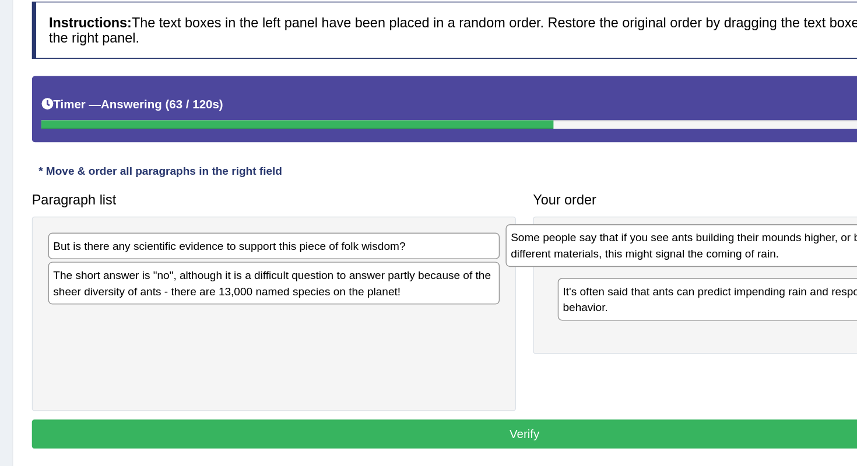
drag, startPoint x: 236, startPoint y: 199, endPoint x: 548, endPoint y: 174, distance: 313.5
click at [548, 254] on div "Some people say that if you see ants building their mounds higher, or building …" at bounding box center [637, 268] width 308 height 29
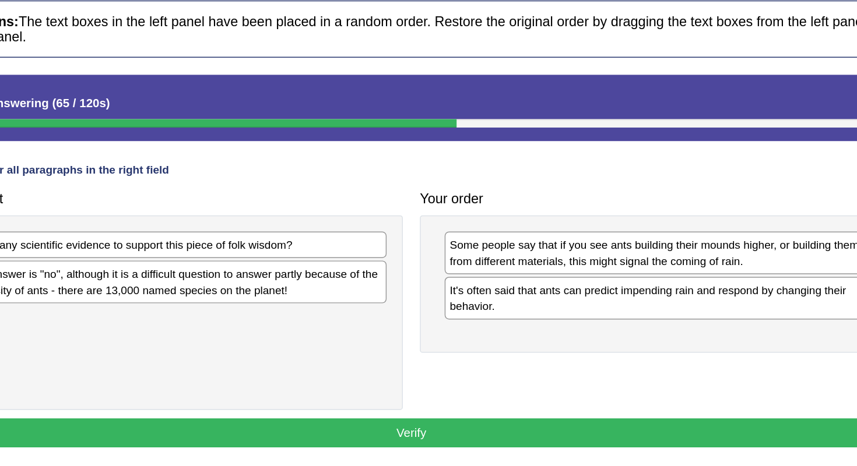
scroll to position [92, 0]
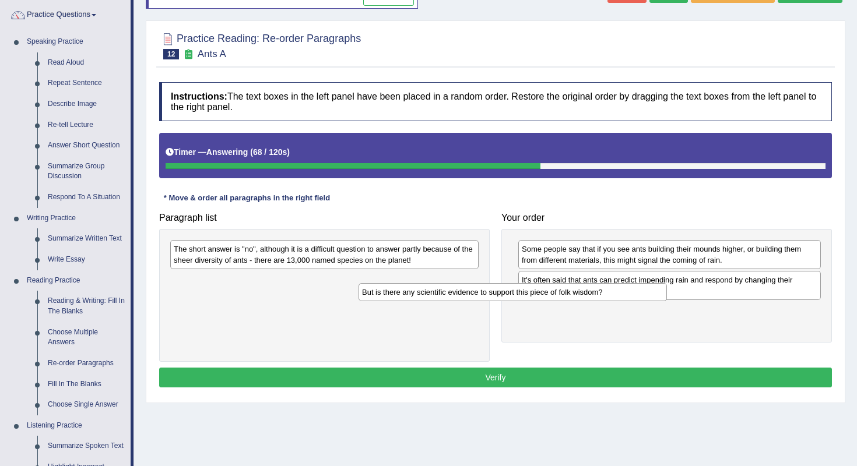
drag, startPoint x: 392, startPoint y: 248, endPoint x: 669, endPoint y: 332, distance: 289.5
click at [667, 301] on div "But is there any scientific evidence to support this piece of folk wisdom?" at bounding box center [513, 292] width 308 height 18
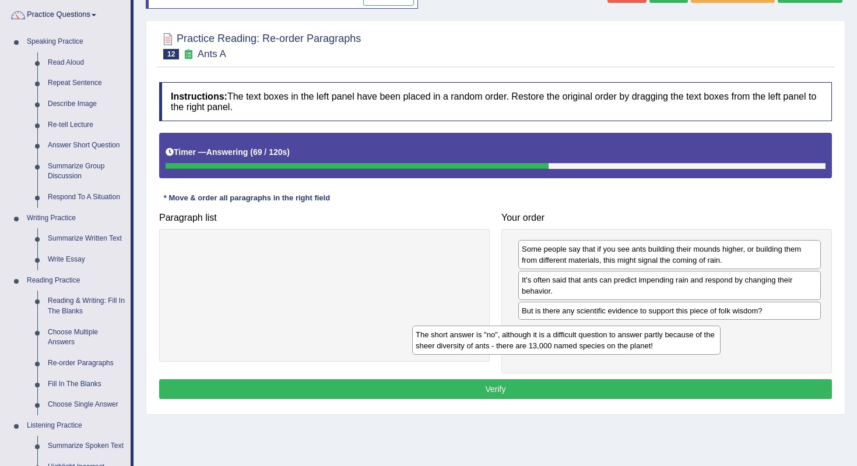
drag, startPoint x: 429, startPoint y: 255, endPoint x: 680, endPoint y: 341, distance: 265.1
click at [680, 341] on div "The short answer is "no", although it is a difficult question to answer partly …" at bounding box center [566, 340] width 308 height 29
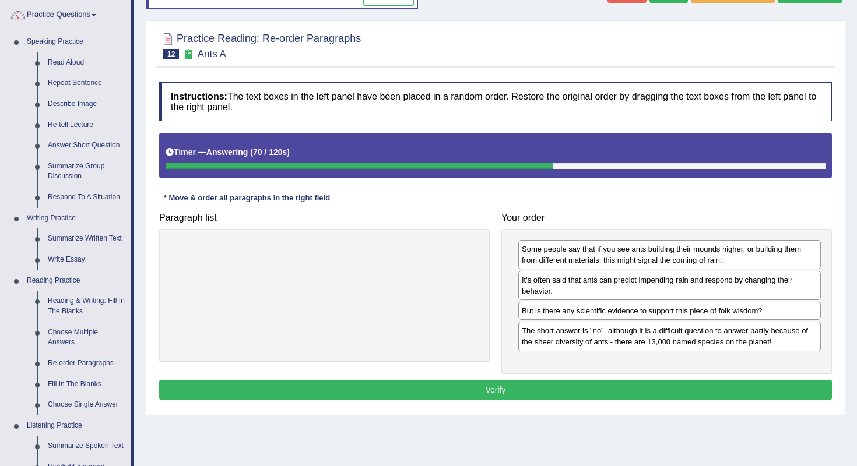
click at [613, 393] on button "Verify" at bounding box center [495, 390] width 673 height 20
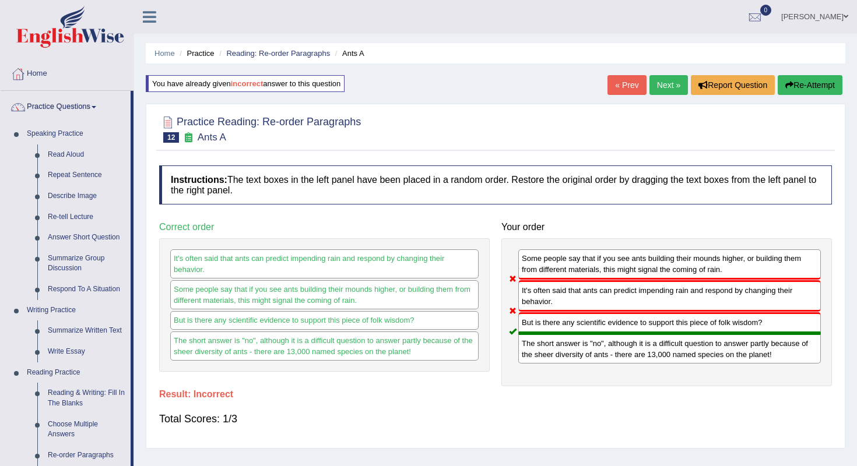
scroll to position [0, 0]
click at [671, 82] on link "Next »" at bounding box center [668, 85] width 38 height 20
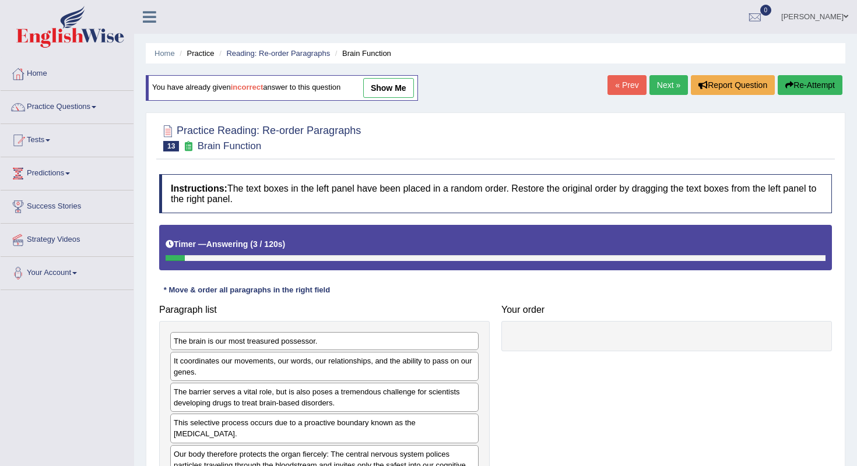
click at [672, 78] on link "Next »" at bounding box center [668, 85] width 38 height 20
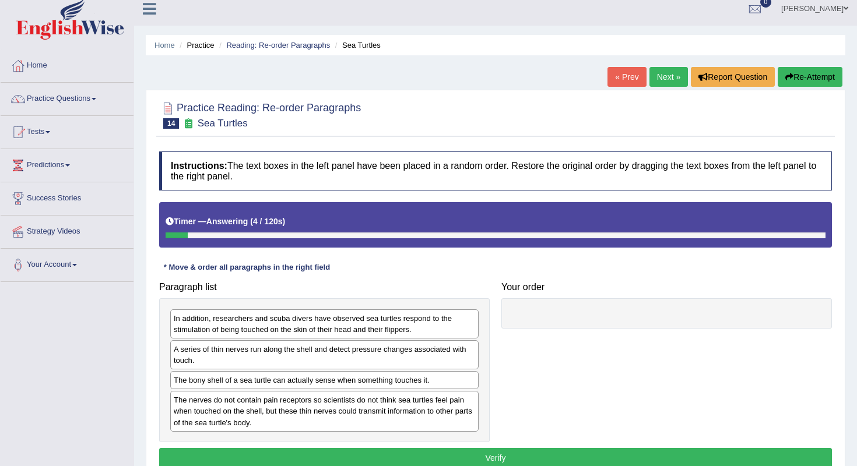
scroll to position [6, 0]
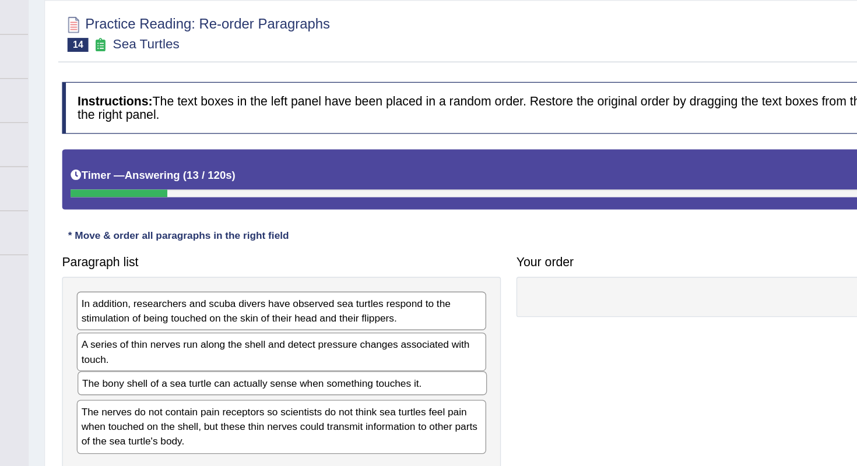
click at [340, 372] on div "The bony shell of a sea turtle can actually sense when something touches it." at bounding box center [325, 381] width 308 height 18
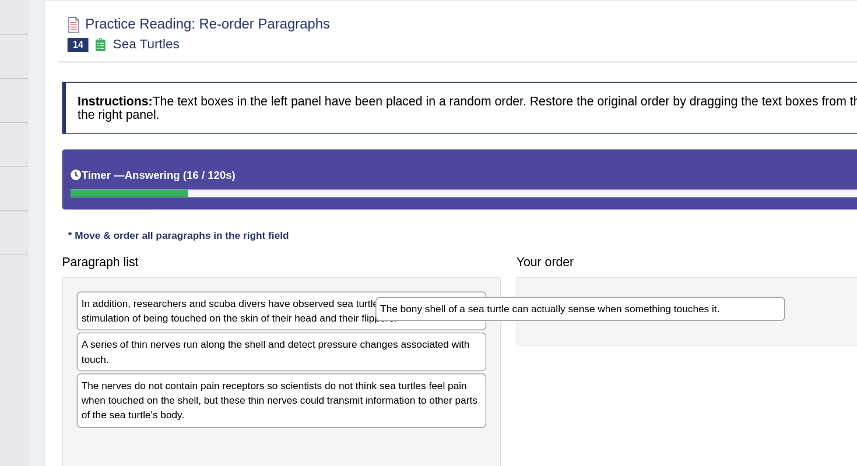
drag, startPoint x: 326, startPoint y: 291, endPoint x: 558, endPoint y: 227, distance: 240.3
click at [558, 316] on div "The bony shell of a sea turtle can actually sense when something touches it." at bounding box center [549, 325] width 308 height 18
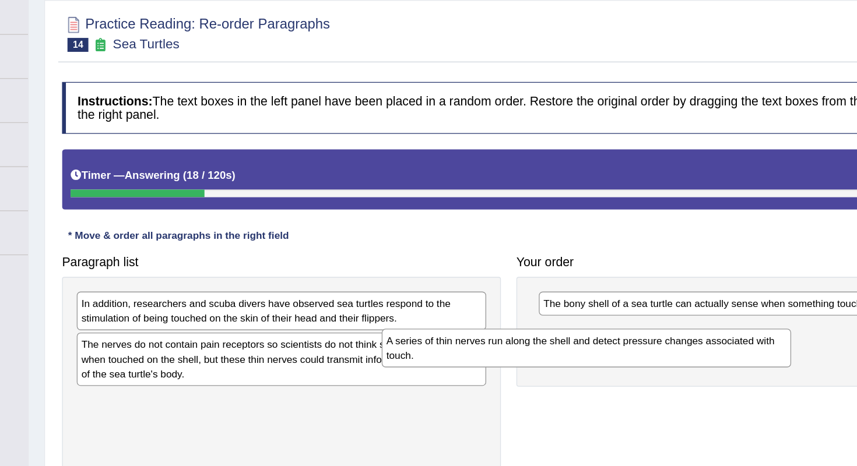
drag, startPoint x: 321, startPoint y: 266, endPoint x: 556, endPoint y: 262, distance: 235.6
click at [556, 340] on div "A series of thin nerves run along the shell and detect pressure changes associa…" at bounding box center [554, 354] width 308 height 29
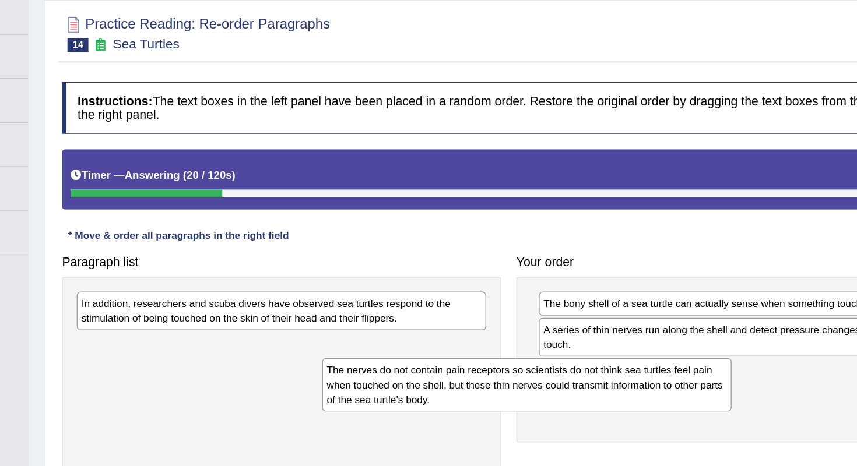
drag, startPoint x: 314, startPoint y: 272, endPoint x: 540, endPoint y: 305, distance: 228.6
click at [538, 362] on div "The nerves do not contain pain receptors so scientists do not think sea turtles…" at bounding box center [509, 382] width 308 height 40
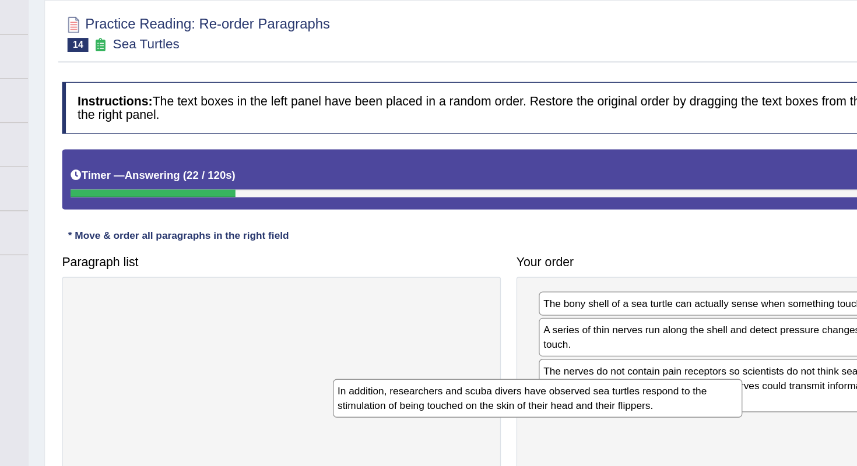
drag, startPoint x: 336, startPoint y: 238, endPoint x: 565, endPoint y: 326, distance: 245.2
click at [565, 378] on div "In addition, researchers and scuba divers have observed sea turtles respond to …" at bounding box center [517, 392] width 308 height 29
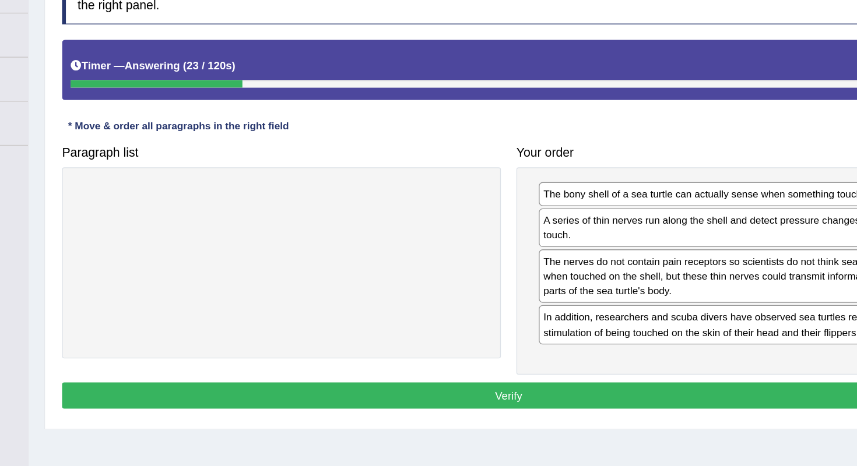
scroll to position [145, 0]
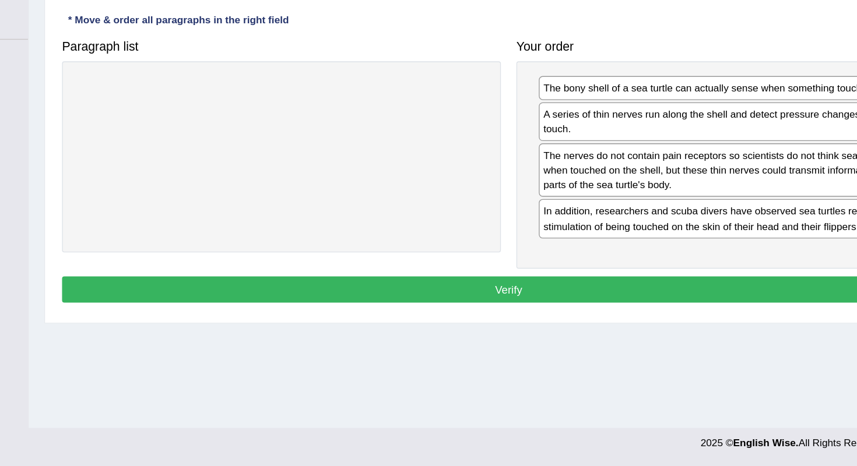
click at [363, 324] on button "Verify" at bounding box center [495, 334] width 673 height 20
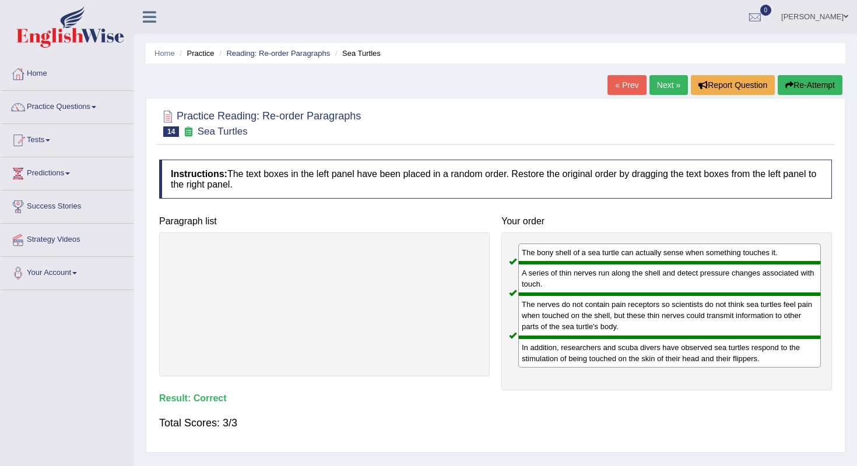
scroll to position [0, 0]
click at [76, 140] on link "Tests" at bounding box center [67, 138] width 133 height 29
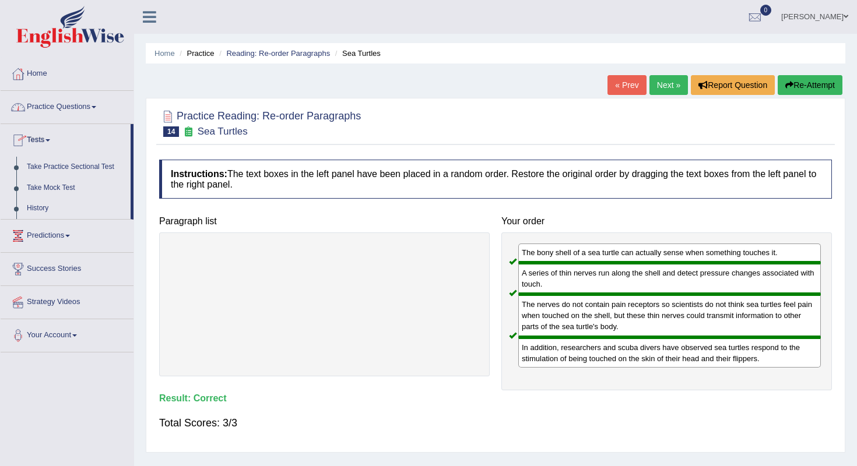
click at [72, 112] on link "Practice Questions" at bounding box center [67, 105] width 133 height 29
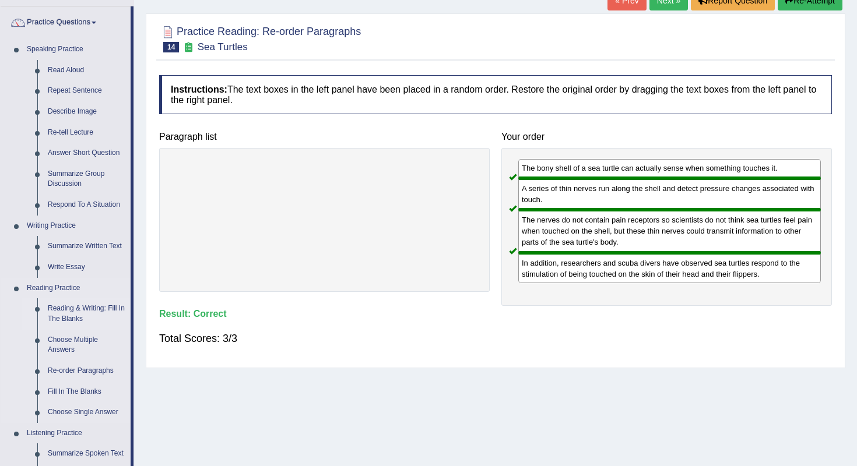
scroll to position [85, 0]
click at [85, 382] on link "Fill In The Blanks" at bounding box center [87, 391] width 88 height 21
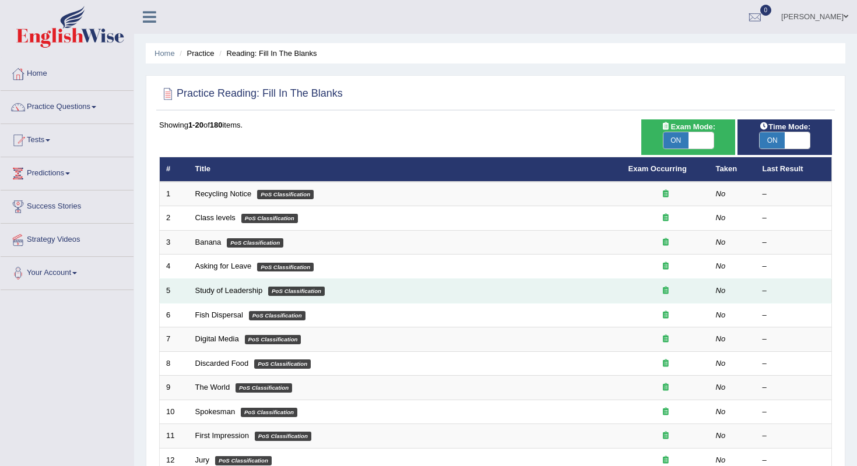
click at [351, 292] on td "Study of Leadership PoS Classification" at bounding box center [405, 291] width 433 height 24
click at [250, 289] on link "Study of Leadership" at bounding box center [229, 290] width 68 height 9
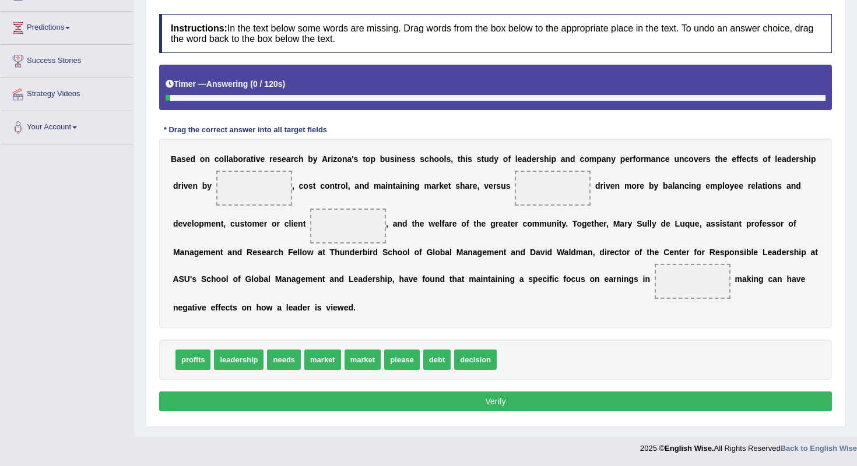
scroll to position [146, 0]
click at [192, 360] on span "profits" at bounding box center [192, 360] width 35 height 20
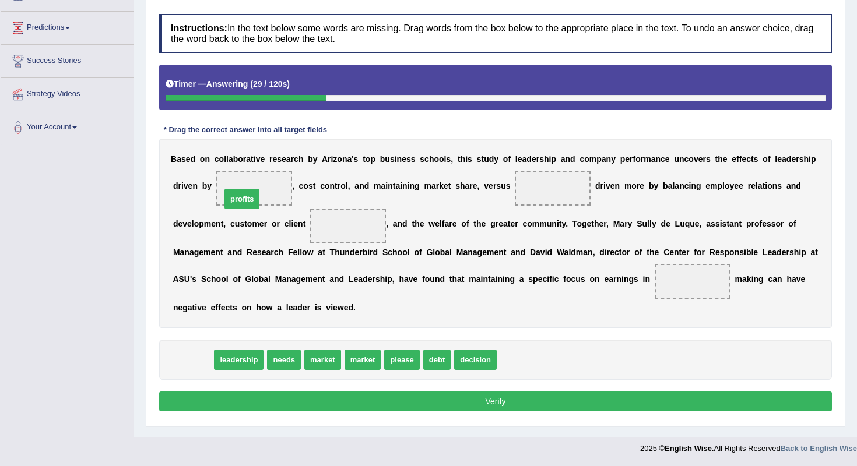
drag, startPoint x: 187, startPoint y: 354, endPoint x: 245, endPoint y: 188, distance: 175.5
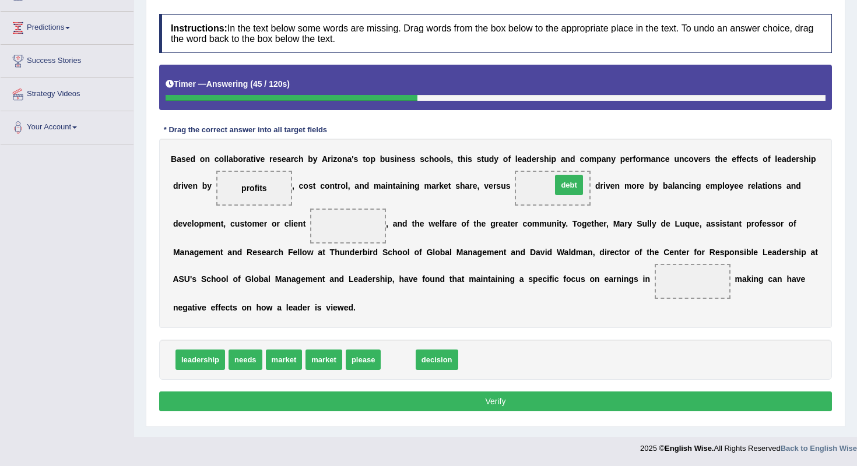
drag, startPoint x: 408, startPoint y: 352, endPoint x: 579, endPoint y: 177, distance: 244.5
click at [369, 217] on span at bounding box center [348, 226] width 76 height 35
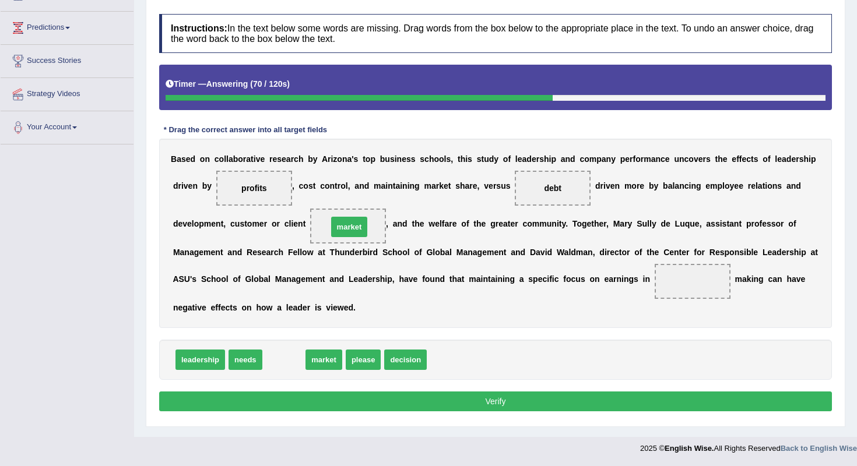
drag, startPoint x: 294, startPoint y: 360, endPoint x: 358, endPoint y: 226, distance: 147.9
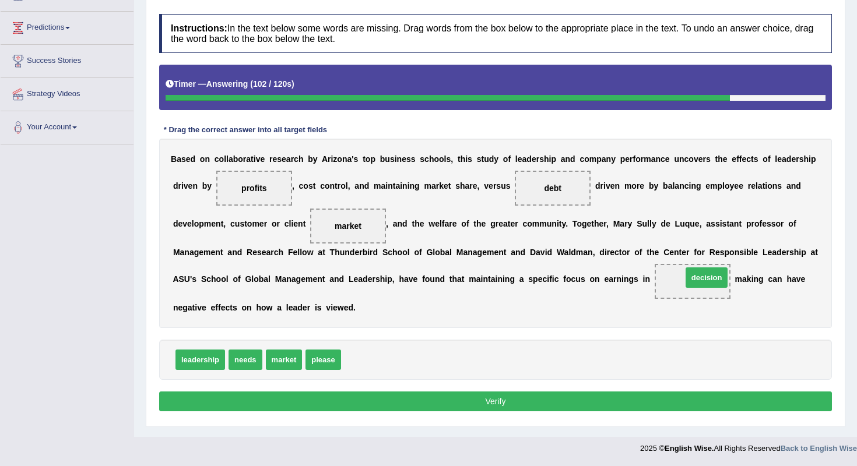
drag, startPoint x: 367, startPoint y: 365, endPoint x: 708, endPoint y: 283, distance: 350.8
click at [700, 285] on span "decision" at bounding box center [692, 281] width 33 height 9
click at [698, 417] on div "Instructions: In the text below some words are missing. Drag words from the box…" at bounding box center [495, 214] width 679 height 413
click at [697, 406] on button "Verify" at bounding box center [495, 402] width 673 height 20
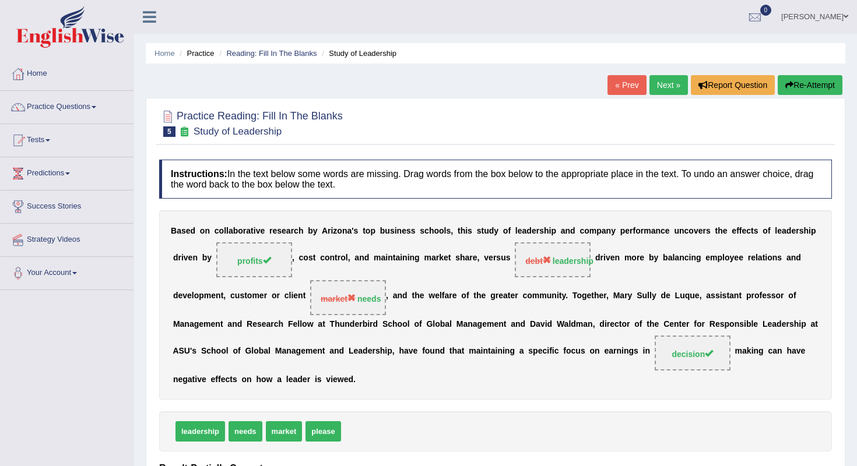
scroll to position [0, 0]
click at [657, 89] on link "Next »" at bounding box center [668, 85] width 38 height 20
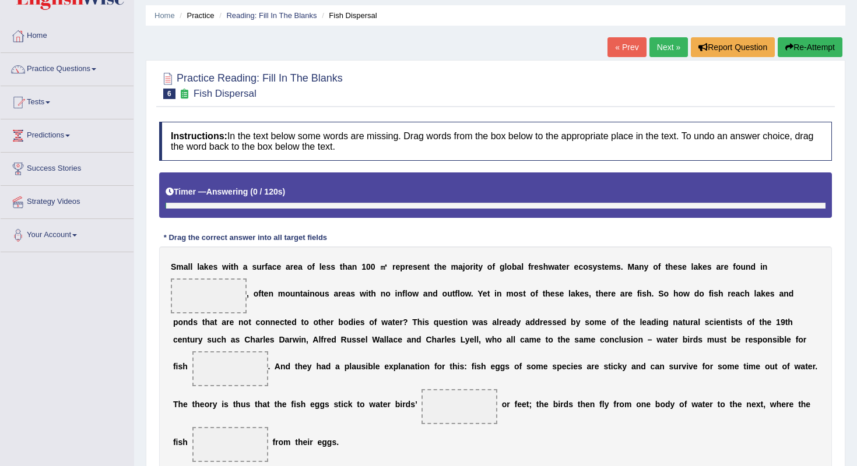
scroll to position [182, 0]
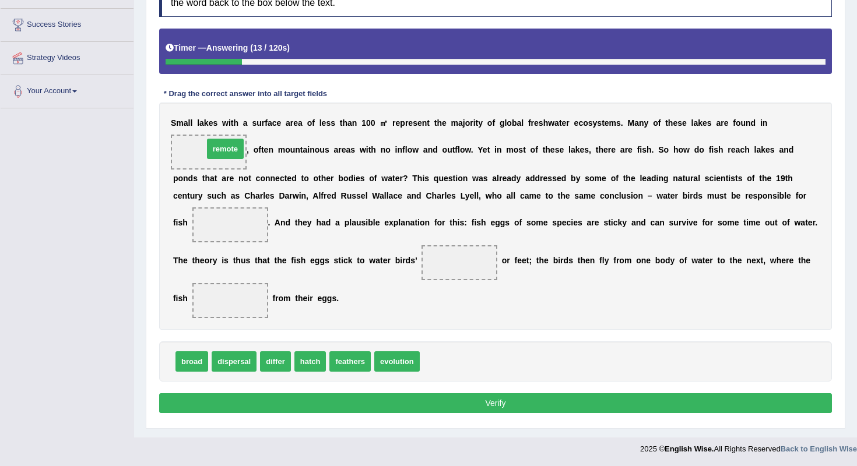
drag, startPoint x: 439, startPoint y: 357, endPoint x: 223, endPoint y: 144, distance: 303.4
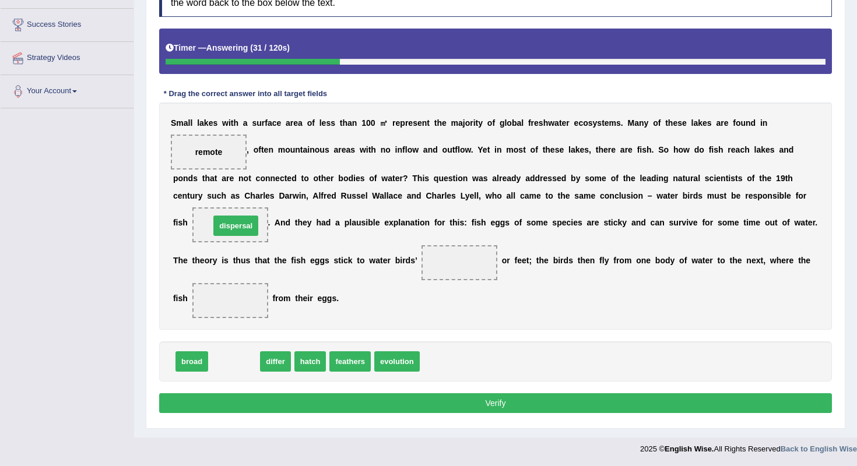
drag, startPoint x: 244, startPoint y: 365, endPoint x: 245, endPoint y: 234, distance: 131.2
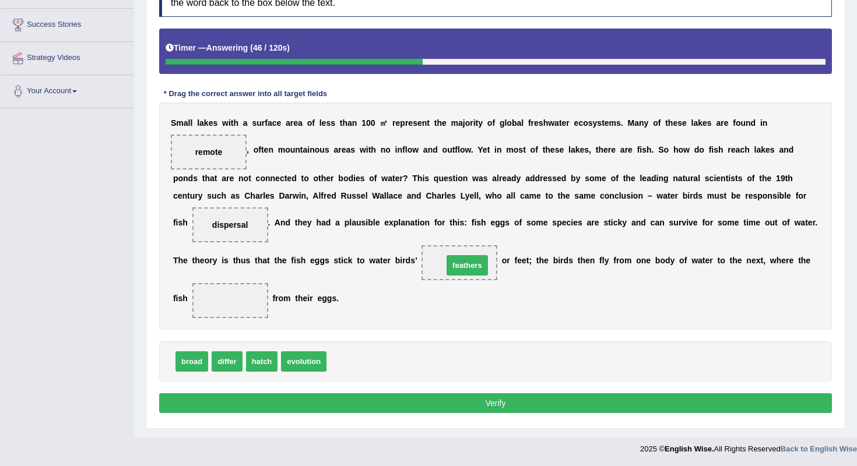
drag, startPoint x: 345, startPoint y: 364, endPoint x: 459, endPoint y: 266, distance: 150.1
drag, startPoint x: 262, startPoint y: 368, endPoint x: 236, endPoint y: 315, distance: 59.7
click at [308, 409] on button "Verify" at bounding box center [495, 404] width 673 height 20
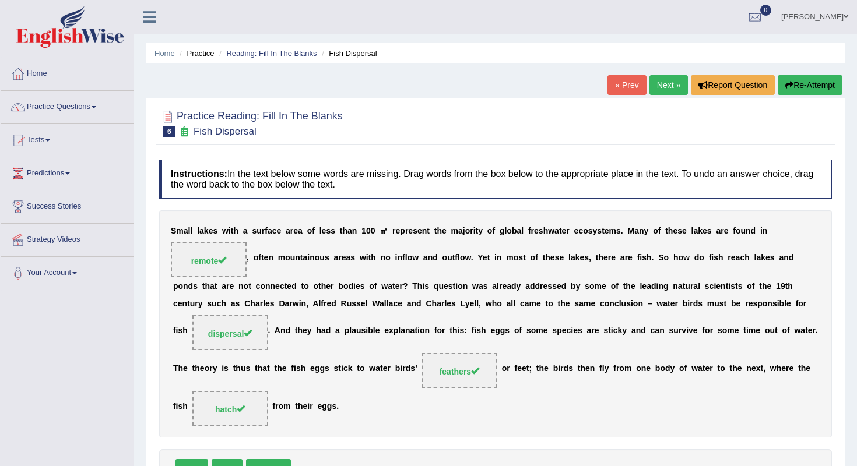
scroll to position [0, 0]
click at [661, 87] on link "Next »" at bounding box center [668, 85] width 38 height 20
